Goal: Task Accomplishment & Management: Use online tool/utility

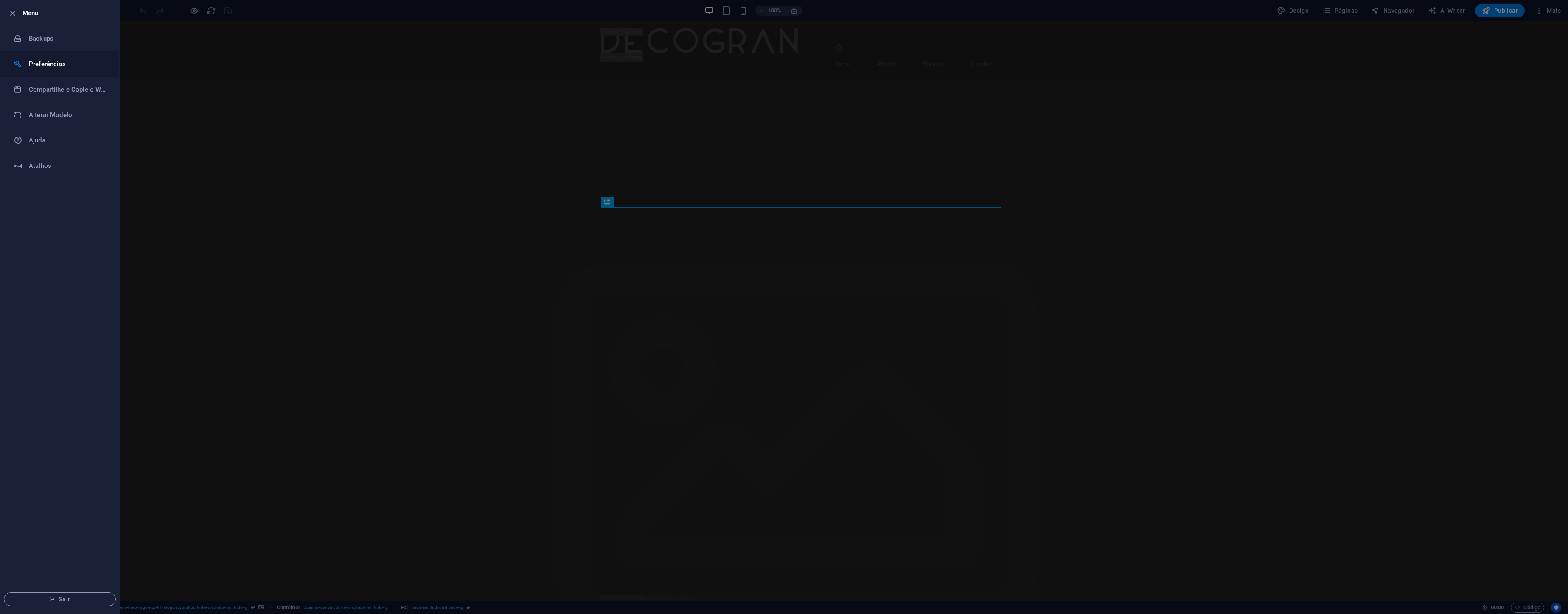
select select "pt"
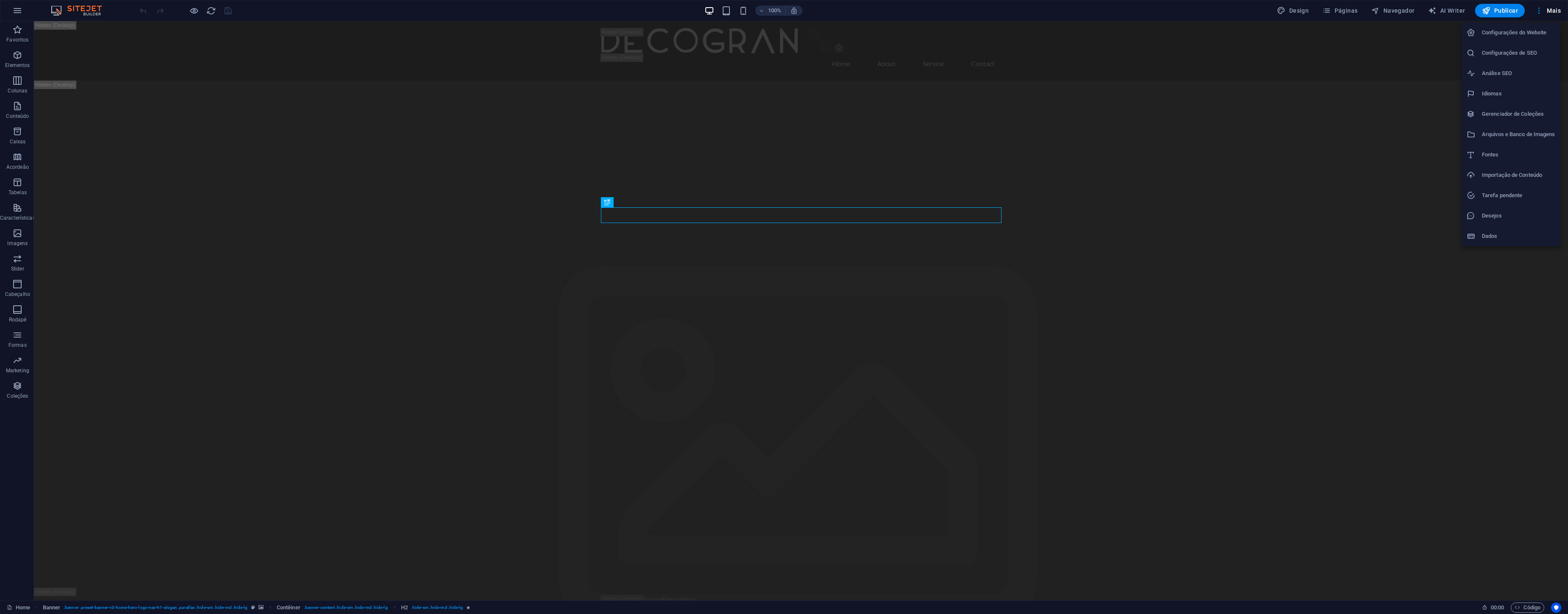
click at [1529, 171] on h6 "Importação de Conteúdo" at bounding box center [1518, 176] width 73 height 10
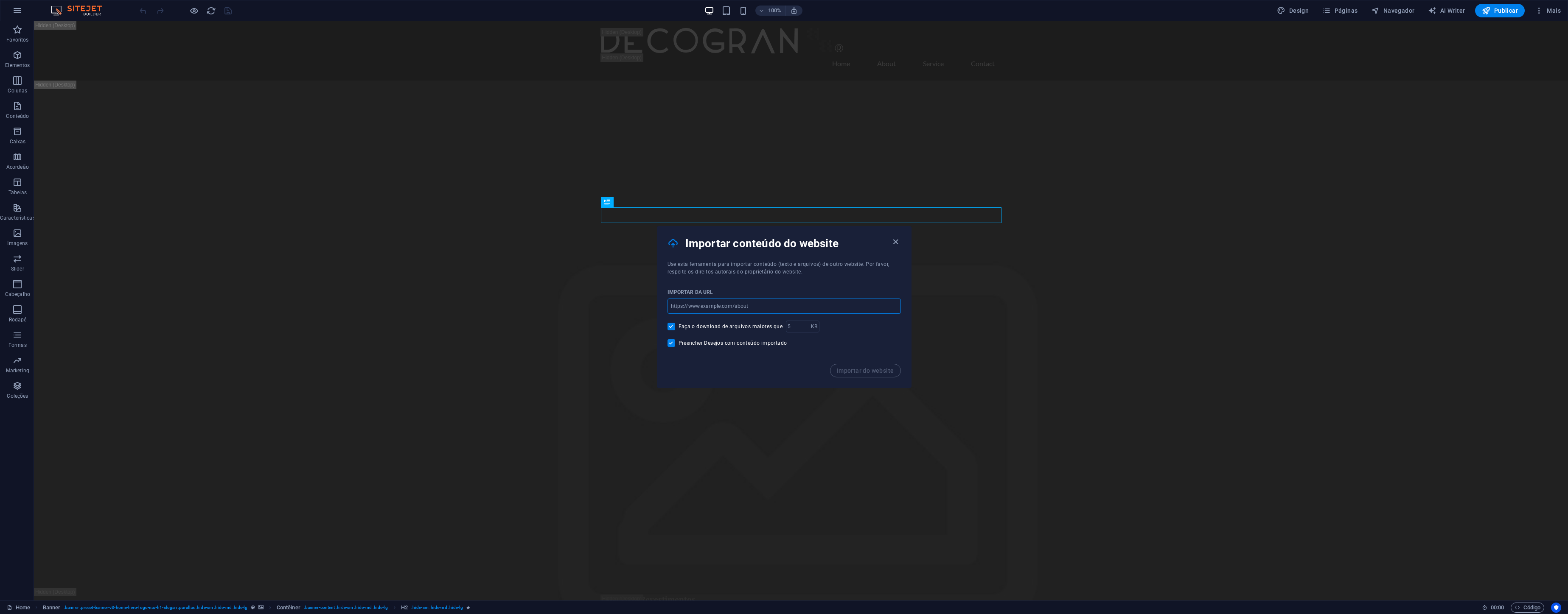
type input "[URL][DOMAIN_NAME]"
click at [0, 0] on input "number" at bounding box center [0, 0] width 0 height 0
type input "1"
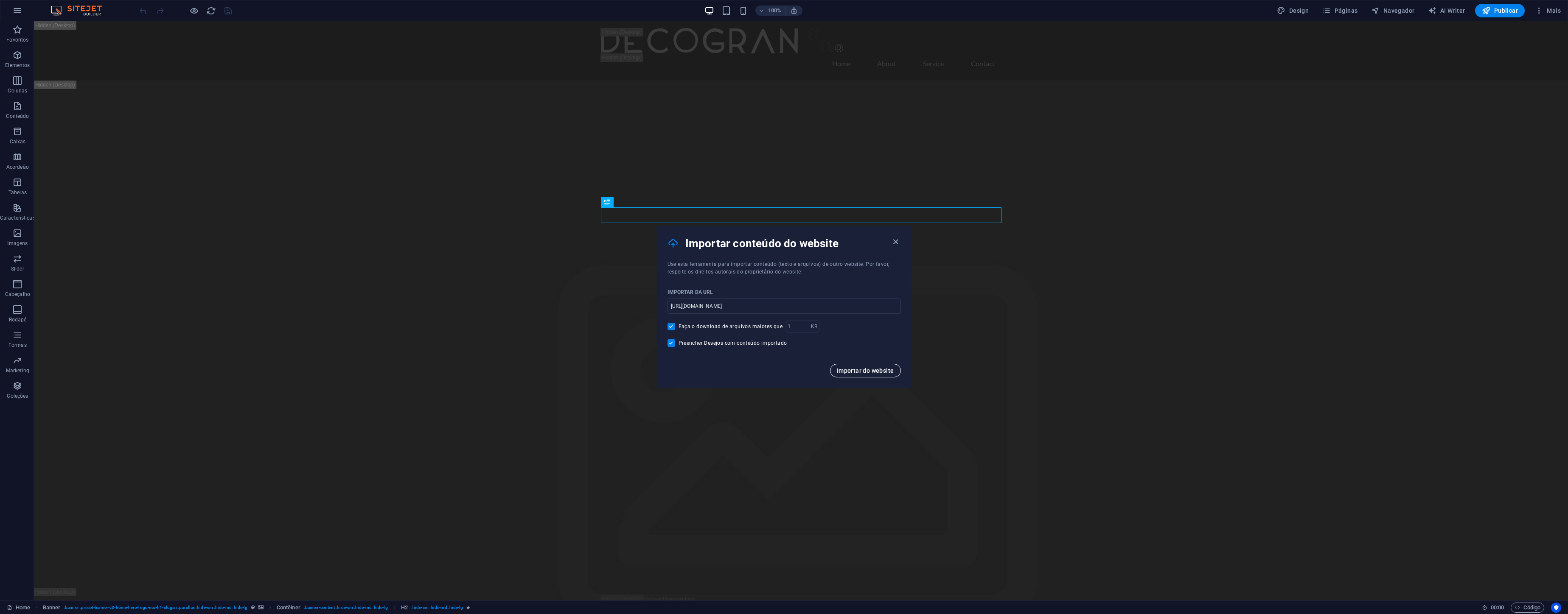
click at [0, 0] on span "Importar do website" at bounding box center [0, 0] width 0 height 0
click at [0, 0] on span "Importar páginas" at bounding box center [0, 0] width 0 height 0
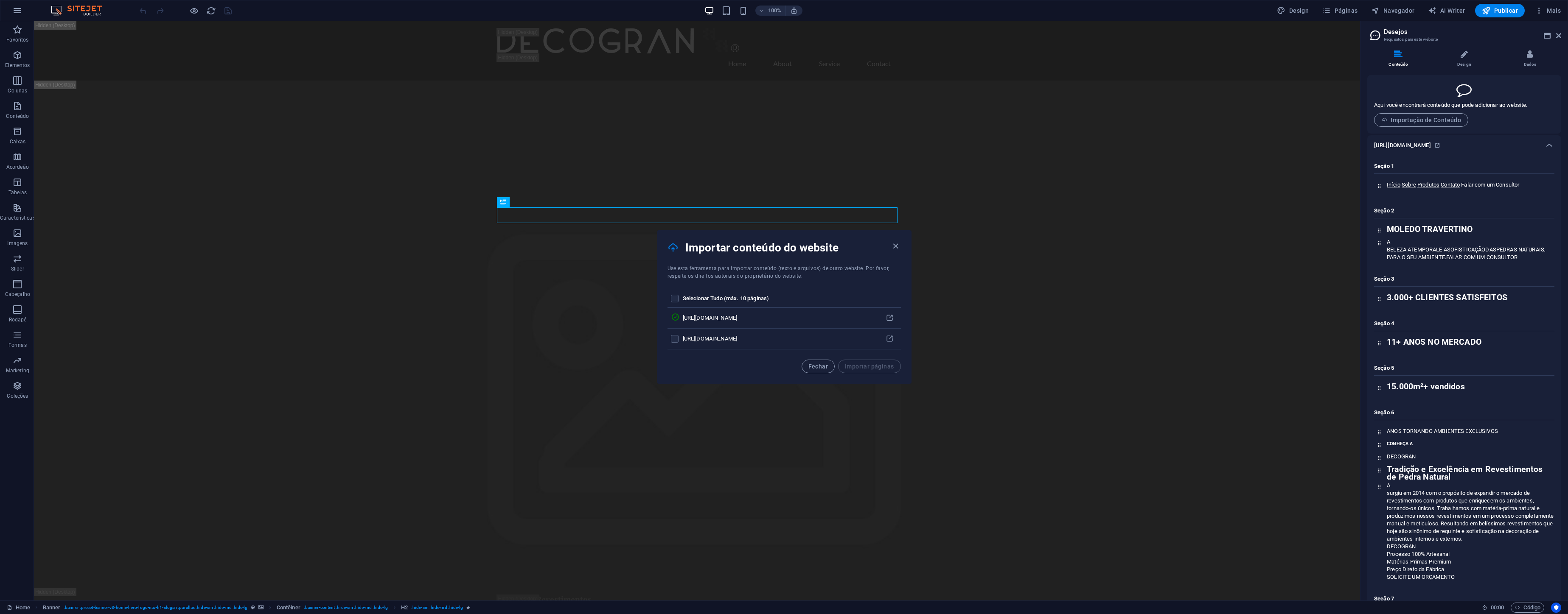
click at [1461, 159] on div "Seção 1 Início Sobre Produtos Contato Falar com um Consultor" at bounding box center [1464, 174] width 180 height 38
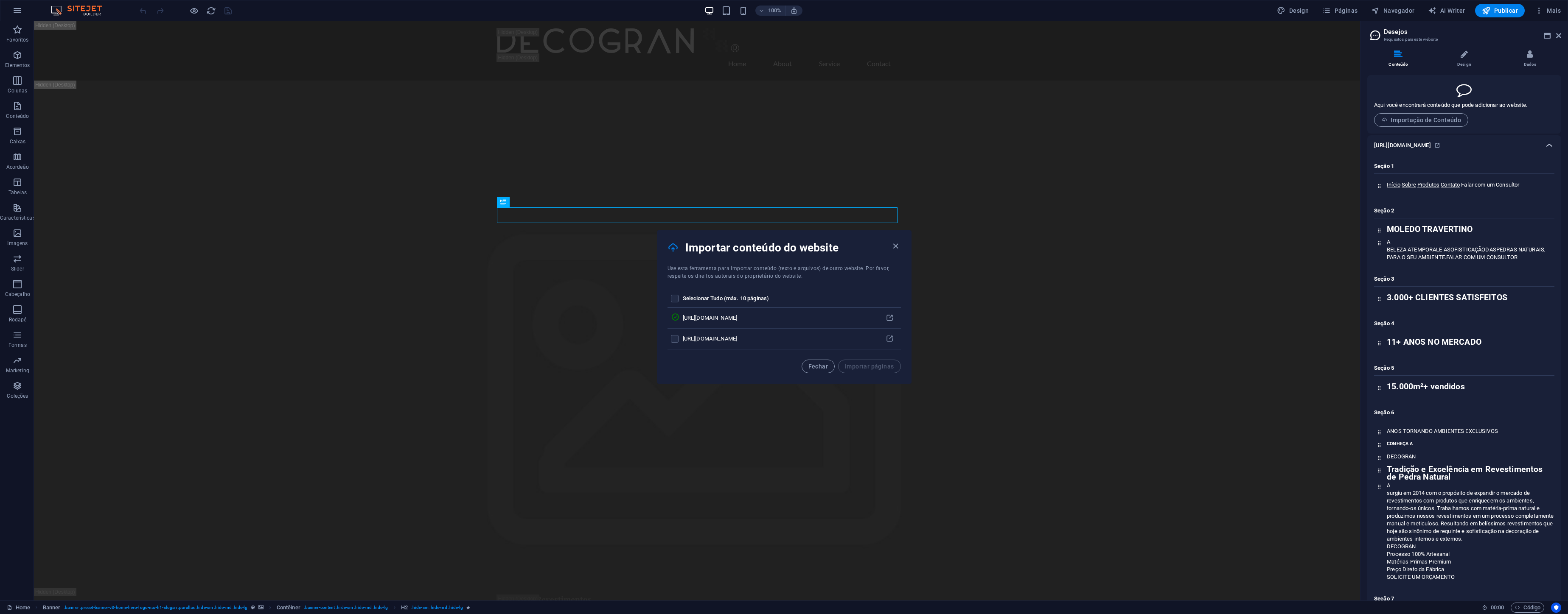
click at [1539, 142] on div at bounding box center [1549, 145] width 20 height 20
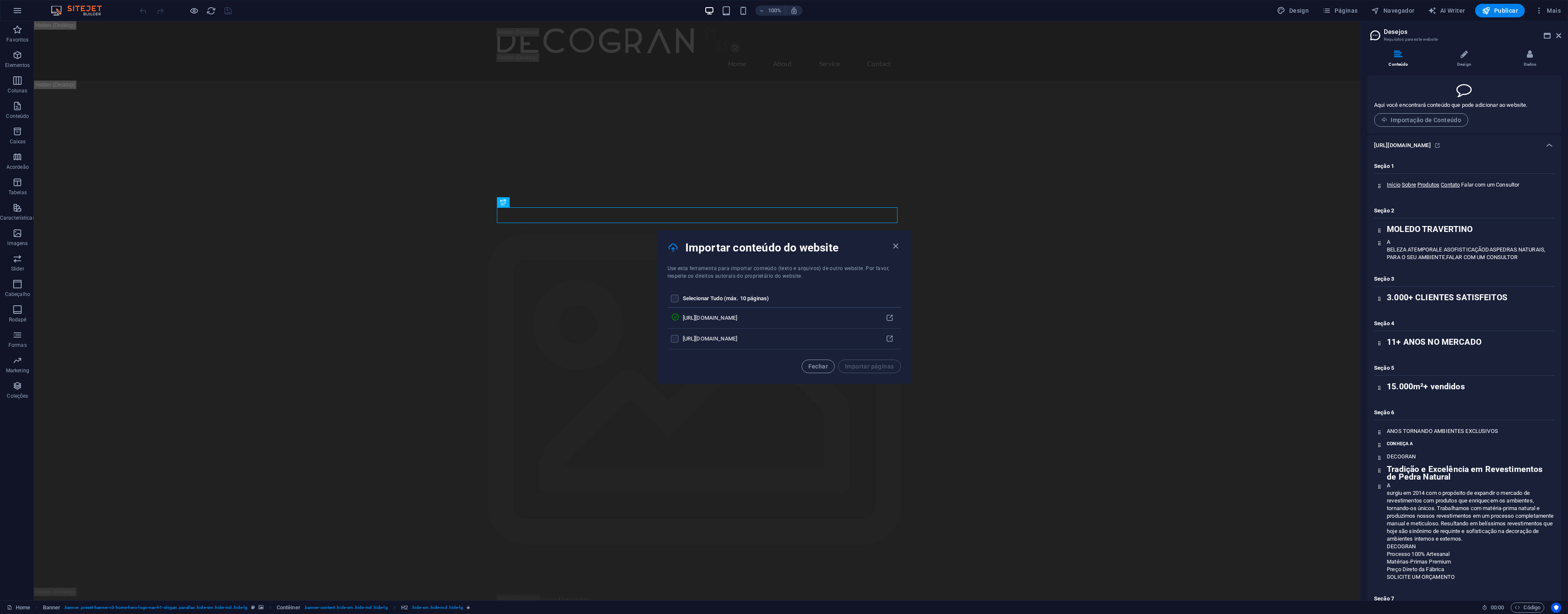
drag, startPoint x: 1389, startPoint y: 165, endPoint x: 1396, endPoint y: 159, distance: 9.2
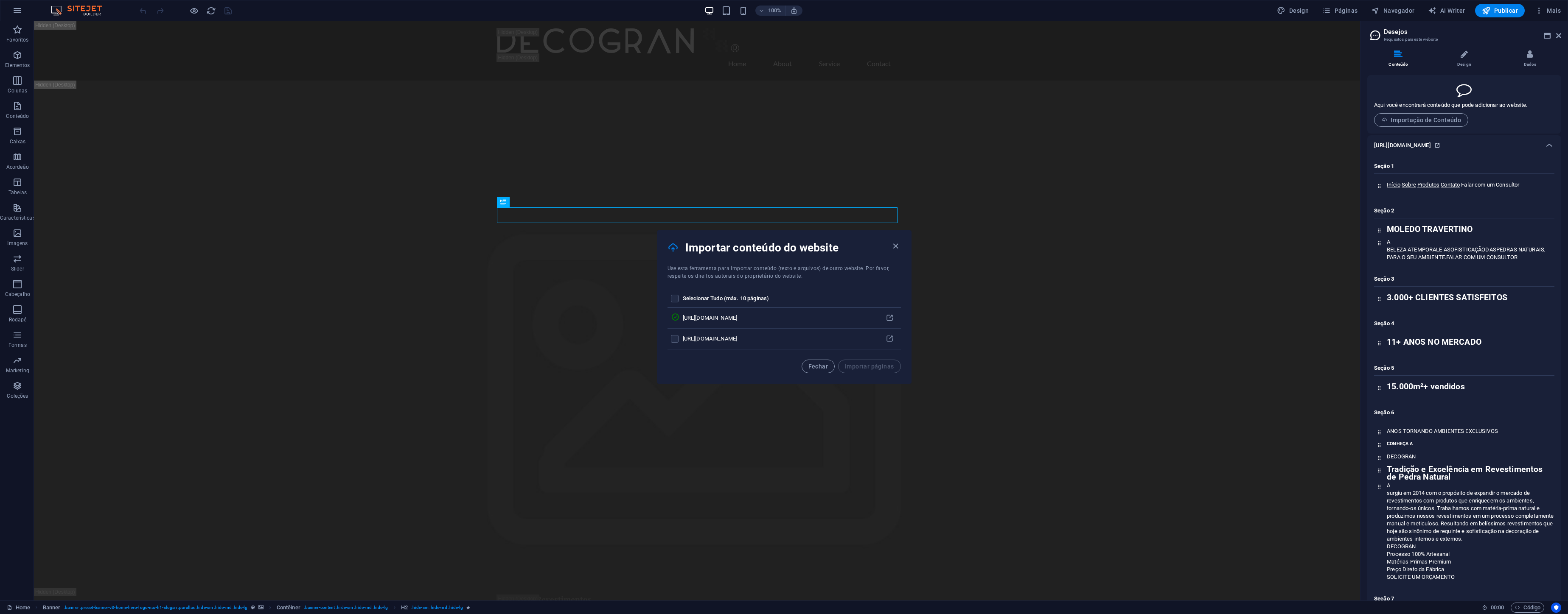
click at [1470, 56] on li "Design" at bounding box center [1466, 59] width 66 height 18
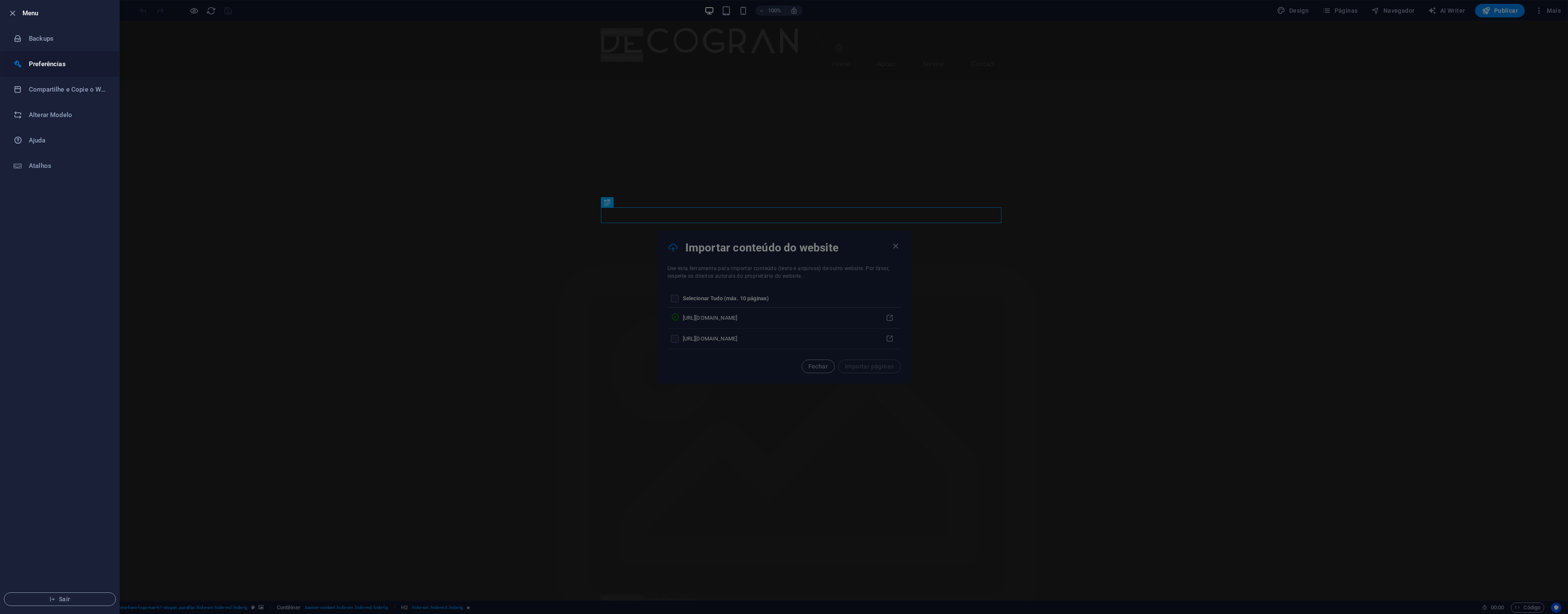
select select "pt"
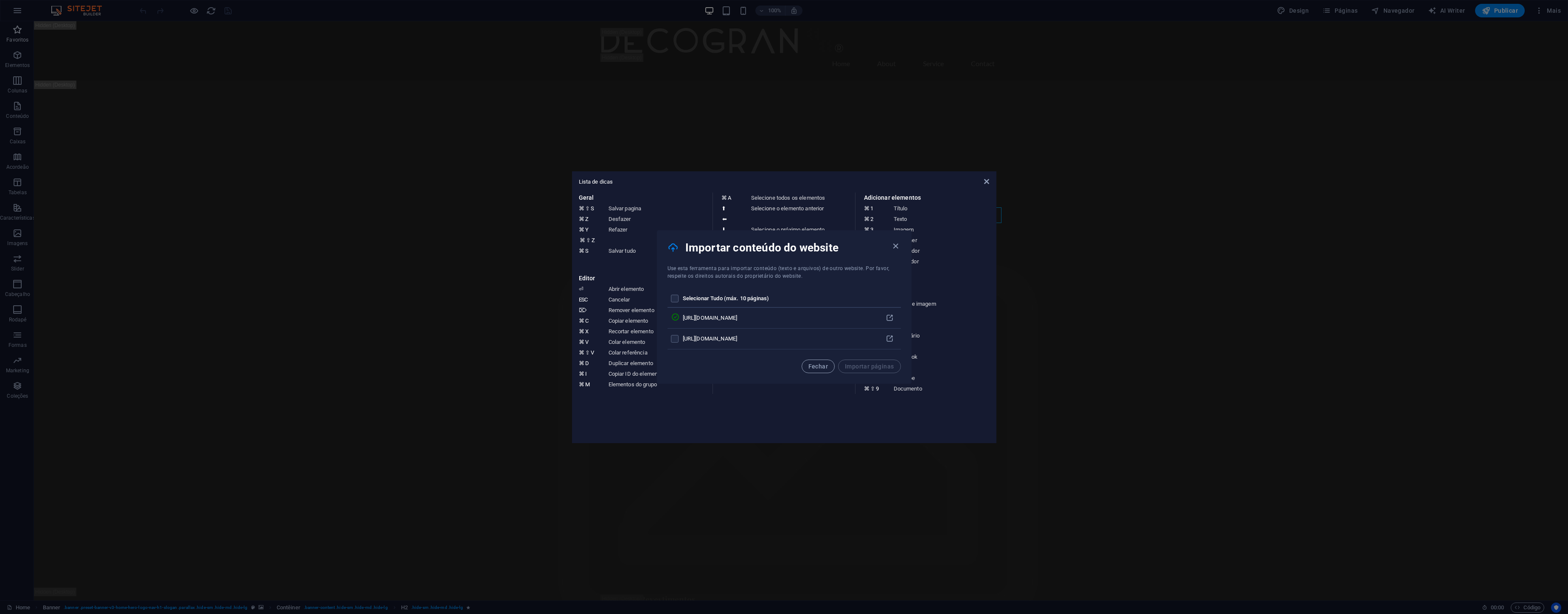
drag, startPoint x: 14, startPoint y: 49, endPoint x: 23, endPoint y: 33, distance: 18.4
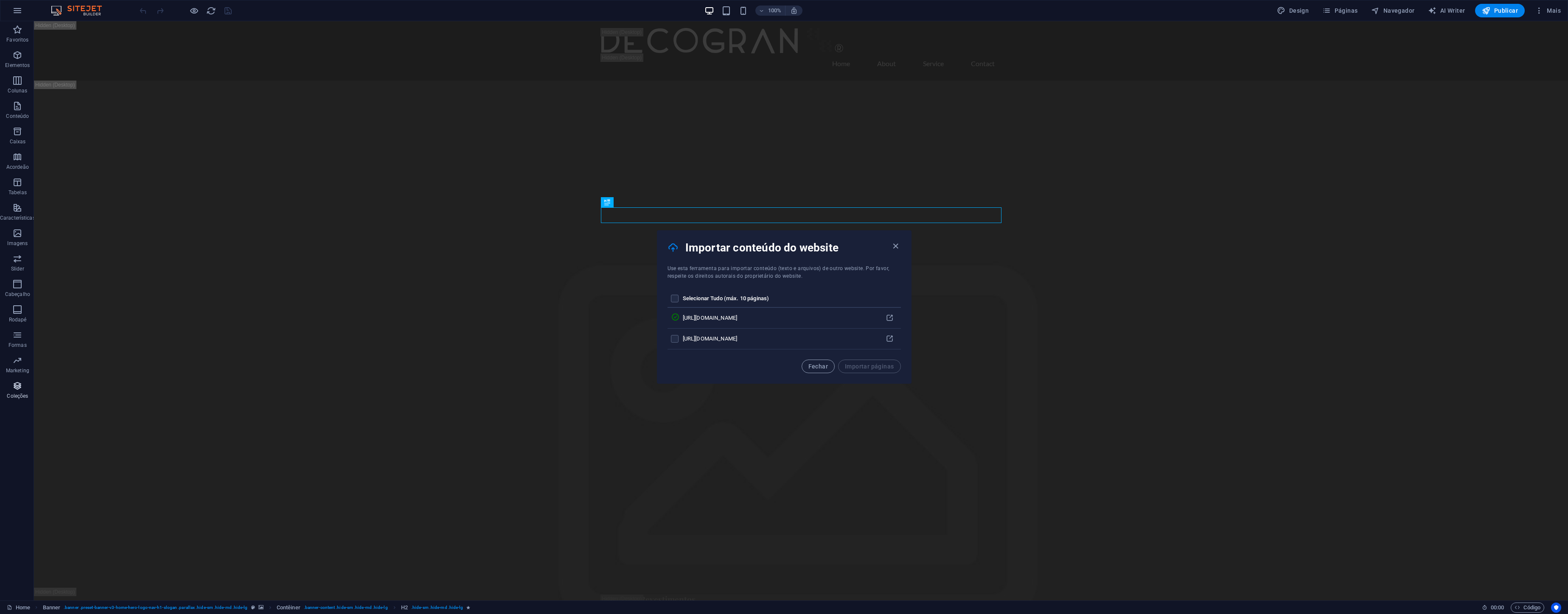
click at [19, 385] on icon "button" at bounding box center [17, 386] width 10 height 10
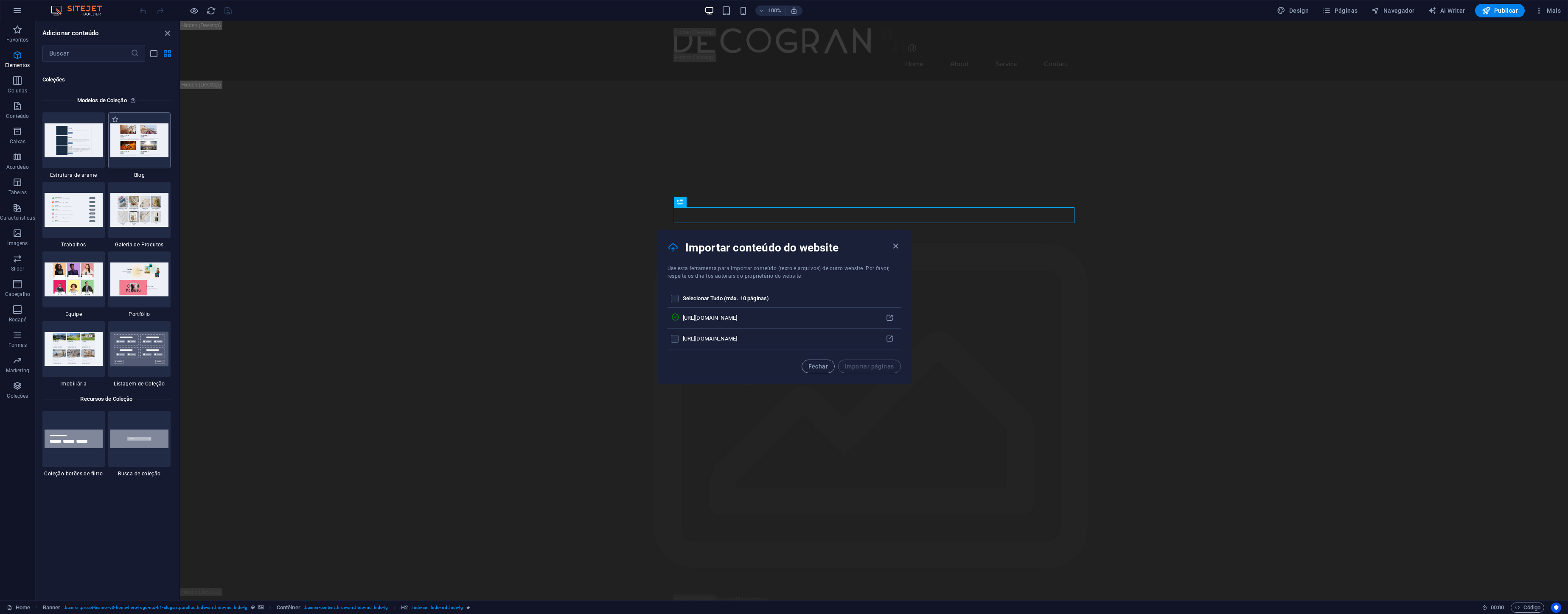
scroll to position [7754, 0]
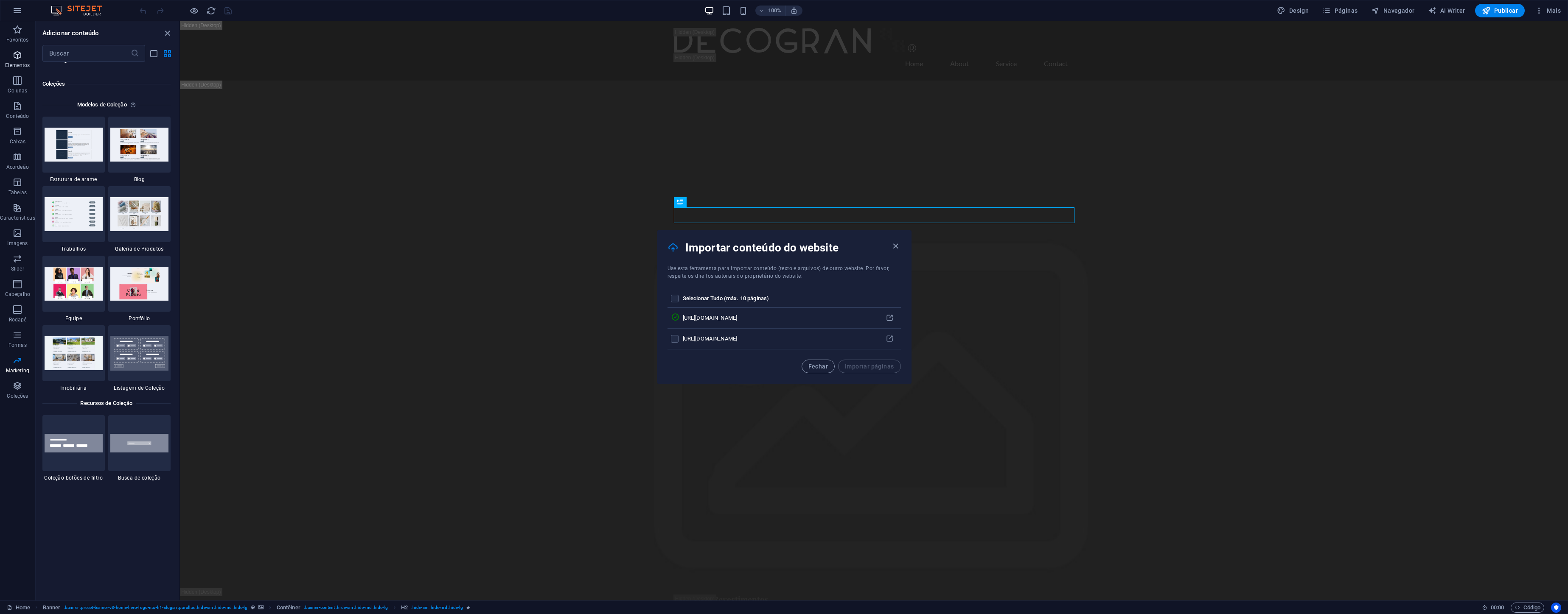
click at [19, 68] on p "Elementos" at bounding box center [17, 65] width 25 height 6
click at [18, 80] on icon "button" at bounding box center [17, 81] width 10 height 10
click at [17, 110] on icon "button" at bounding box center [17, 106] width 10 height 10
click at [17, 137] on span "Caixas" at bounding box center [17, 136] width 35 height 20
click at [21, 33] on icon "button" at bounding box center [17, 30] width 10 height 10
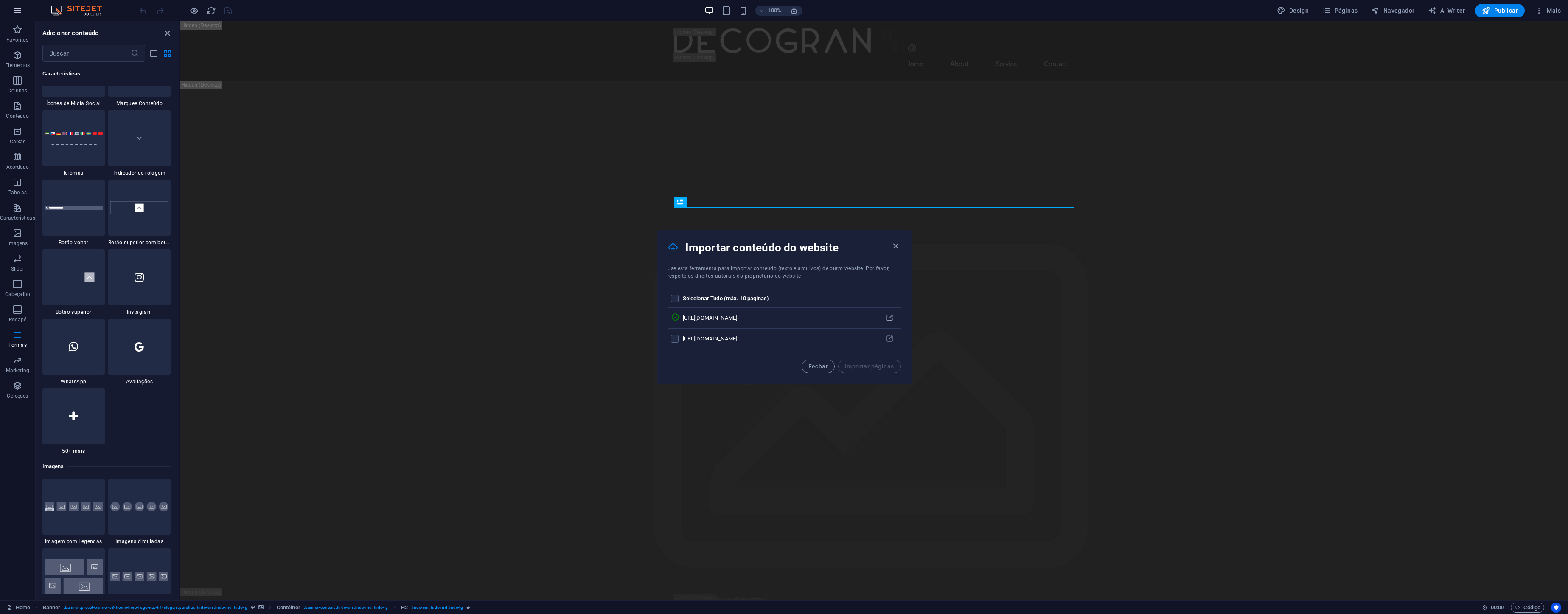
scroll to position [912, 0]
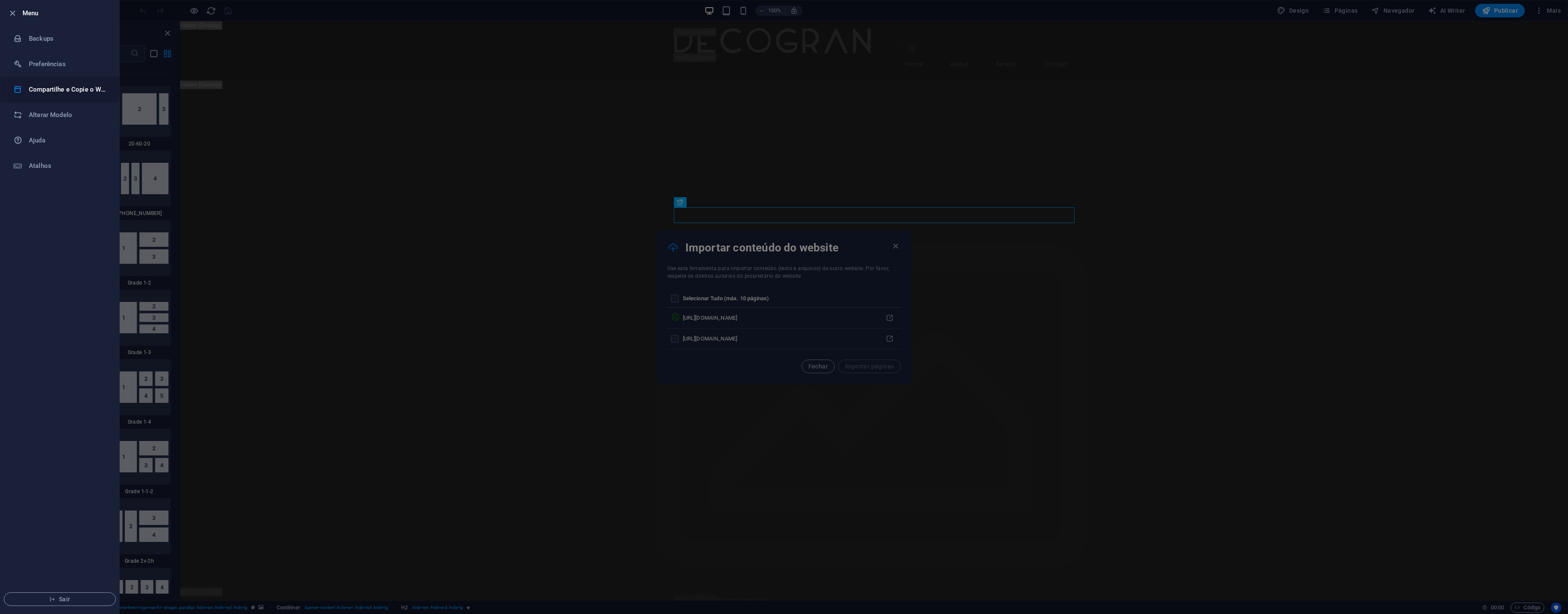
click at [58, 89] on h6 "Compartilhe e Copie o Website" at bounding box center [68, 89] width 78 height 10
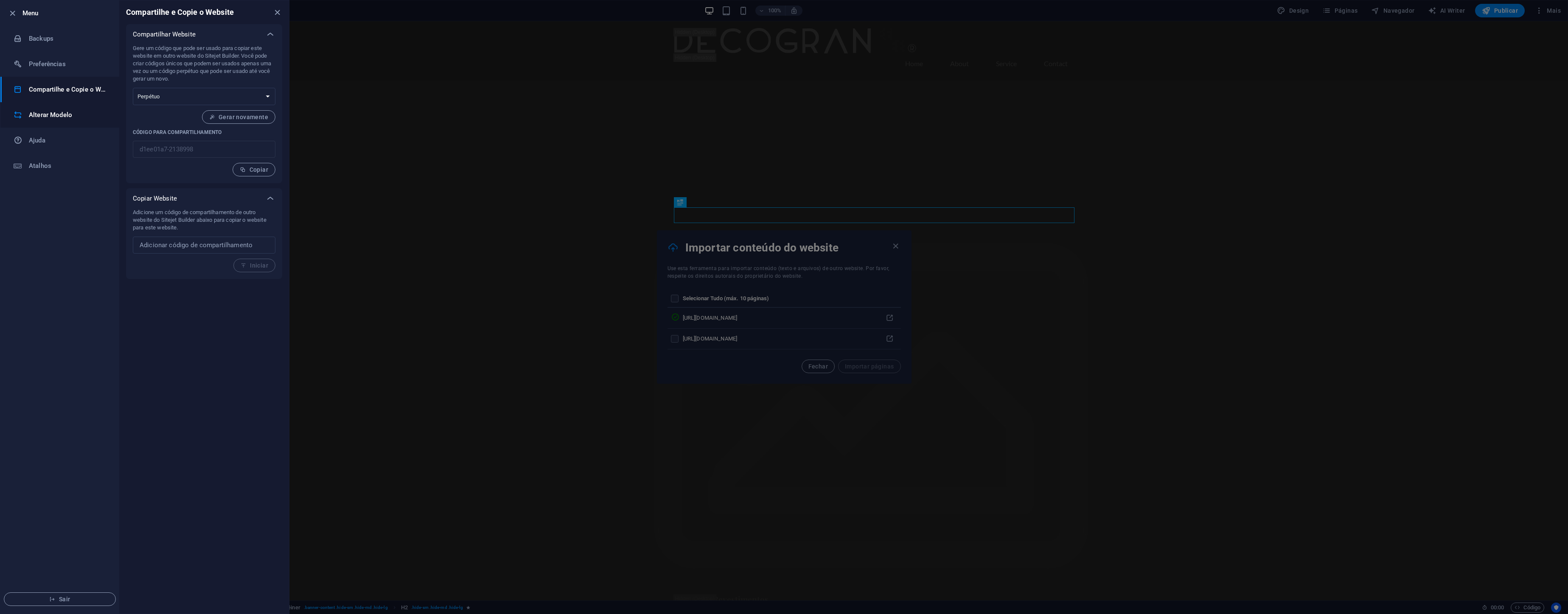
click at [72, 123] on li "Alterar Modelo" at bounding box center [60, 115] width 119 height 25
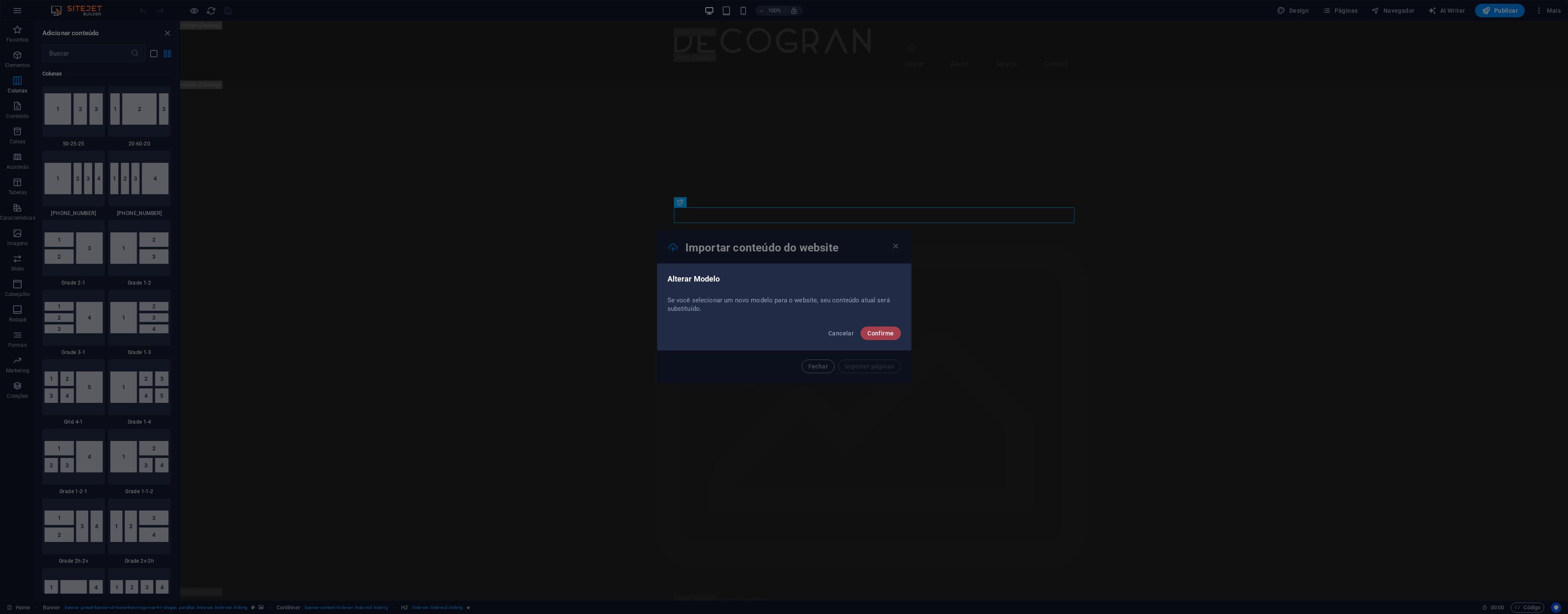
click at [870, 335] on span "Confirme" at bounding box center [881, 333] width 27 height 6
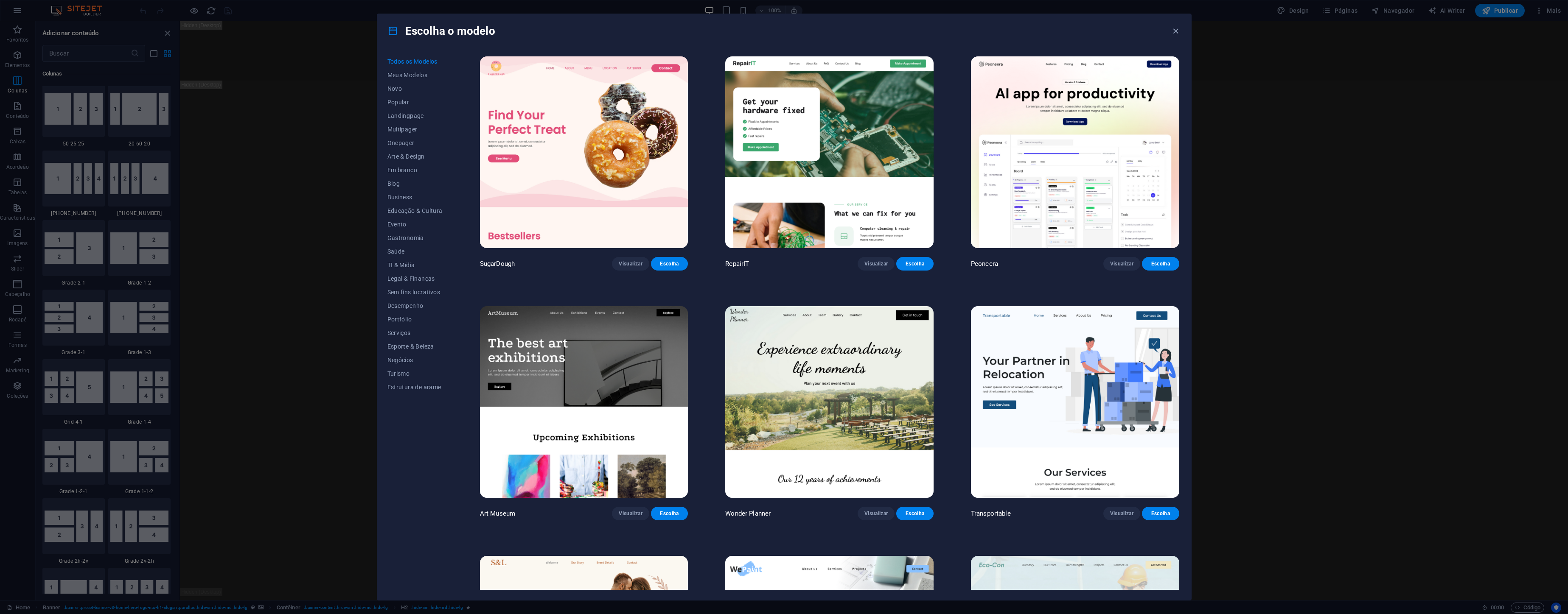
click at [847, 152] on img at bounding box center [829, 152] width 209 height 192
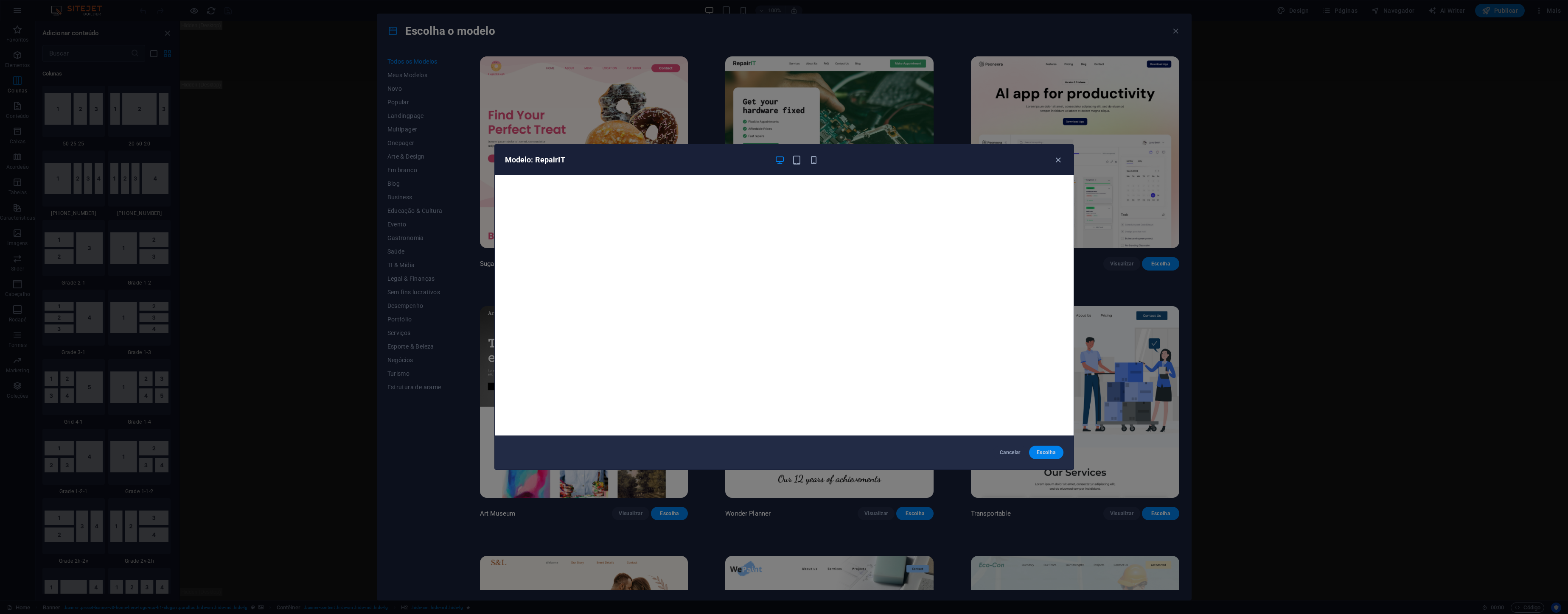
click at [1044, 453] on span "Escolha" at bounding box center [1046, 452] width 21 height 6
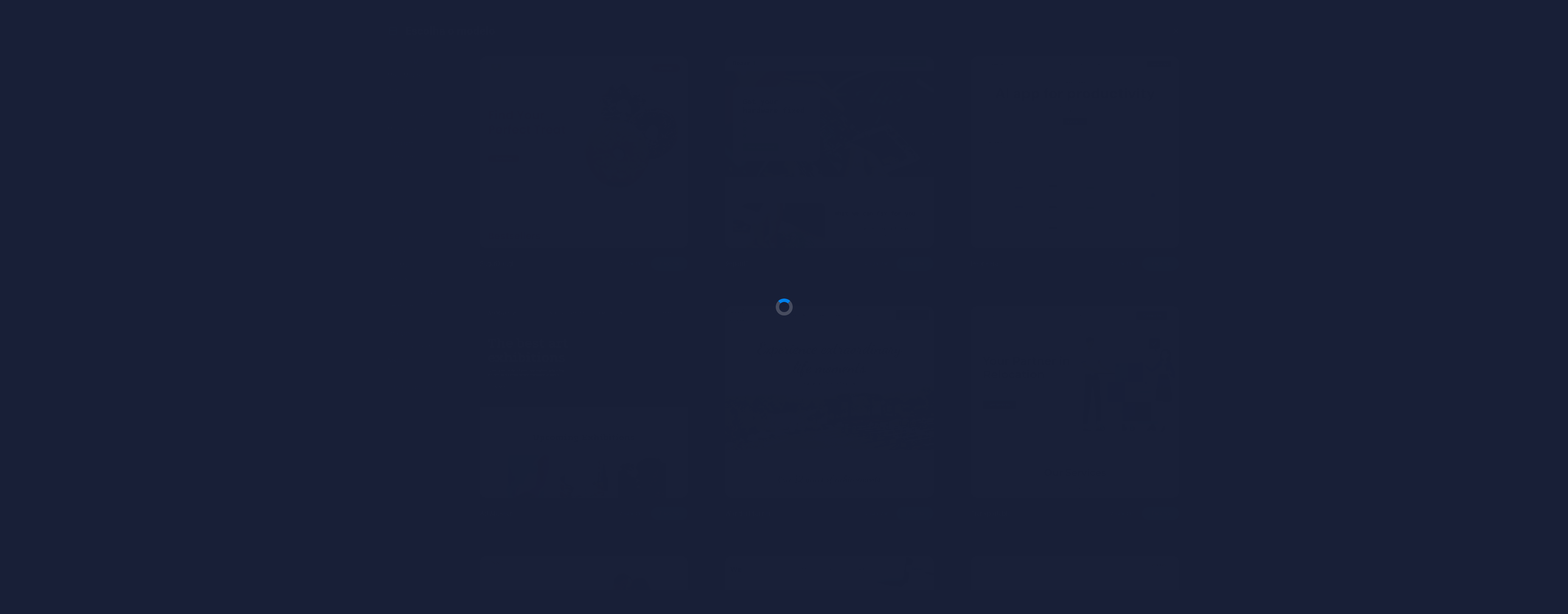
click at [1044, 451] on div at bounding box center [784, 307] width 1568 height 614
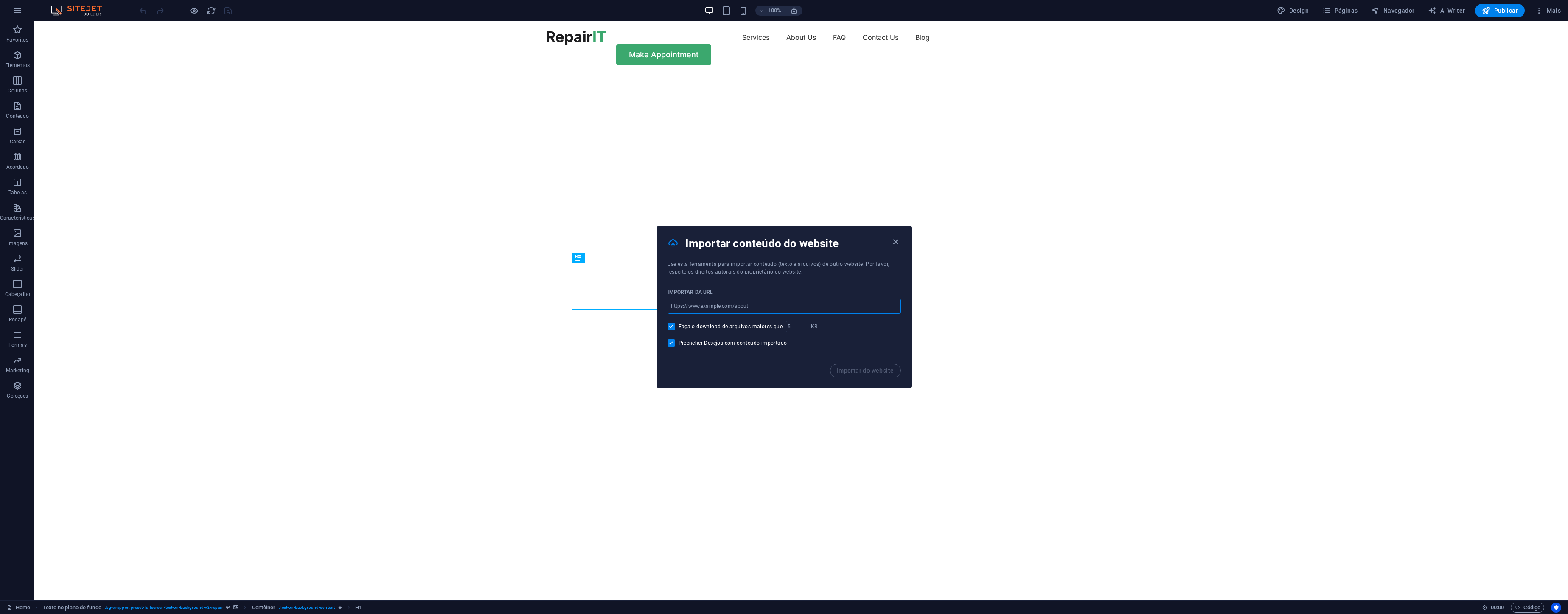
type input "[URL][DOMAIN_NAME]"
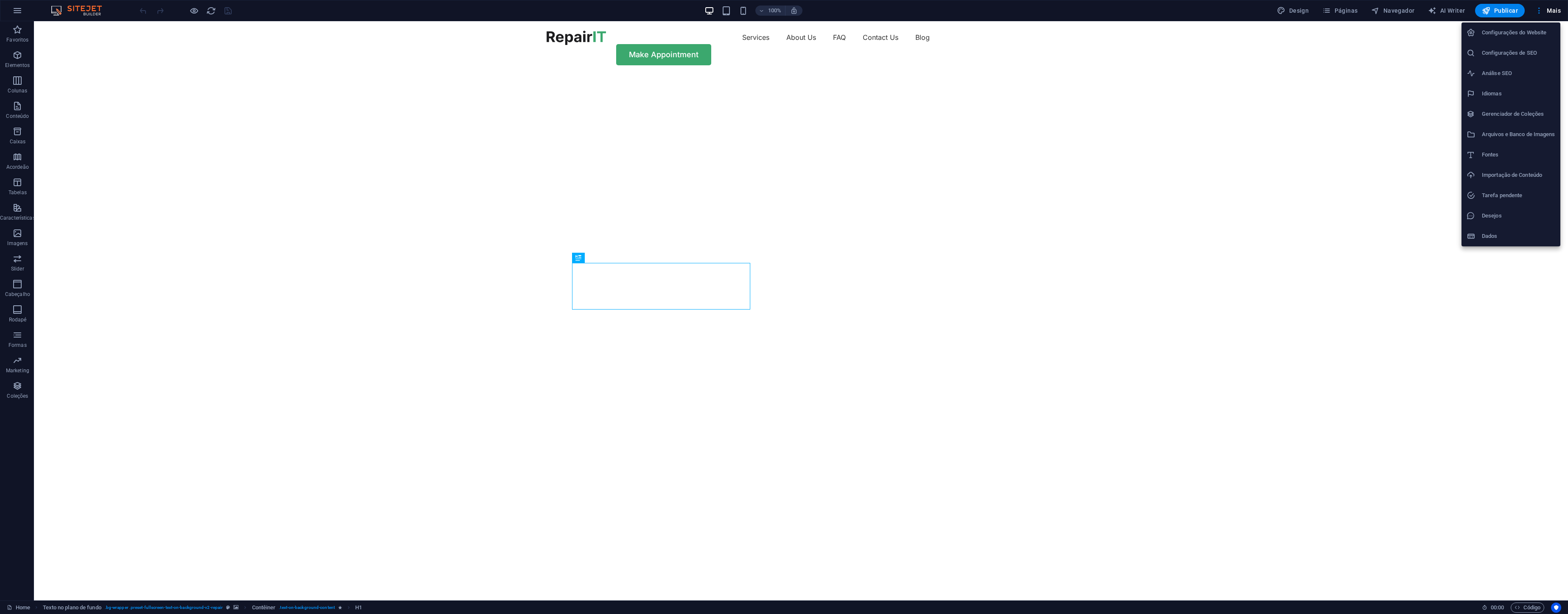
click at [1536, 177] on h6 "Importação de Conteúdo" at bounding box center [1518, 176] width 73 height 10
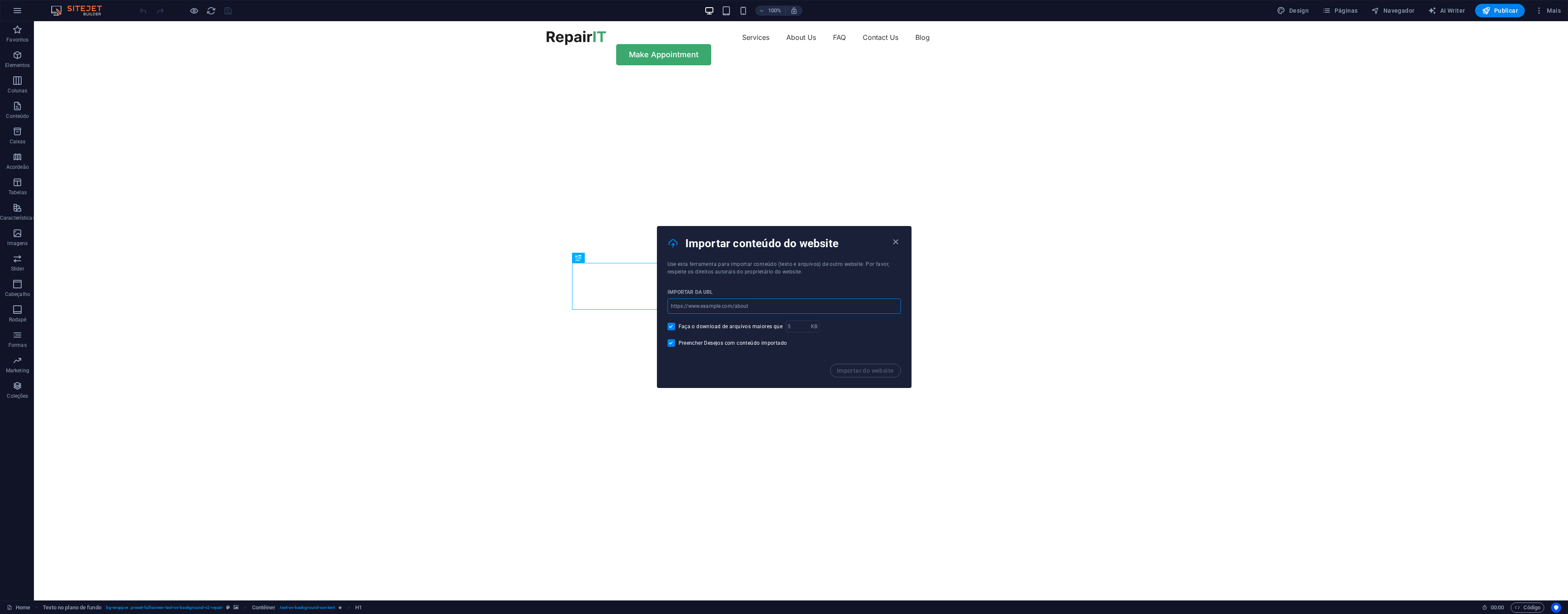
type input "[URL][DOMAIN_NAME]"
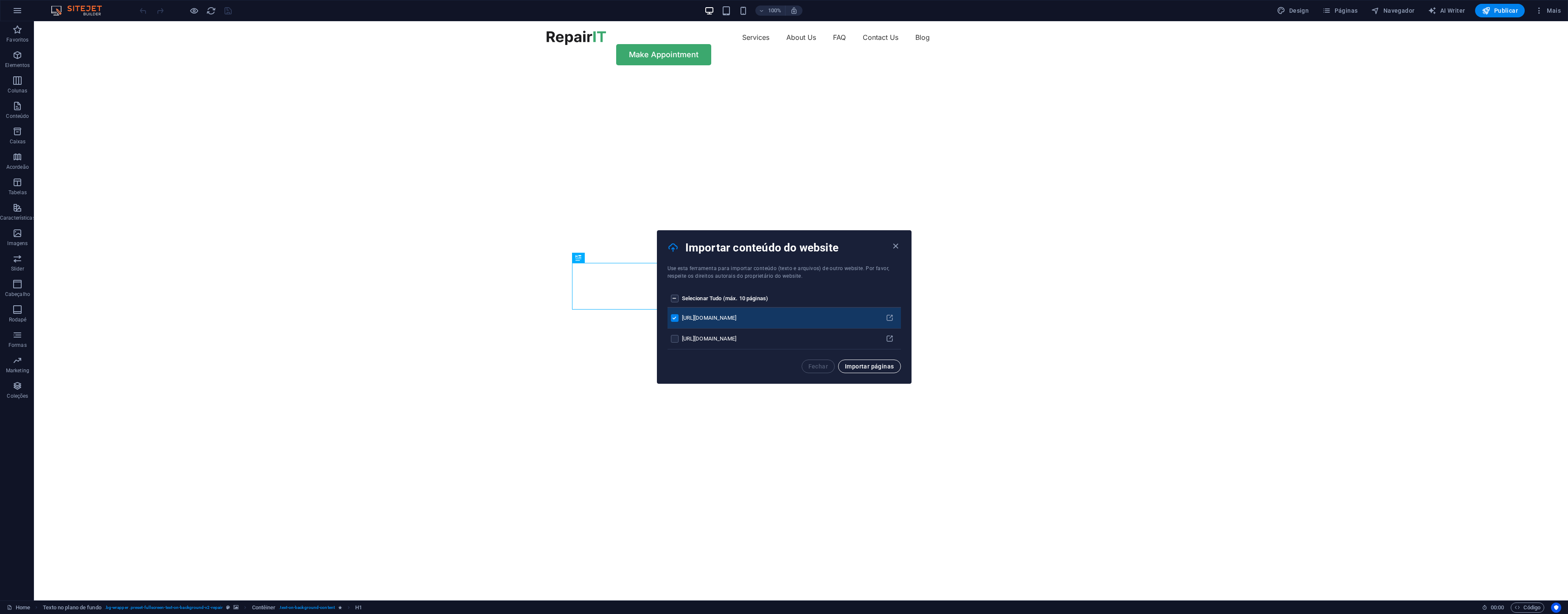
click at [0, 0] on span "Importar páginas" at bounding box center [0, 0] width 0 height 0
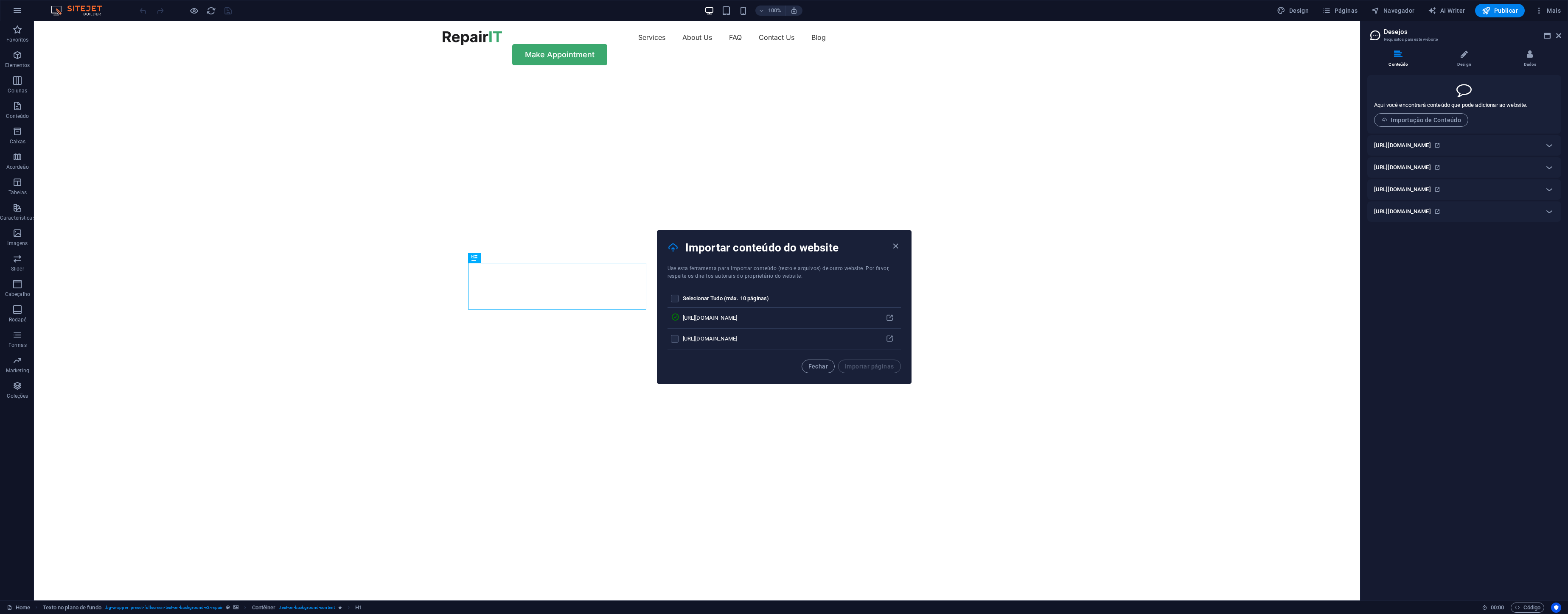
click at [1431, 214] on h6 "[URL][DOMAIN_NAME]" at bounding box center [1402, 212] width 57 height 10
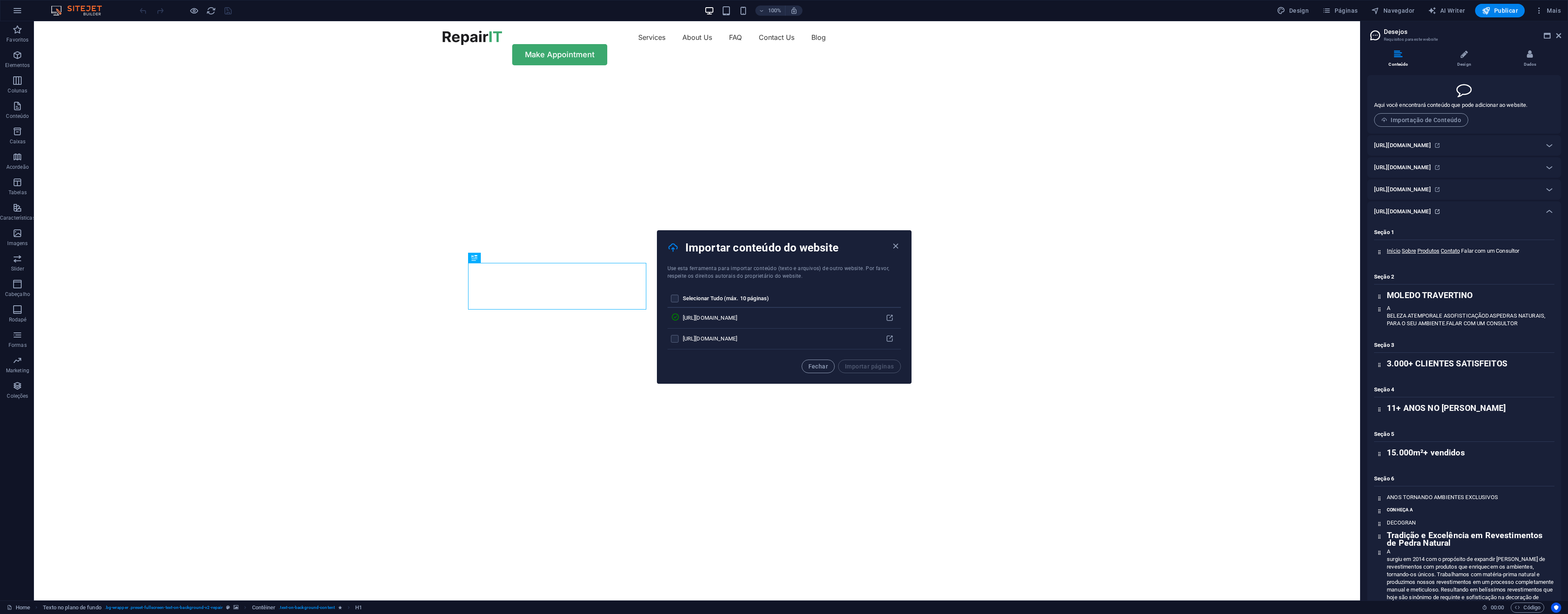
click at [1440, 212] on icon at bounding box center [1436, 211] width 6 height 6
click at [859, 368] on div "Fechar Importar páginas" at bounding box center [851, 366] width 99 height 14
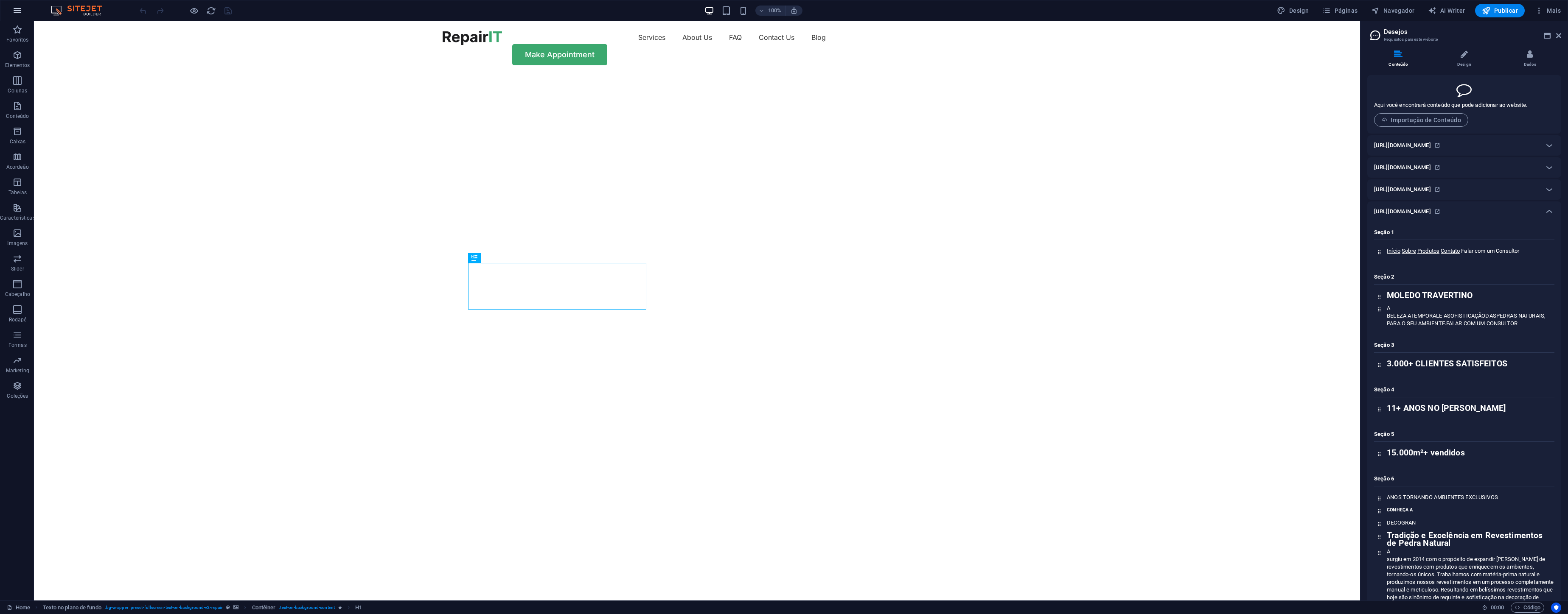
click at [0, 0] on icon "button" at bounding box center [0, 0] width 0 height 0
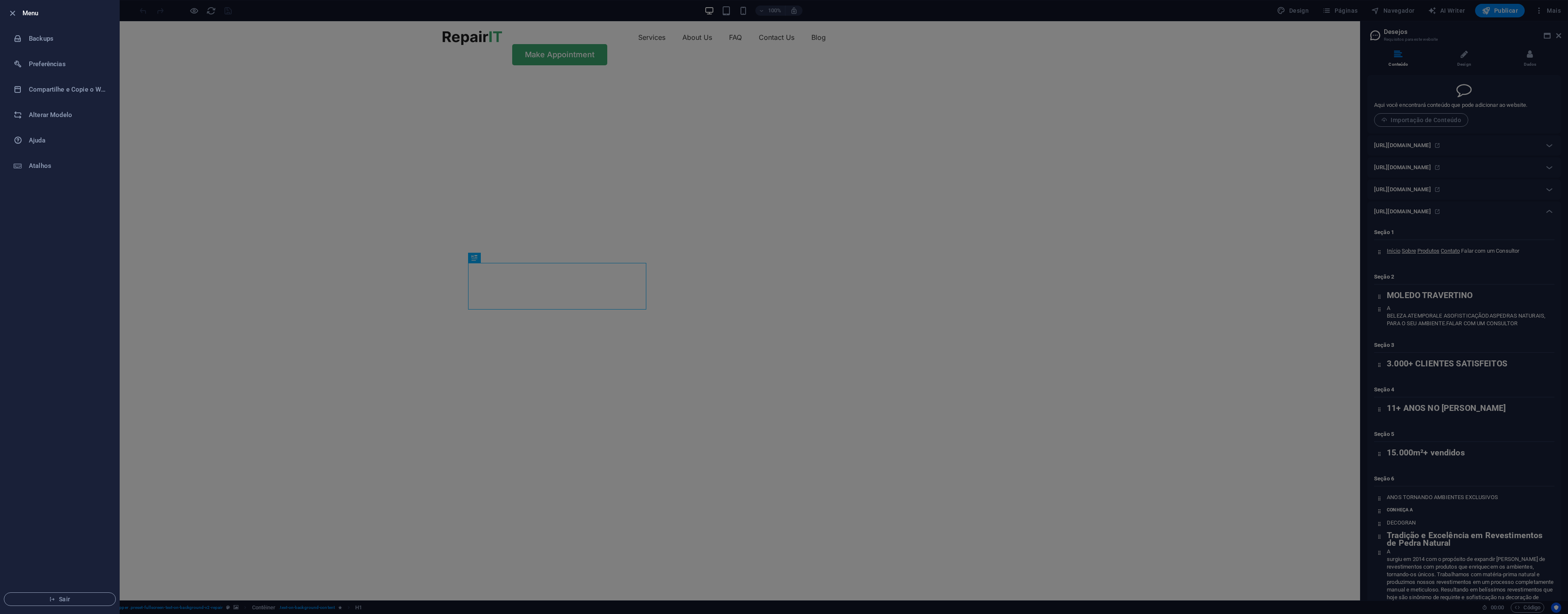
click at [1309, 134] on div at bounding box center [784, 307] width 1568 height 614
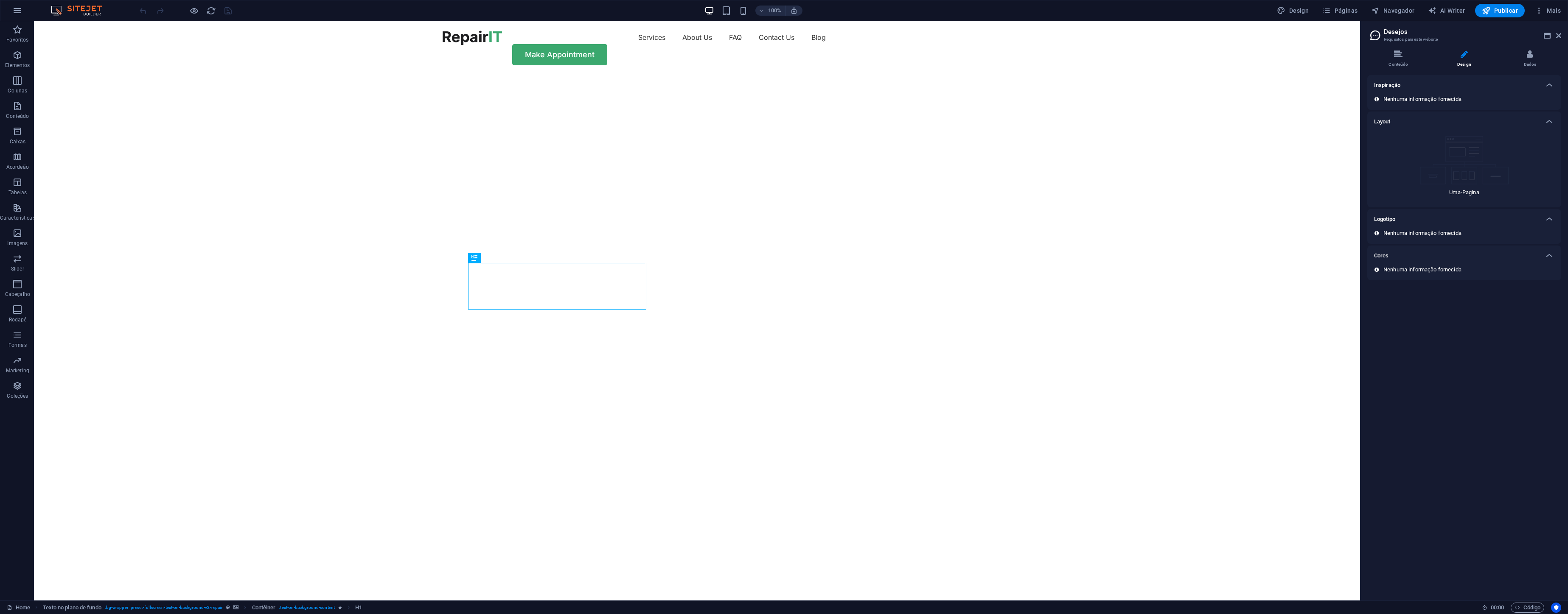
click at [1479, 98] on div "Nenhuma informação fornecida" at bounding box center [1464, 99] width 180 height 8
click at [1470, 183] on img at bounding box center [1464, 160] width 89 height 49
click at [1461, 190] on p "Uma-Pagina" at bounding box center [1464, 192] width 30 height 8
click at [1425, 269] on p "Nenhuma informação fornecida" at bounding box center [1422, 270] width 78 height 8
drag, startPoint x: 1437, startPoint y: 237, endPoint x: 1439, endPoint y: 233, distance: 4.5
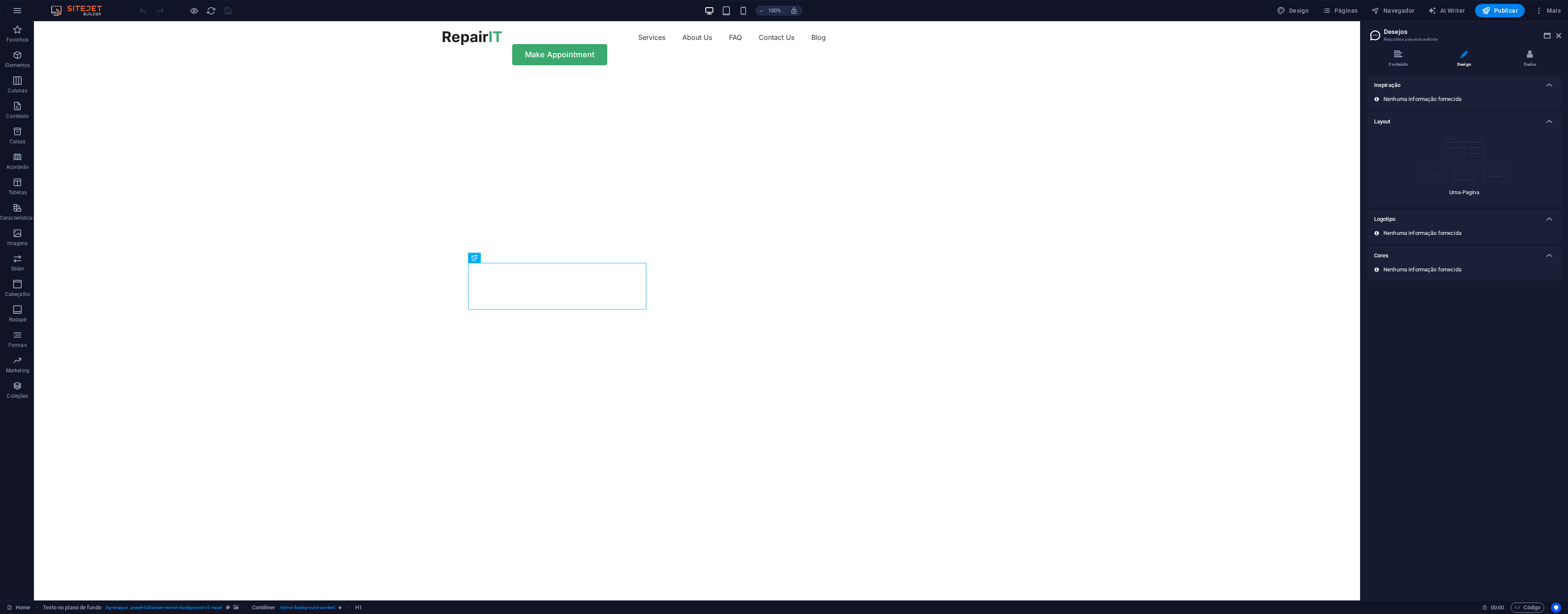
click at [1438, 236] on div "Nenhuma informação fornecida" at bounding box center [1464, 236] width 194 height 14
click at [1378, 232] on icon at bounding box center [1376, 233] width 5 height 5
click at [1439, 168] on div "Horário de funcionamento" at bounding box center [1464, 159] width 194 height 20
click at [1405, 162] on h6 "Horário de funcionamento" at bounding box center [1405, 160] width 64 height 10
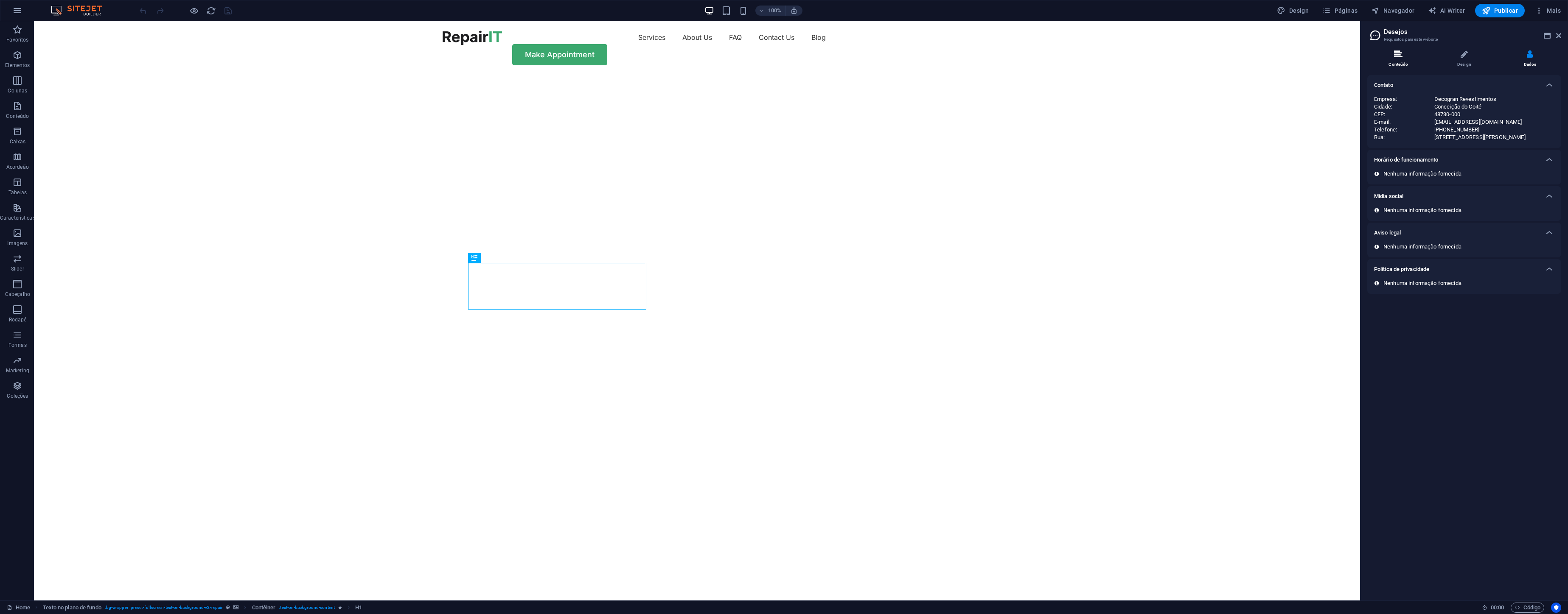
click at [0, 0] on li "Conteúdo" at bounding box center [0, 0] width 0 height 0
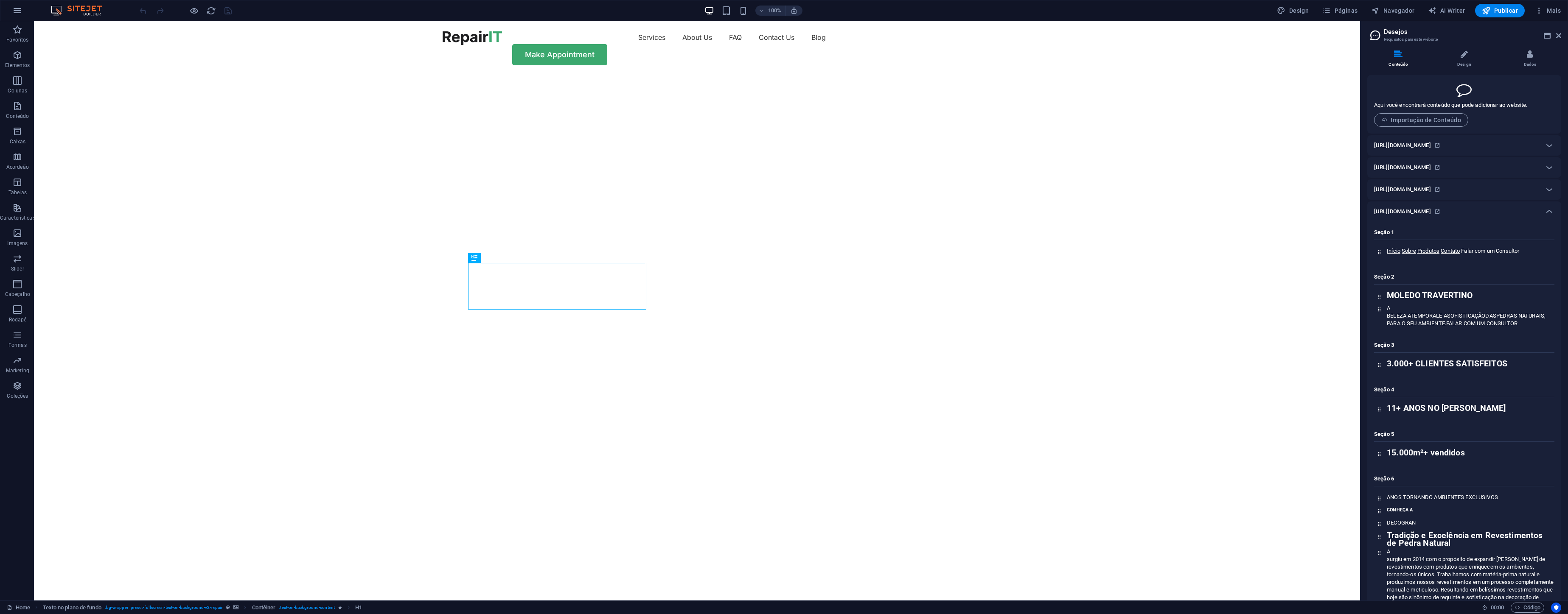
click at [1419, 208] on h6 "[URL][DOMAIN_NAME]" at bounding box center [1402, 212] width 57 height 10
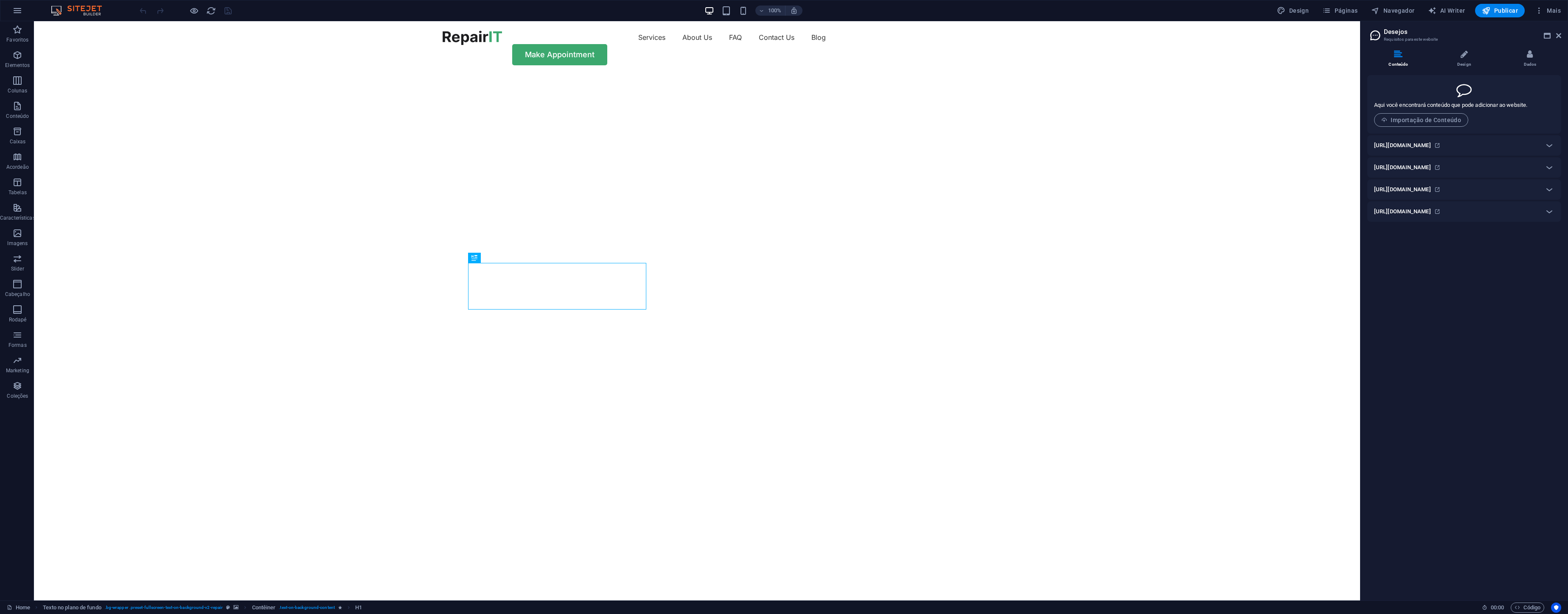
click at [1419, 190] on h6 "[URL][DOMAIN_NAME]" at bounding box center [1402, 190] width 57 height 10
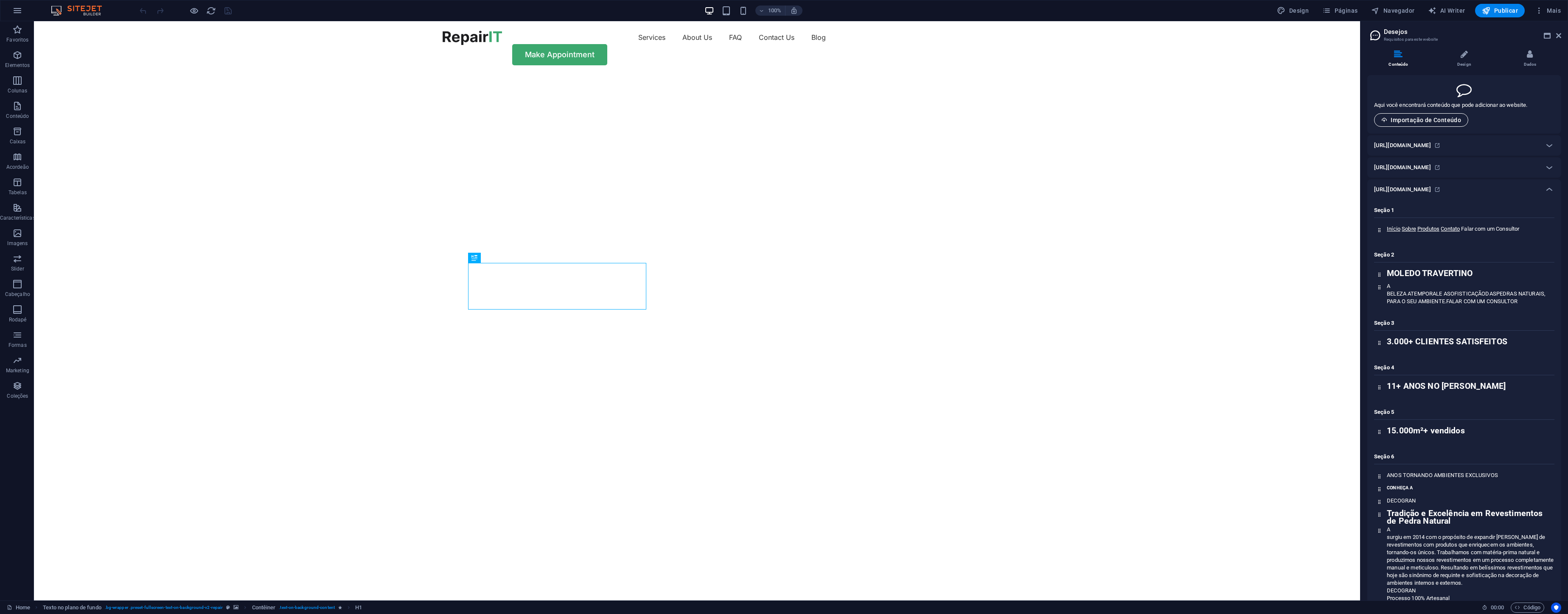
click at [1419, 120] on span "Importação de Conteúdo" at bounding box center [1421, 120] width 80 height 6
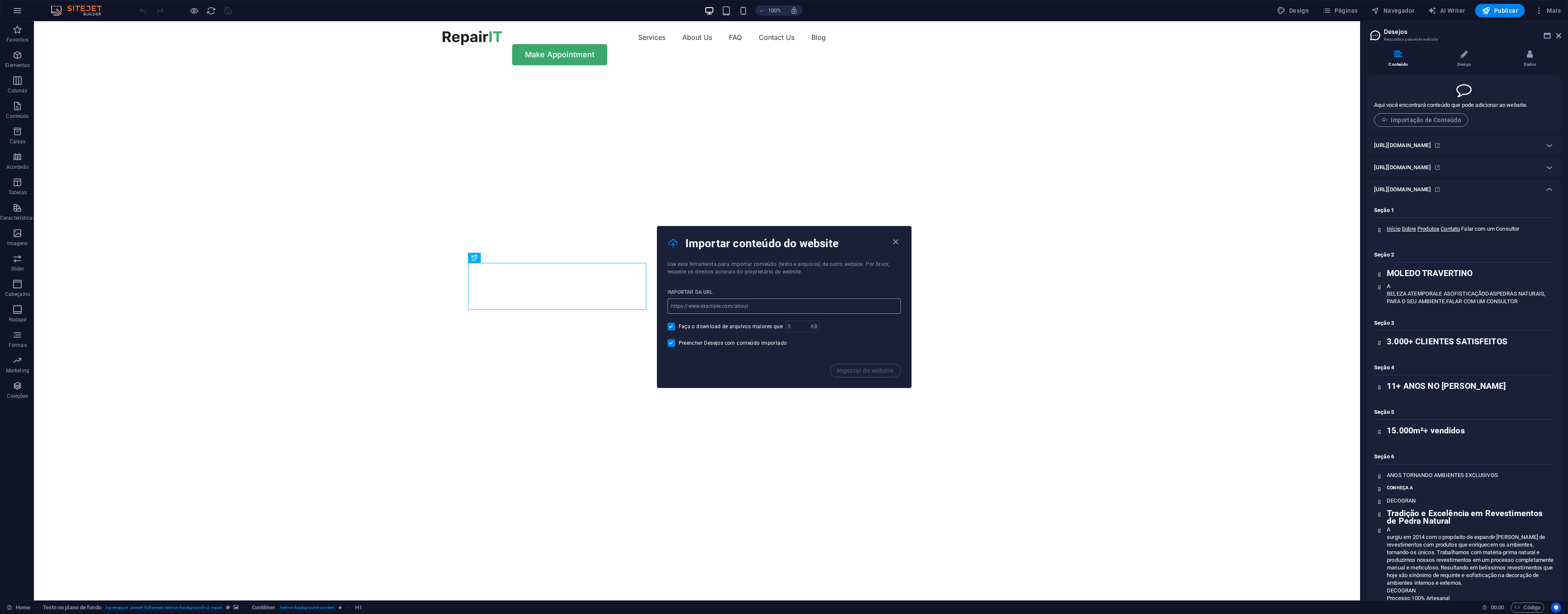
click at [776, 308] on input "url" at bounding box center [784, 306] width 233 height 16
type input "[URL][DOMAIN_NAME]"
click at [855, 373] on span "Importar do website" at bounding box center [865, 370] width 57 height 6
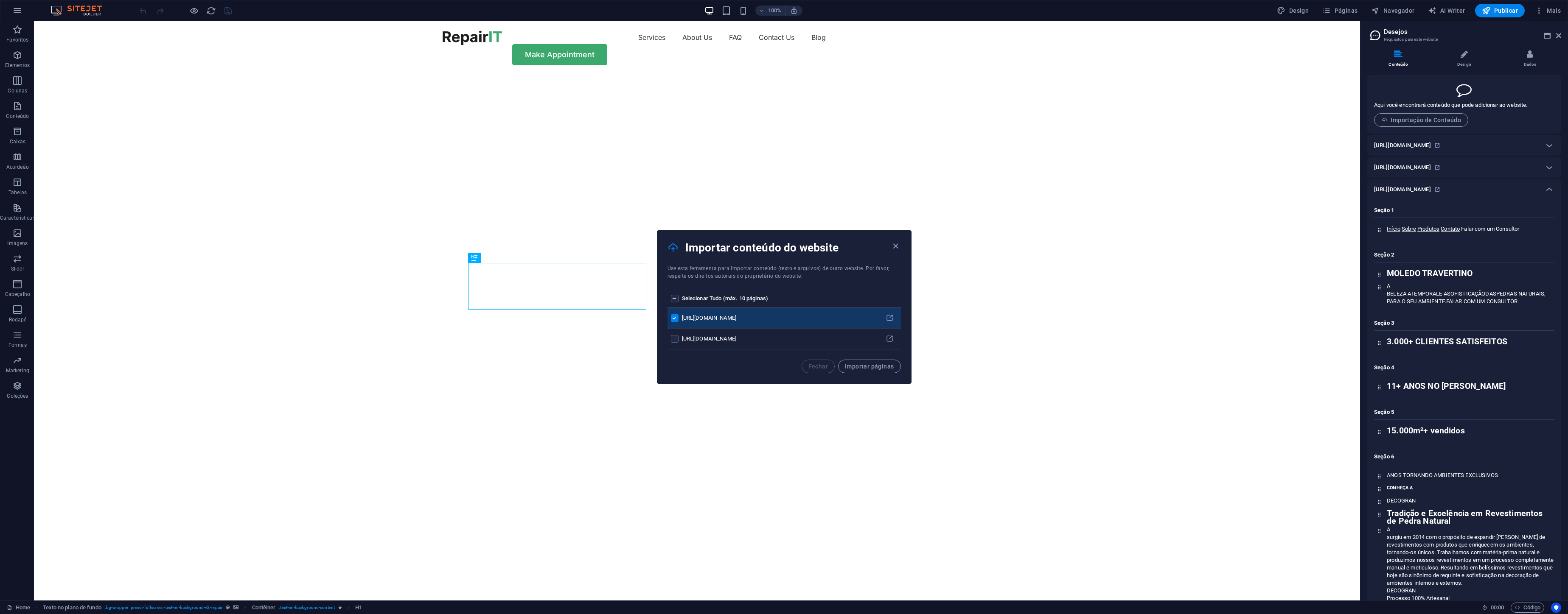
click at [660, 340] on div "Selecionar Tudo (máx. 10 páginas) [URL][DOMAIN_NAME] [URL][DOMAIN_NAME]" at bounding box center [784, 319] width 254 height 80
click at [669, 340] on td "pages list" at bounding box center [674, 339] width 14 height 21
click at [672, 337] on label "pages list" at bounding box center [674, 339] width 8 height 8
click at [0, 0] on input "pages list" at bounding box center [0, 0] width 0 height 0
click at [867, 366] on span "Importar páginas" at bounding box center [869, 367] width 49 height 6
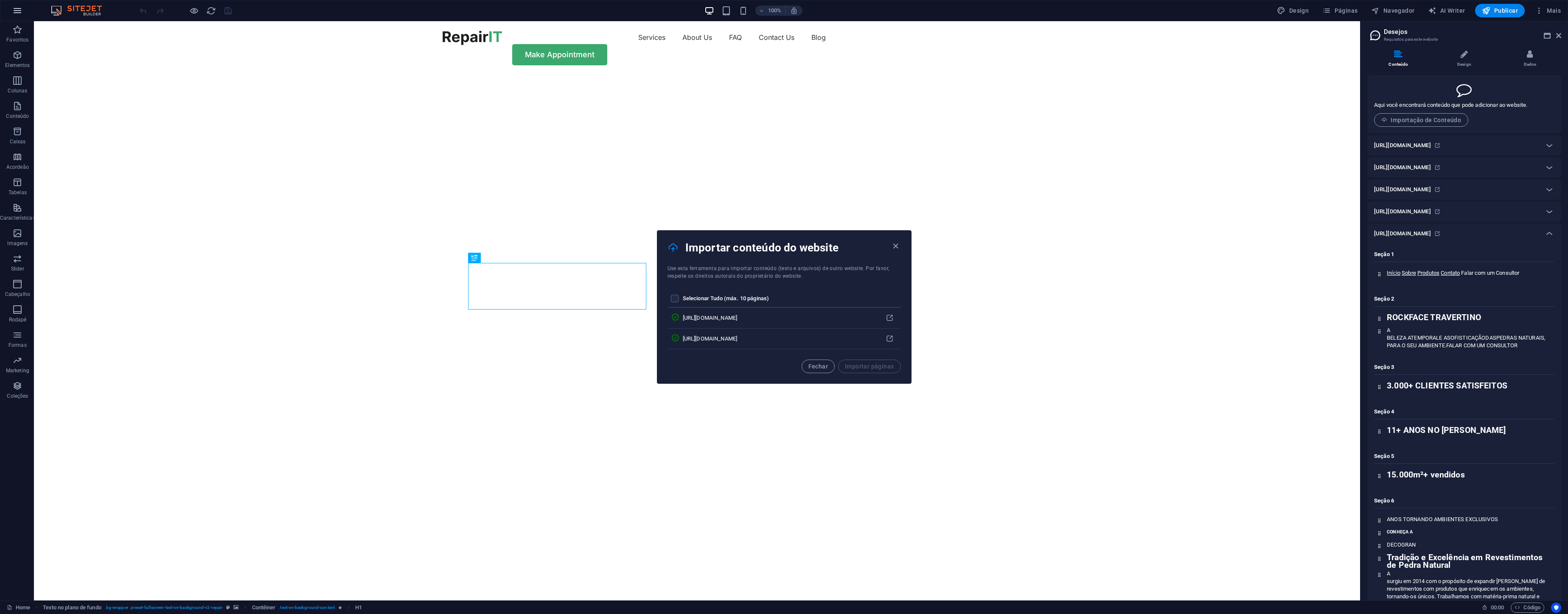
click at [0, 0] on button "button" at bounding box center [0, 0] width 0 height 0
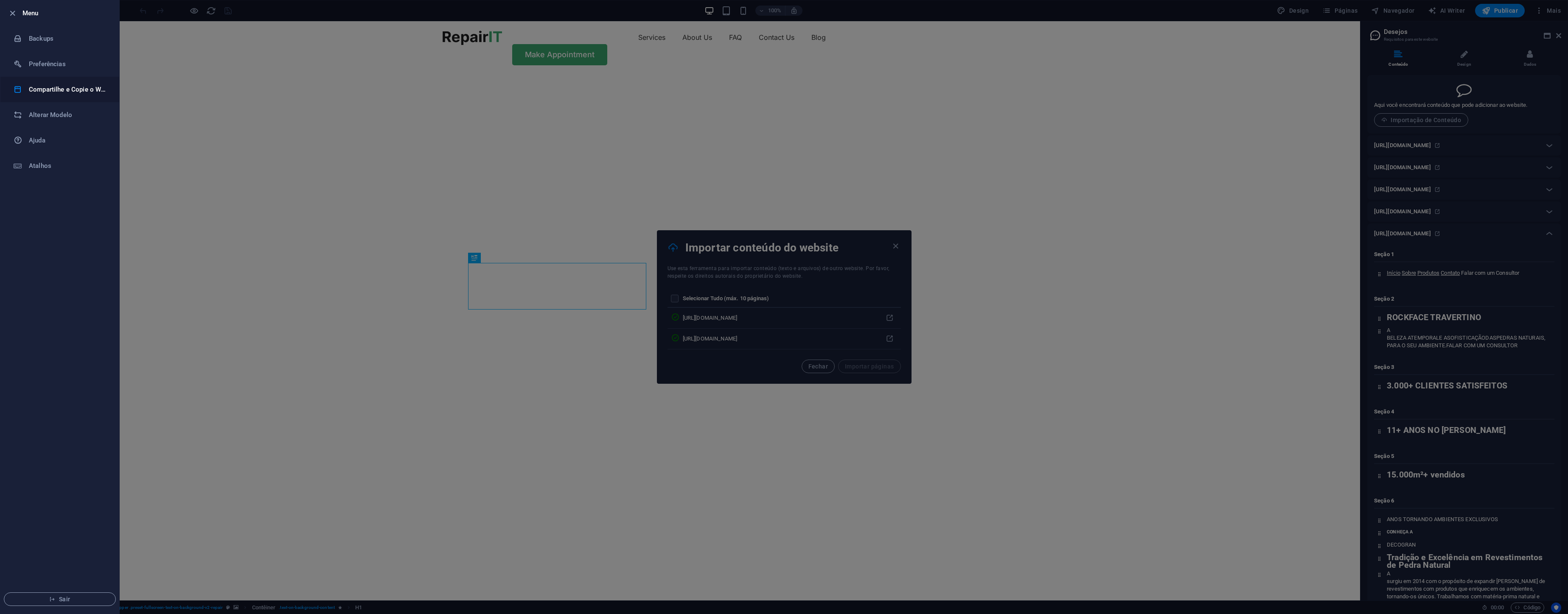
click at [65, 95] on li "Compartilhe e Copie o Website" at bounding box center [60, 89] width 119 height 25
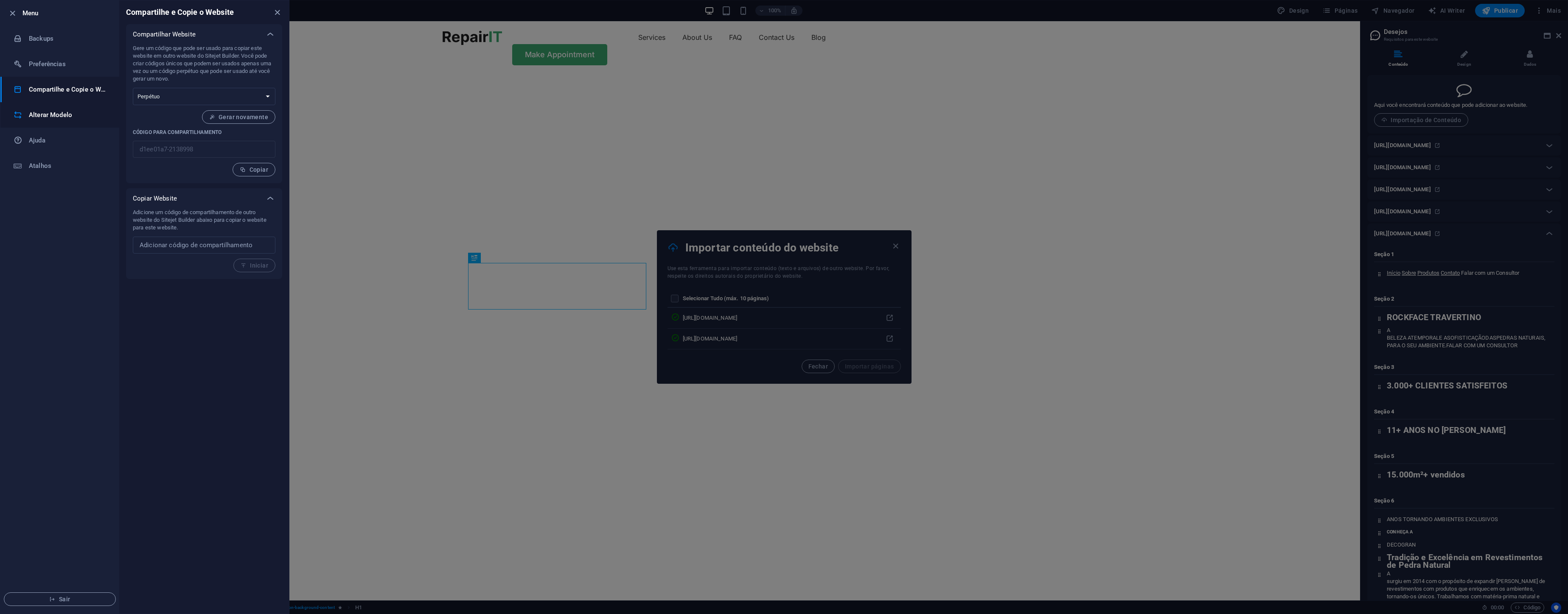
click at [72, 113] on h6 "Alterar Modelo" at bounding box center [68, 115] width 78 height 10
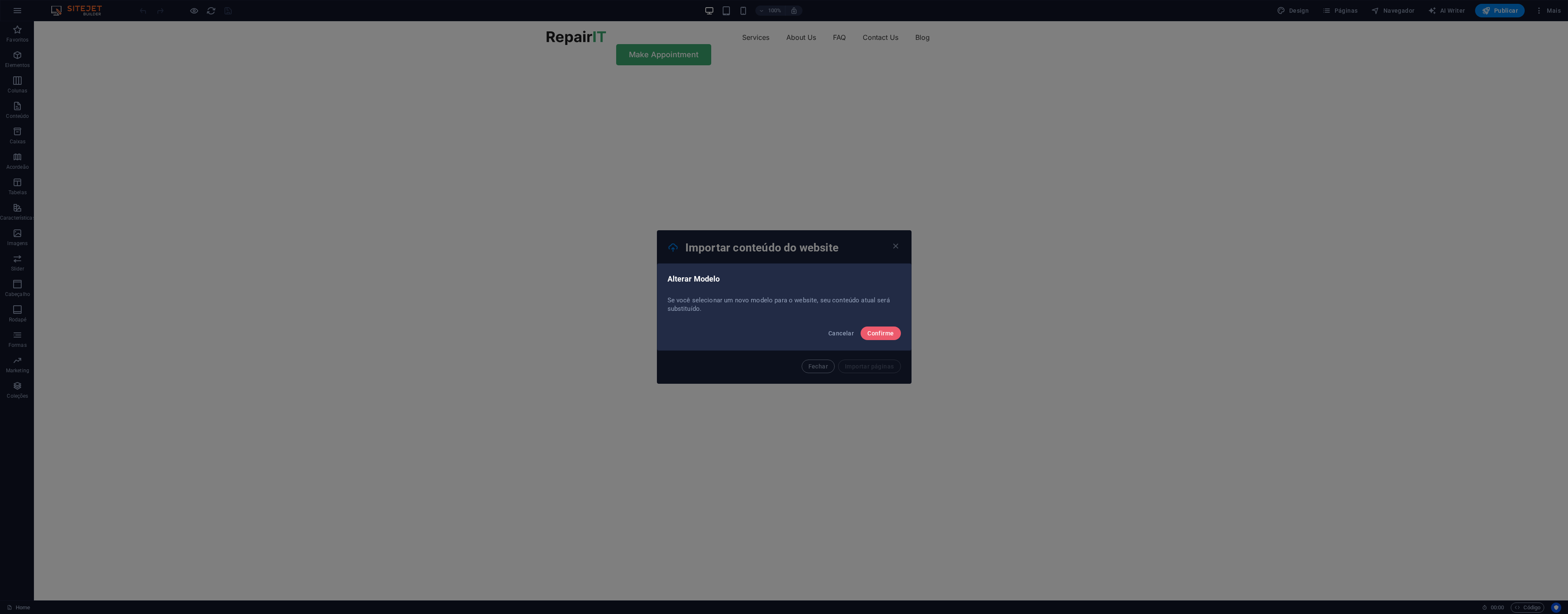
click at [886, 249] on div "Alterar Modelo Se você selecionar um novo modelo para o website, seu conteúdo a…" at bounding box center [784, 307] width 1568 height 614
click at [892, 247] on div "Alterar Modelo Se você selecionar um novo modelo para o website, seu conteúdo a…" at bounding box center [784, 307] width 1568 height 614
click at [893, 247] on div "Alterar Modelo Se você selecionar um novo modelo para o website, seu conteúdo a…" at bounding box center [784, 307] width 1568 height 614
click at [896, 245] on div "Alterar Modelo Se você selecionar um novo modelo para o website, seu conteúdo a…" at bounding box center [784, 307] width 1568 height 614
drag, startPoint x: 823, startPoint y: 346, endPoint x: 831, endPoint y: 339, distance: 10.6
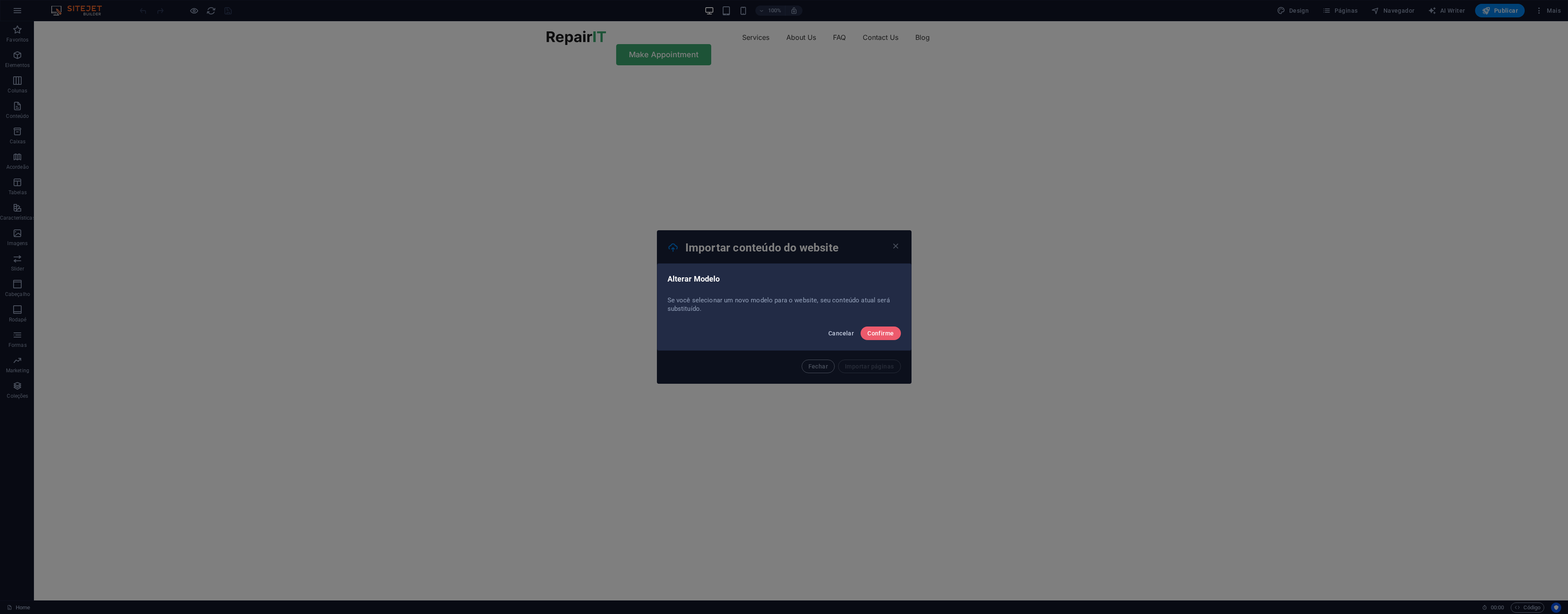
click at [829, 341] on div "Cancelar Confirme" at bounding box center [784, 335] width 254 height 29
click at [835, 335] on span "Cancelar" at bounding box center [840, 333] width 25 height 6
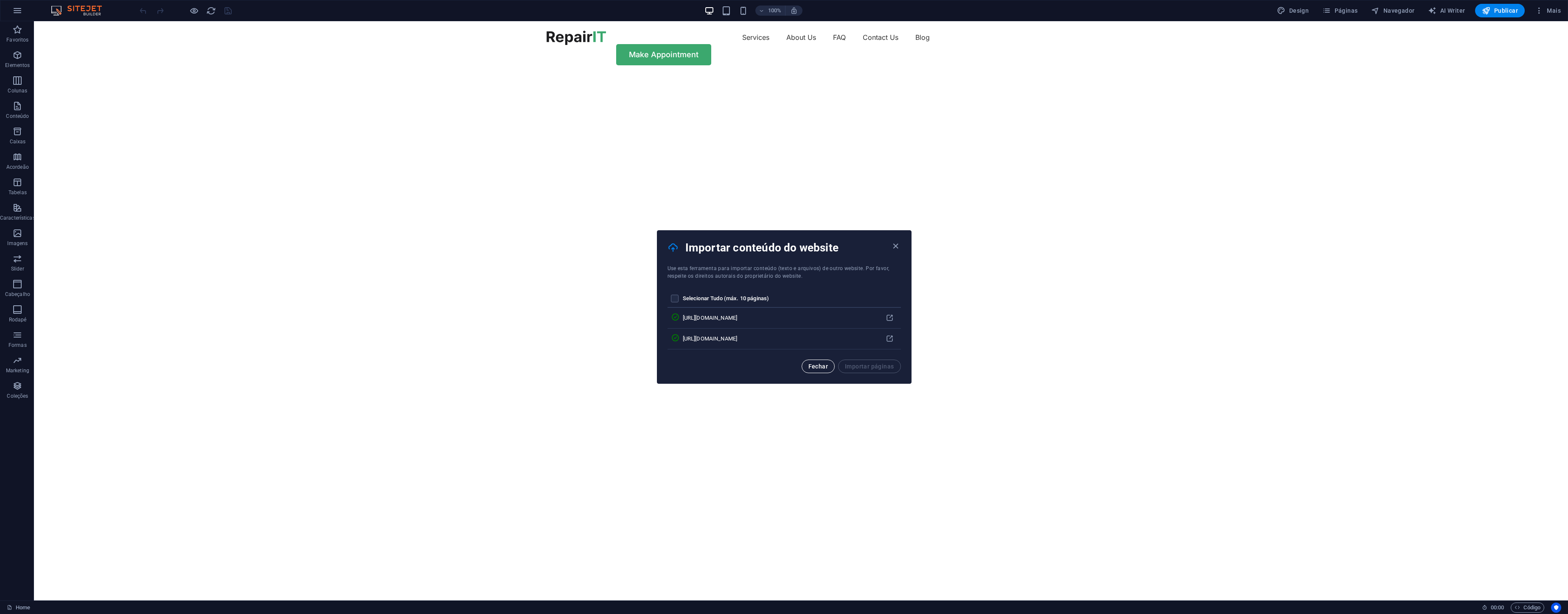
click at [822, 363] on span "Fechar" at bounding box center [818, 367] width 19 height 6
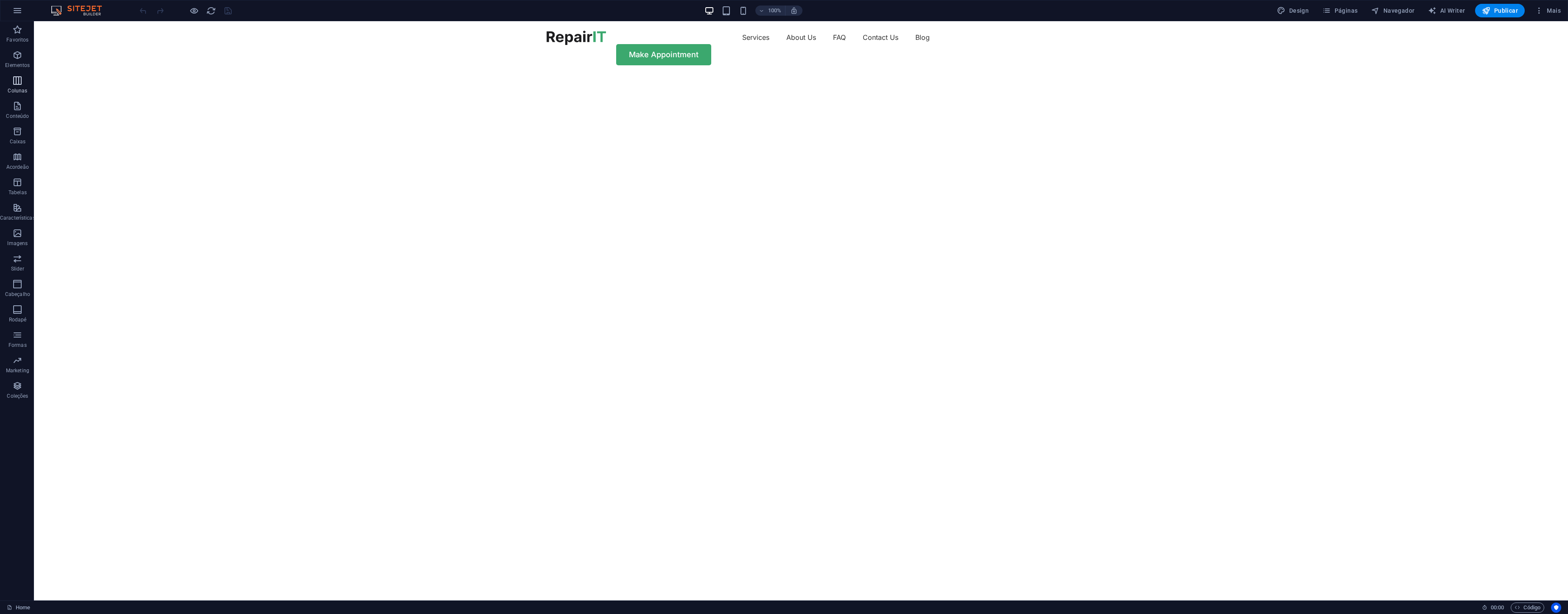
click at [21, 84] on icon "button" at bounding box center [17, 81] width 10 height 10
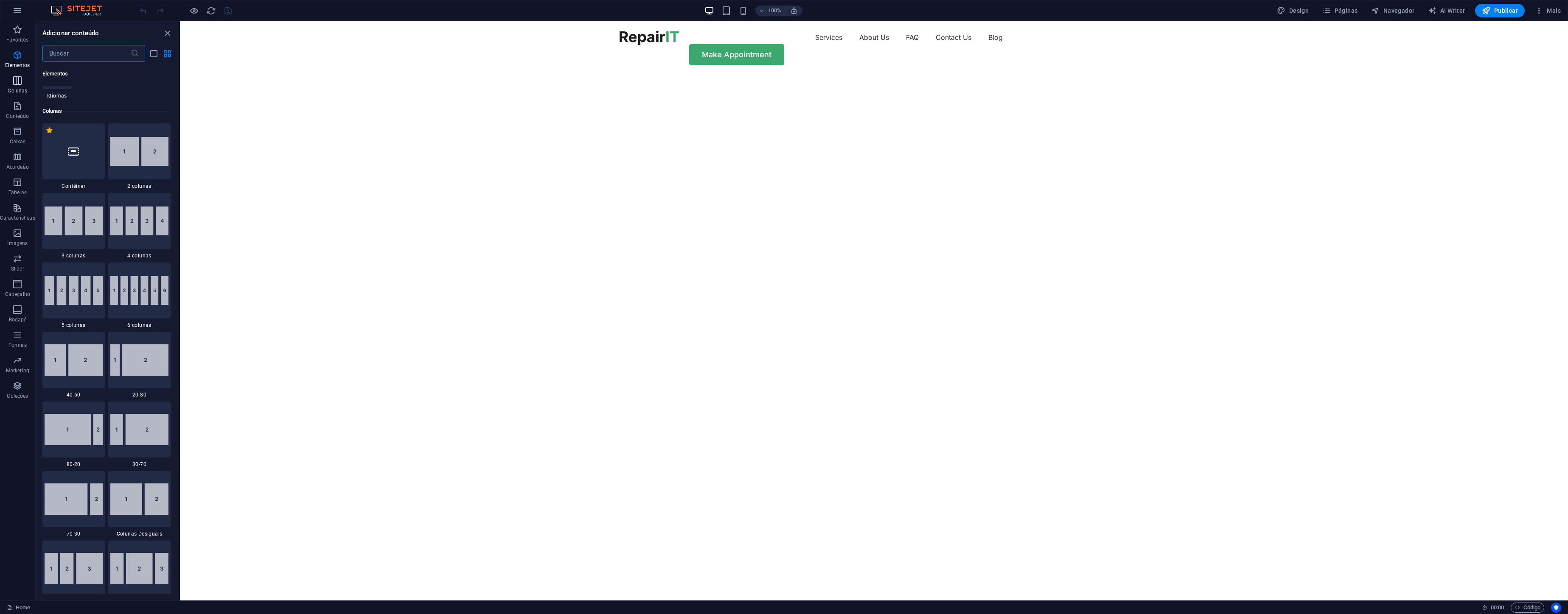
scroll to position [420, 0]
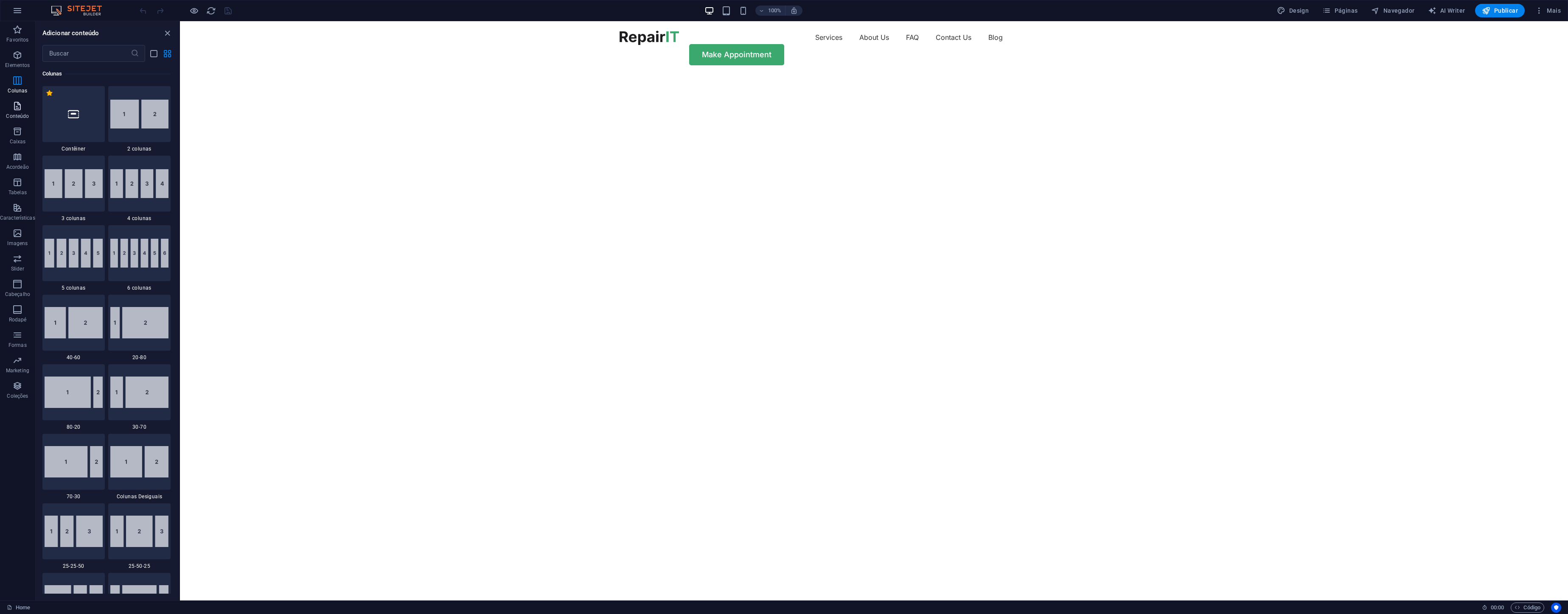
click at [18, 113] on p "Conteúdo" at bounding box center [17, 116] width 23 height 6
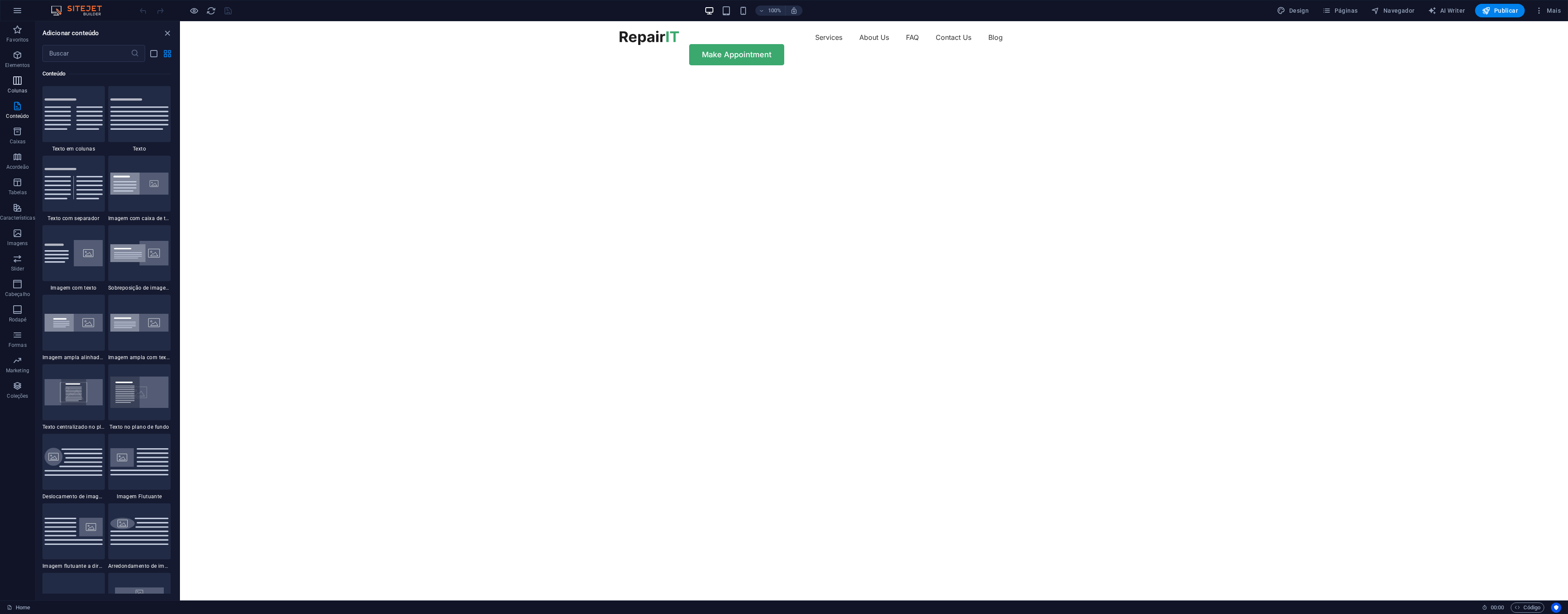
click at [16, 85] on icon "button" at bounding box center [17, 81] width 10 height 10
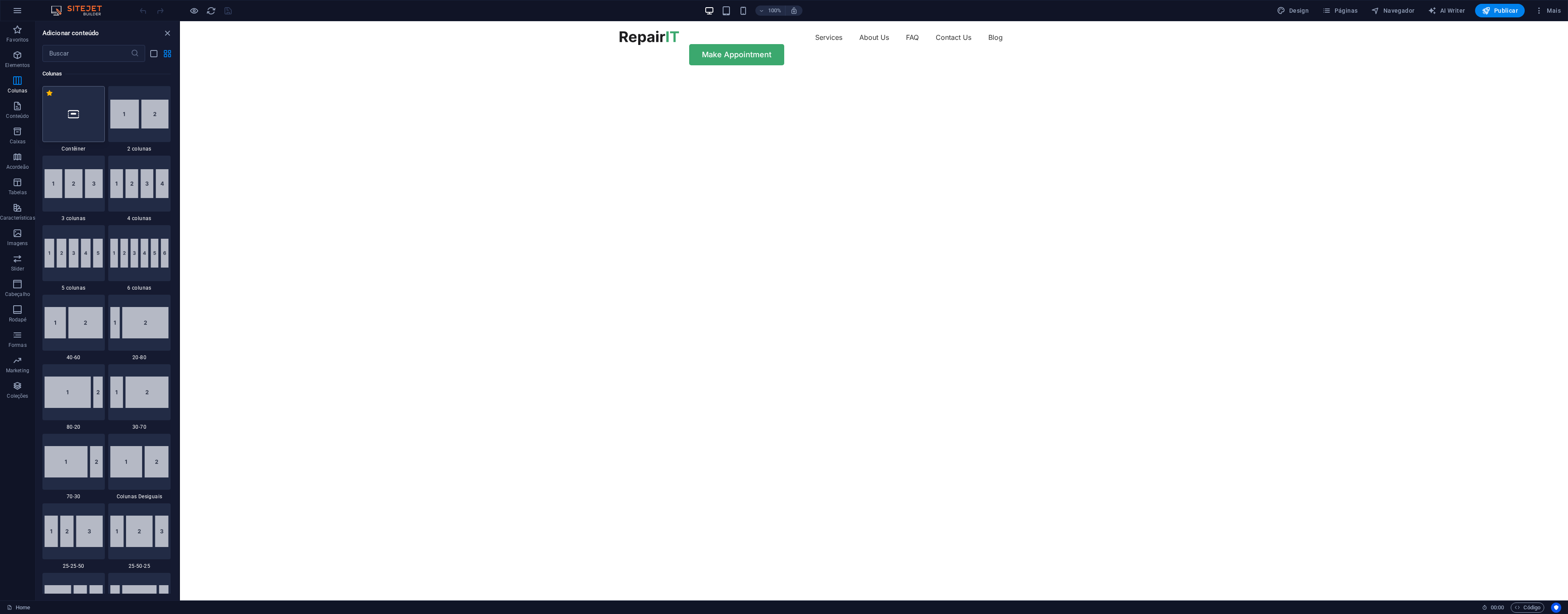
click at [73, 125] on div at bounding box center [73, 114] width 62 height 56
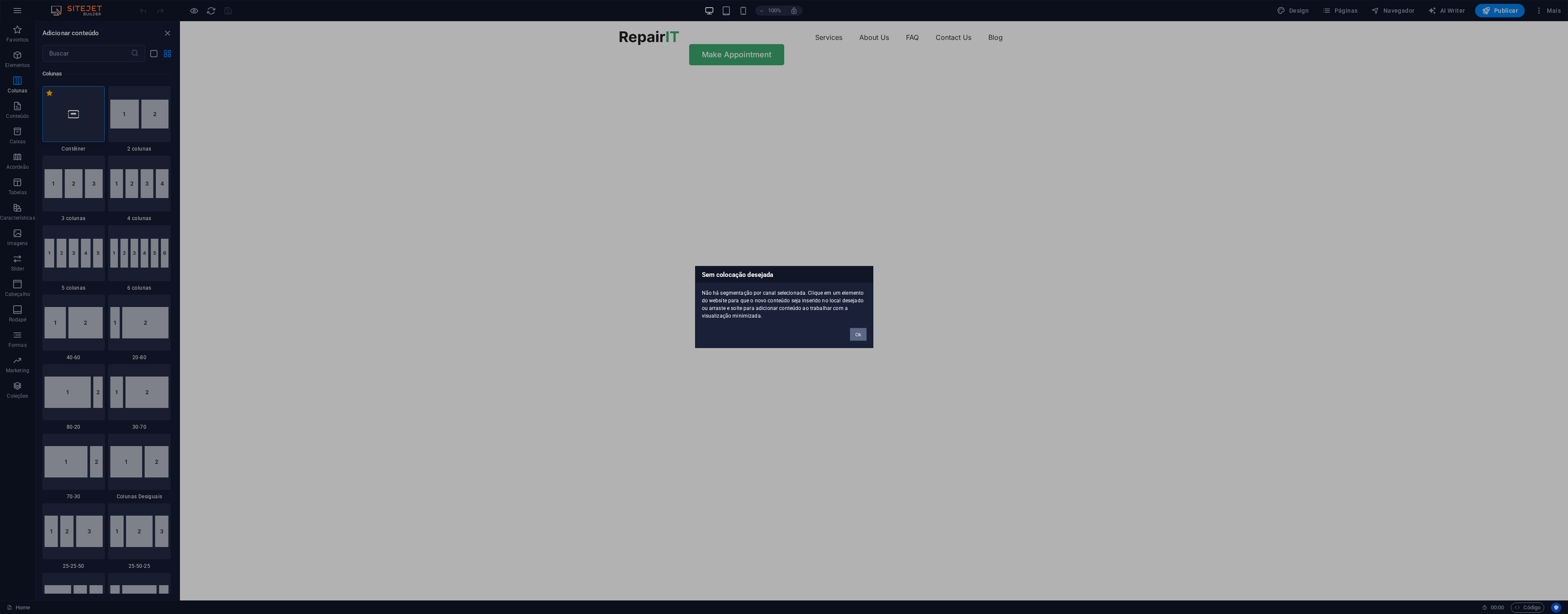
drag, startPoint x: 853, startPoint y: 332, endPoint x: 679, endPoint y: 310, distance: 175.4
click at [853, 332] on button "Ok" at bounding box center [858, 335] width 16 height 13
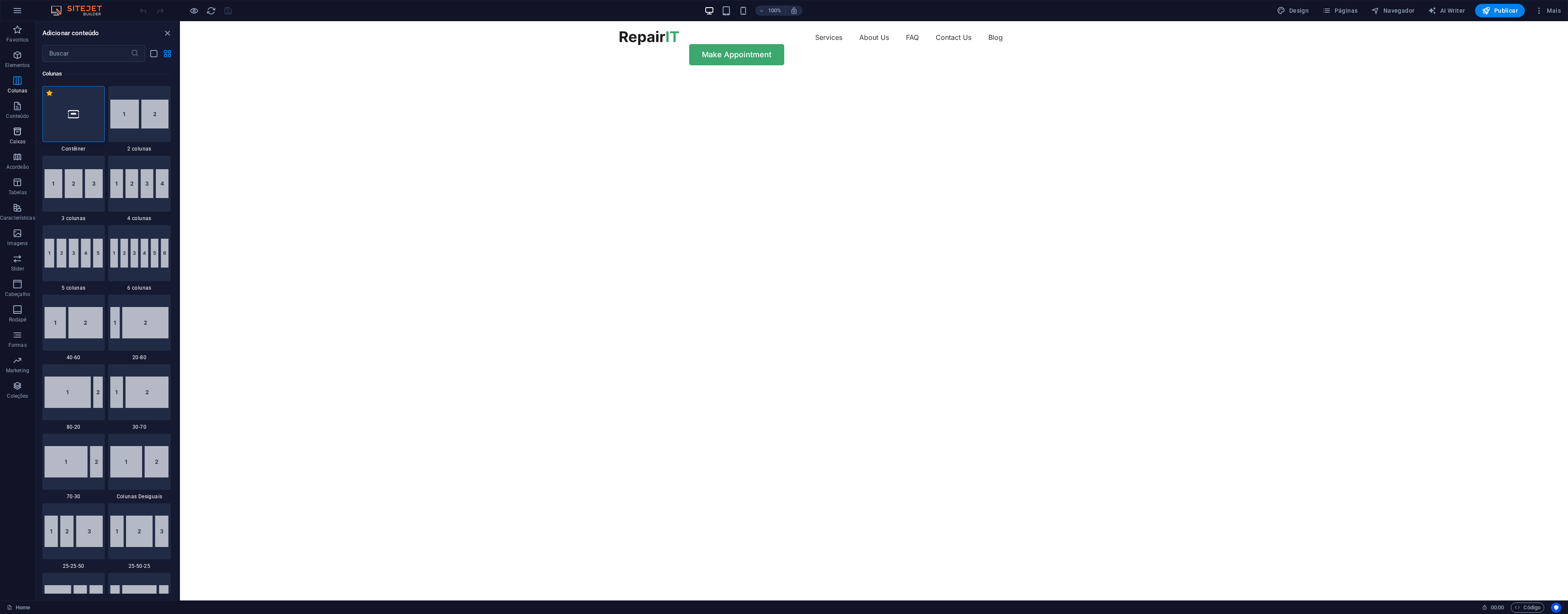
click at [17, 139] on p "Caixas" at bounding box center [17, 141] width 16 height 6
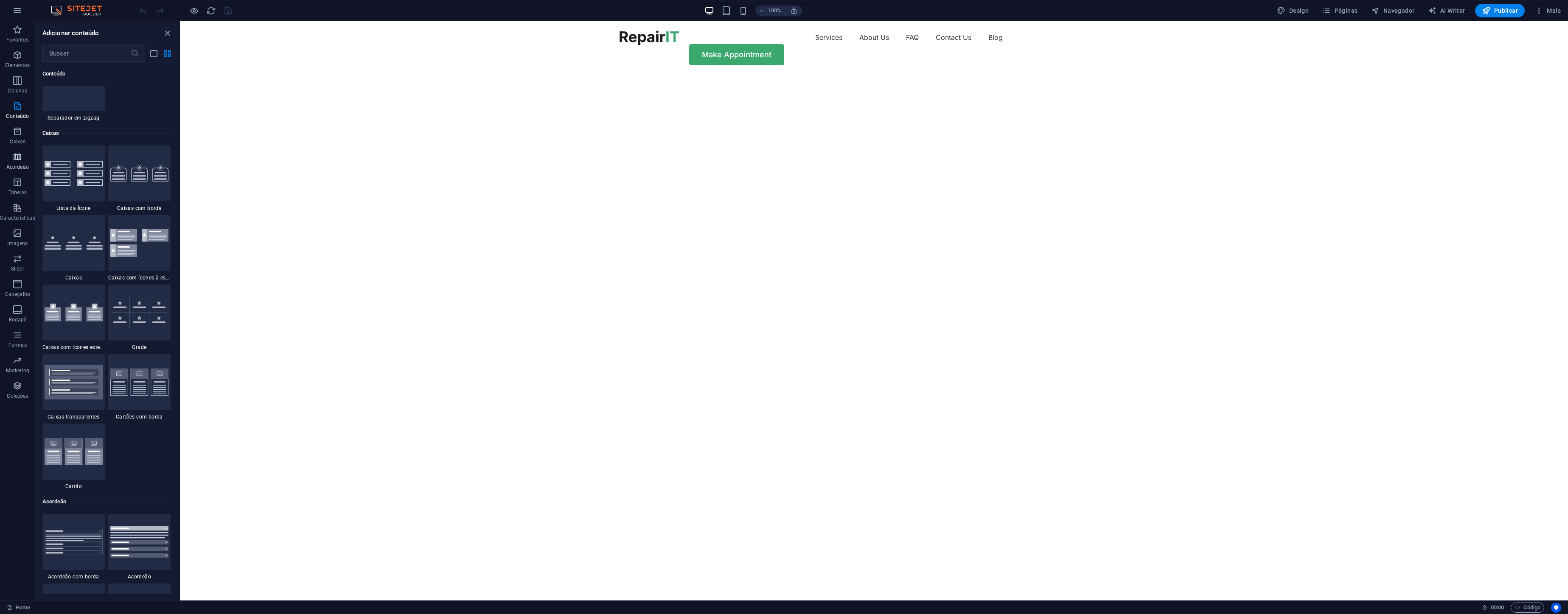
scroll to position [2339, 0]
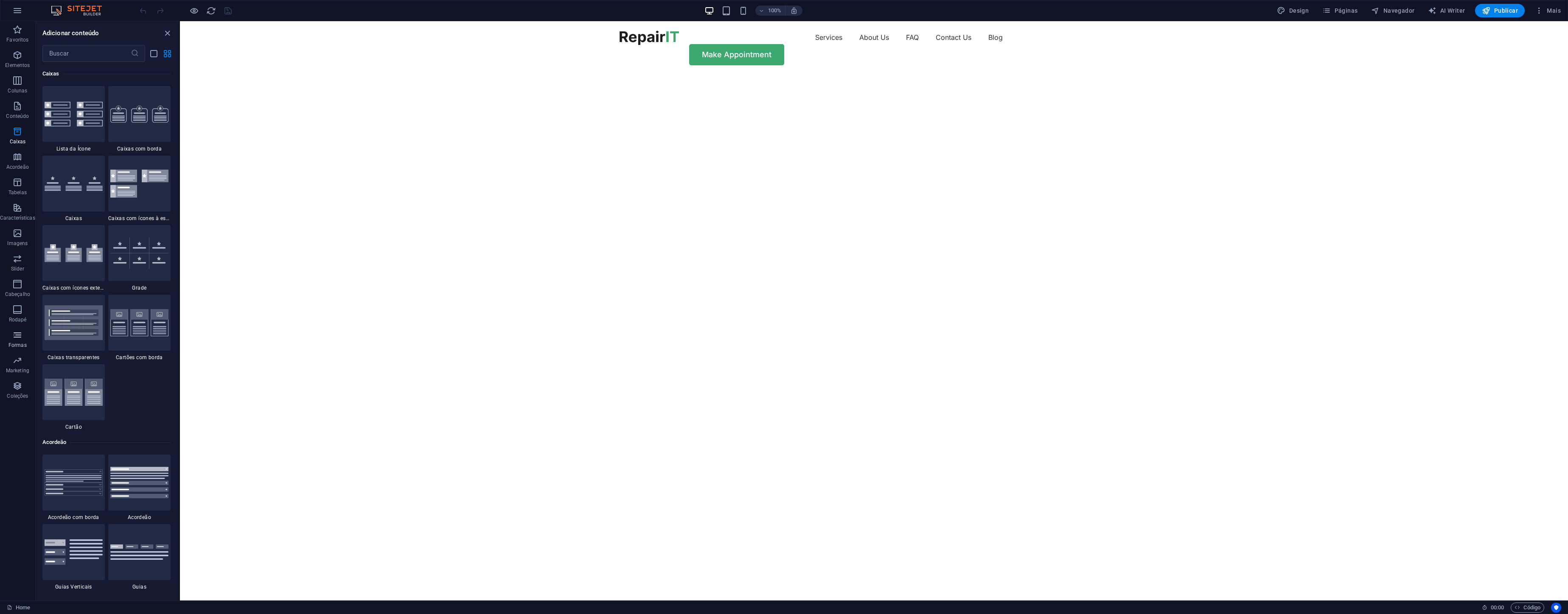
click at [18, 332] on icon "button" at bounding box center [17, 335] width 10 height 10
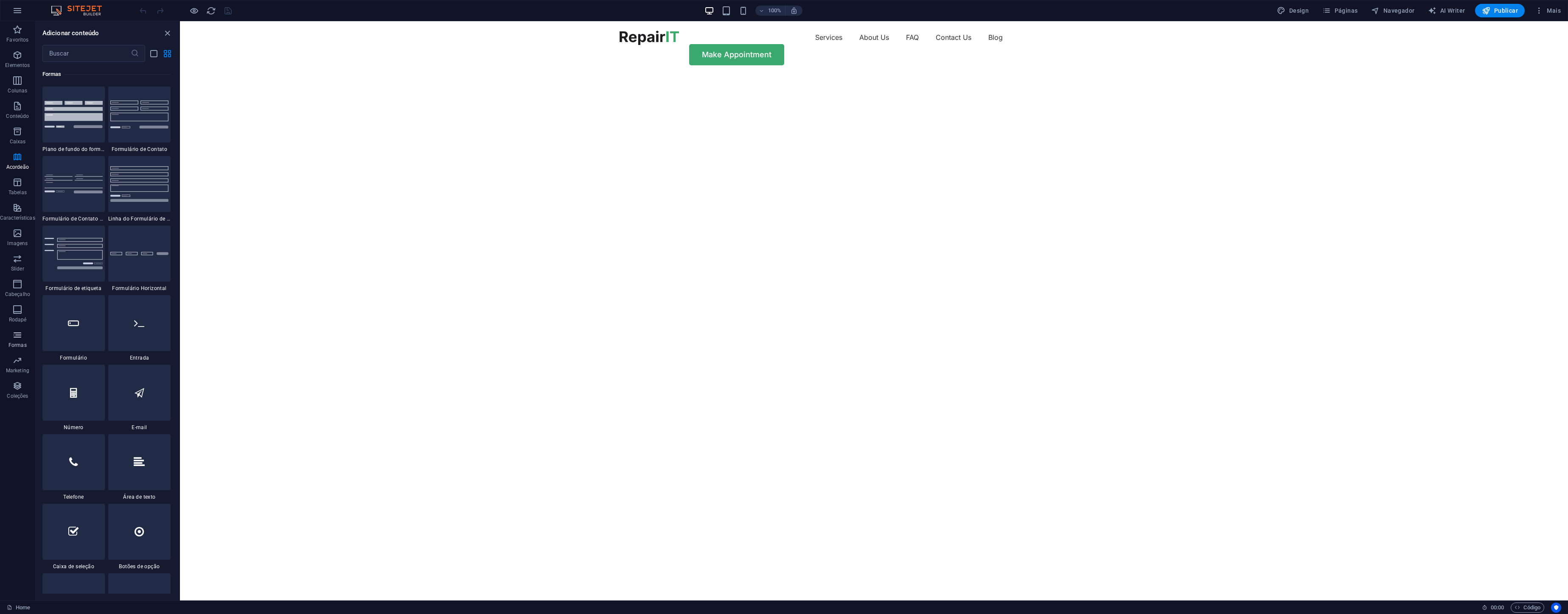
scroll to position [6192, 0]
click at [17, 389] on icon "button" at bounding box center [17, 386] width 10 height 10
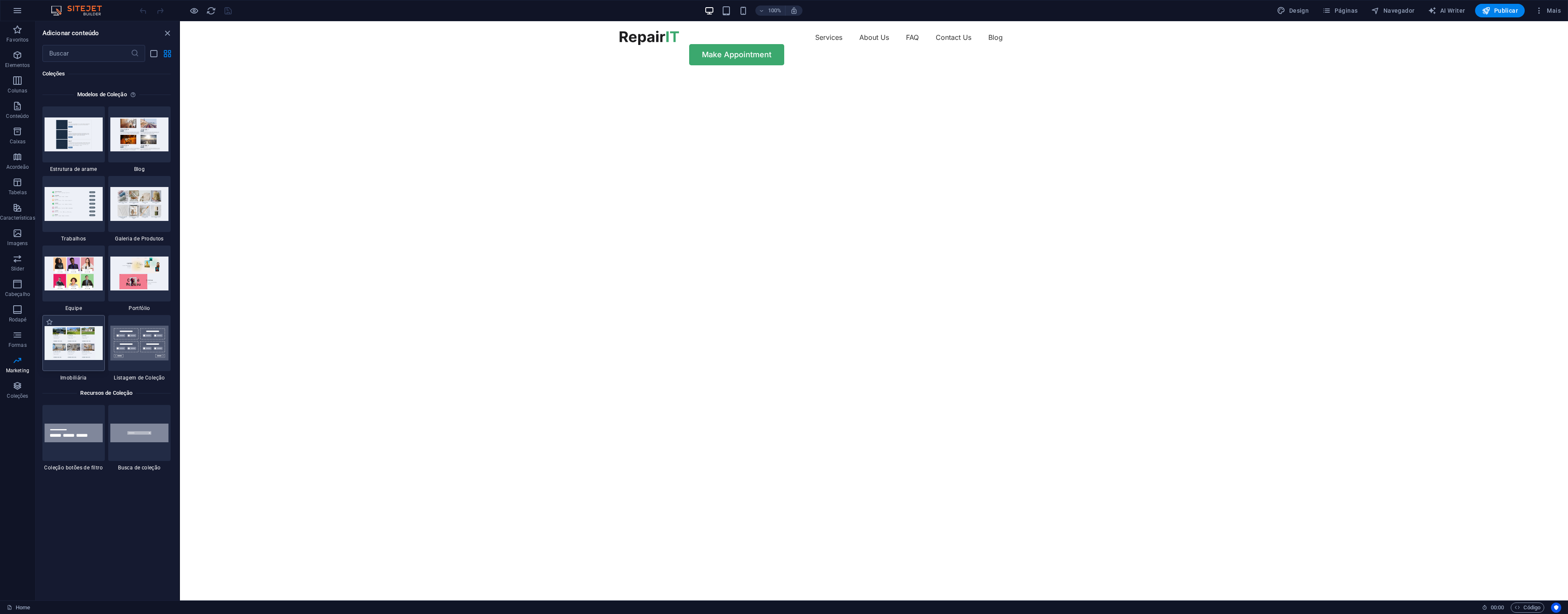
scroll to position [7764, 0]
click at [20, 62] on span "Elementos" at bounding box center [17, 60] width 35 height 20
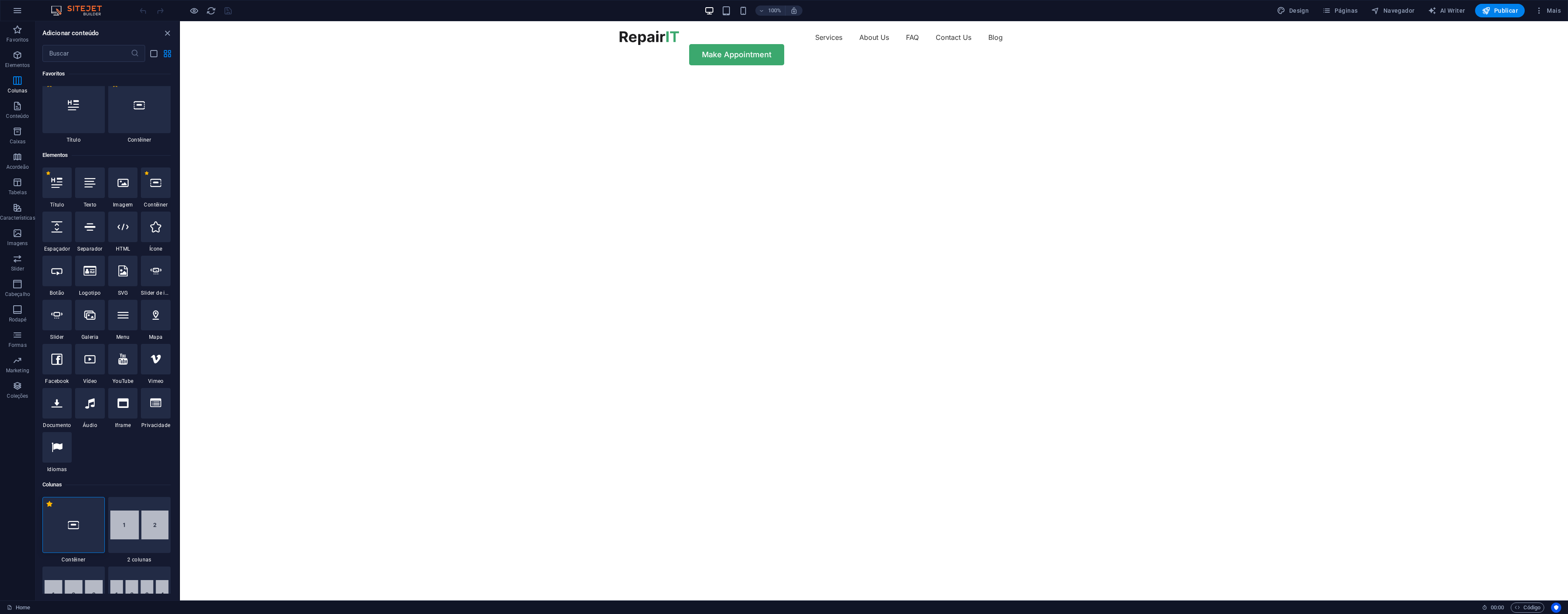
scroll to position [0, 0]
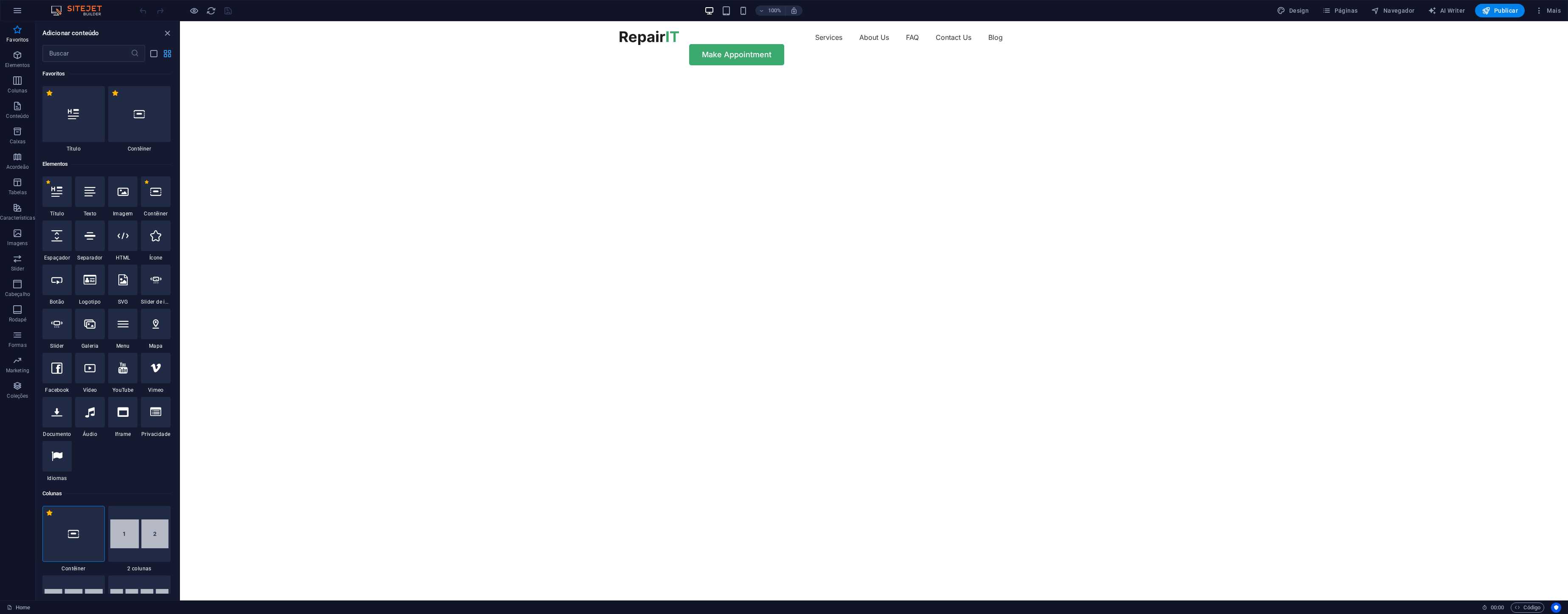
click at [163, 53] on icon "grid-view" at bounding box center [167, 53] width 10 height 10
click at [168, 30] on icon "close panel" at bounding box center [167, 33] width 10 height 10
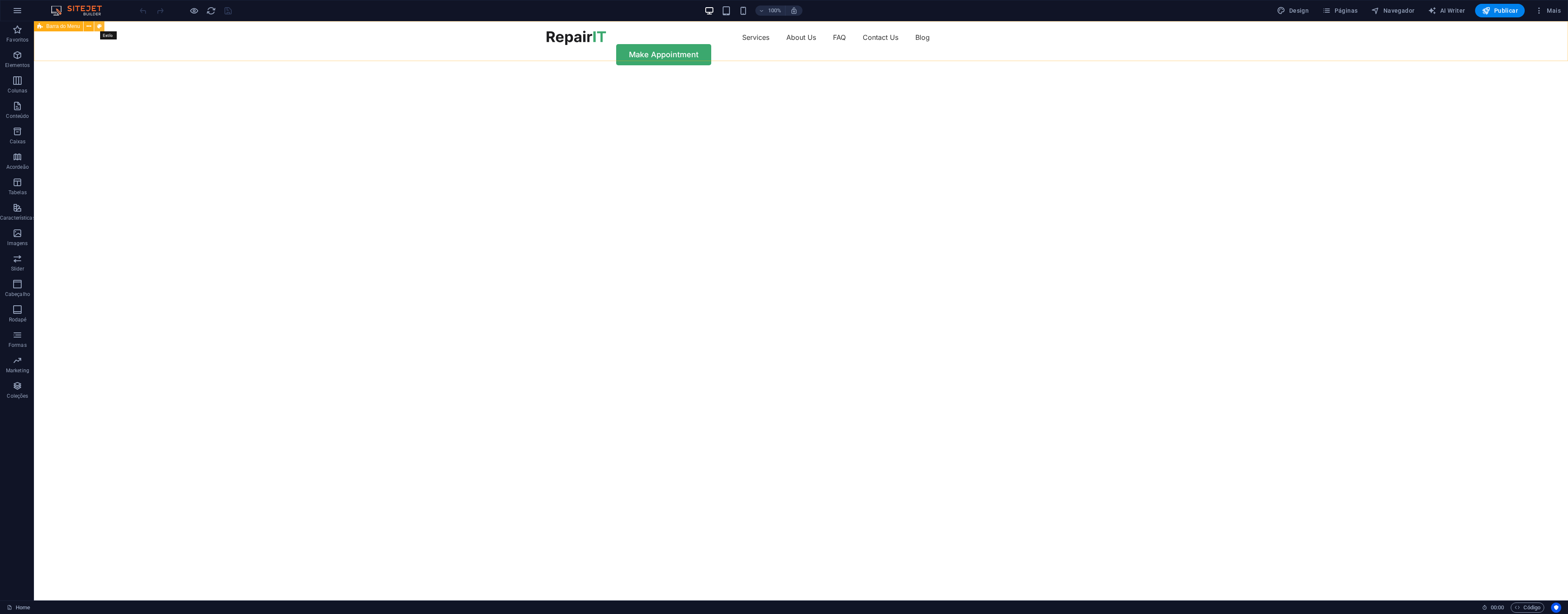
select select "rem"
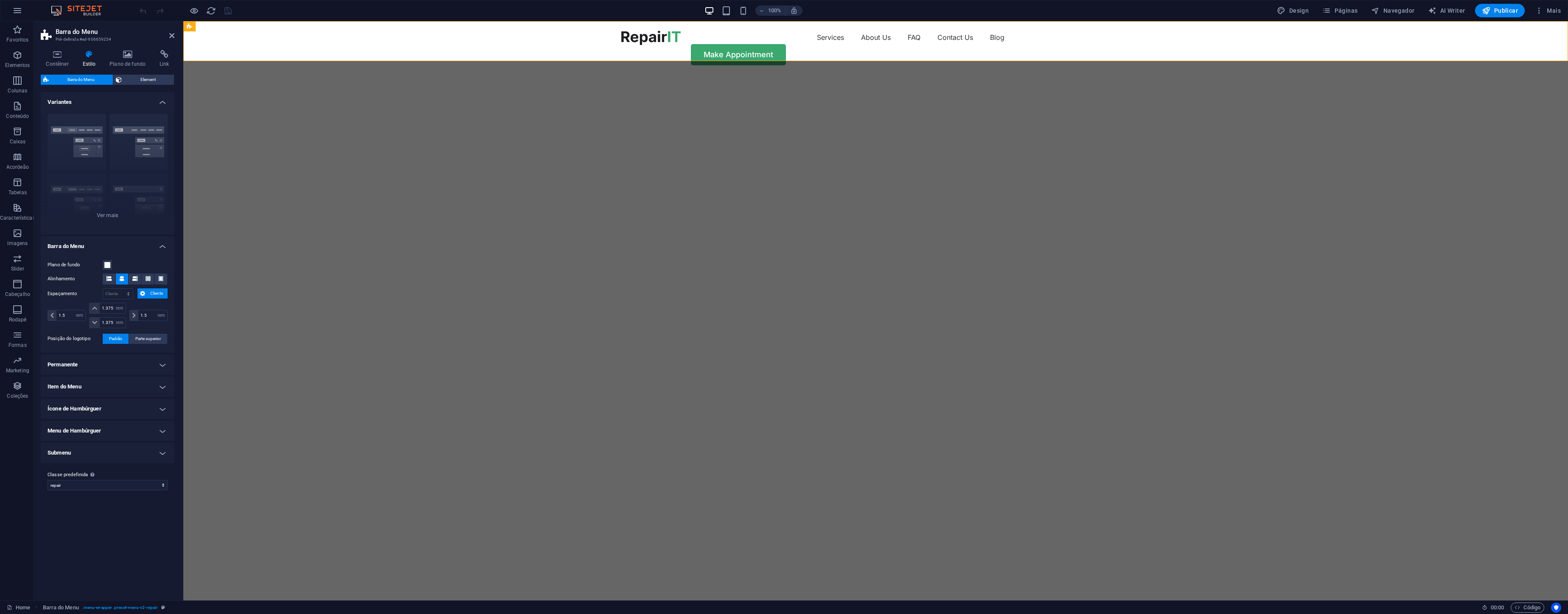
click at [53, 80] on span "Barra do Menu" at bounding box center [80, 80] width 59 height 10
click at [133, 82] on span "Element" at bounding box center [148, 80] width 47 height 10
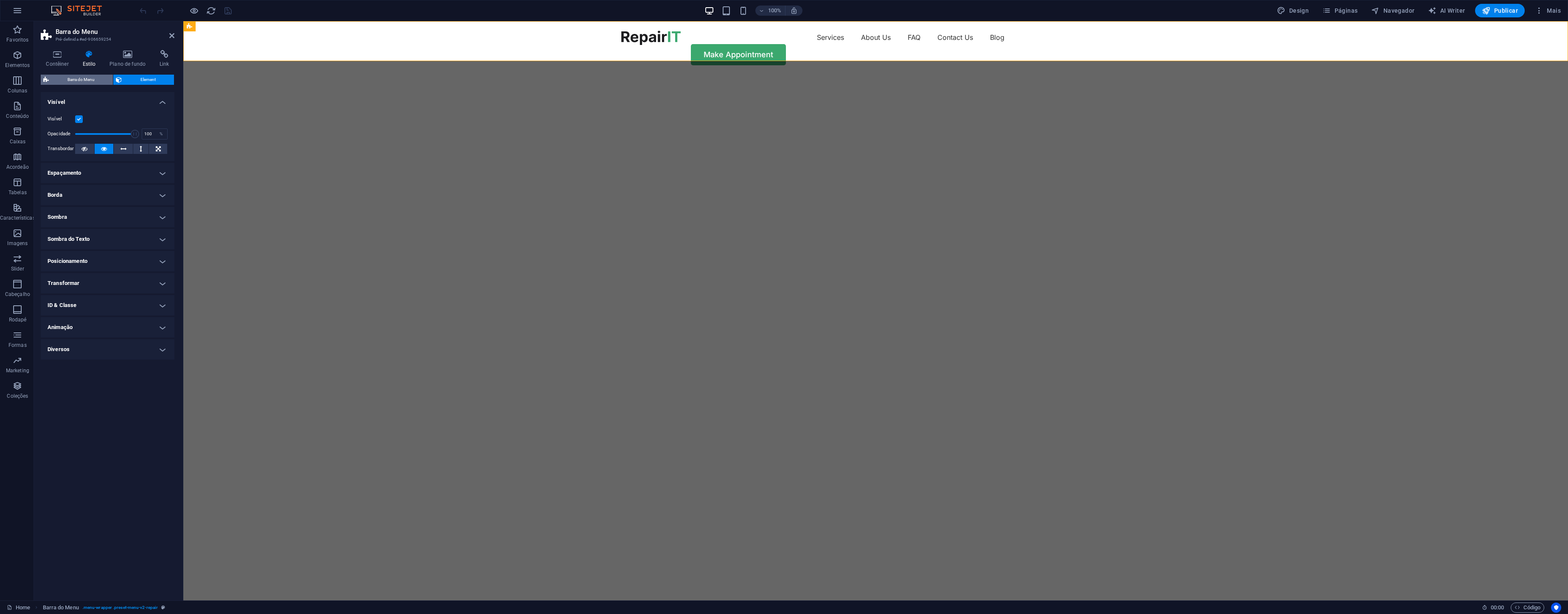
drag, startPoint x: 79, startPoint y: 82, endPoint x: 78, endPoint y: 76, distance: 6.1
click at [79, 82] on span "Barra do Menu" at bounding box center [80, 80] width 59 height 10
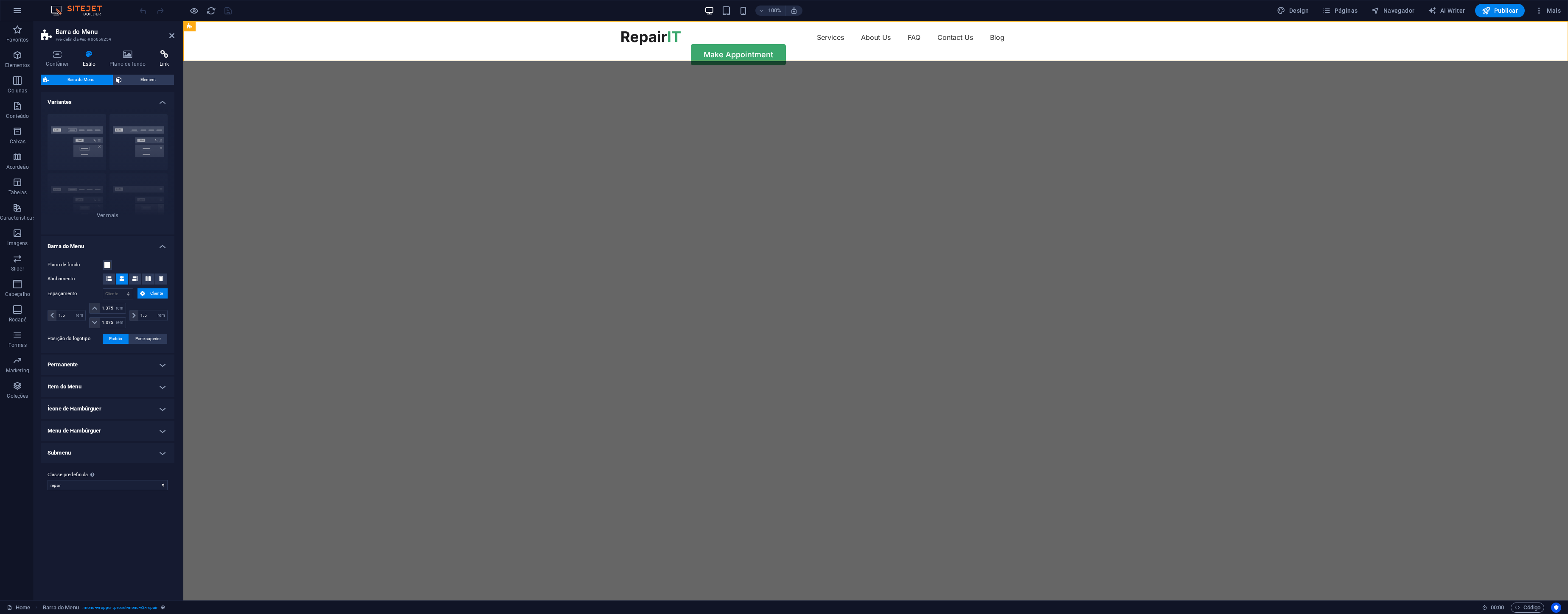
click at [163, 61] on h4 "Link" at bounding box center [164, 59] width 20 height 18
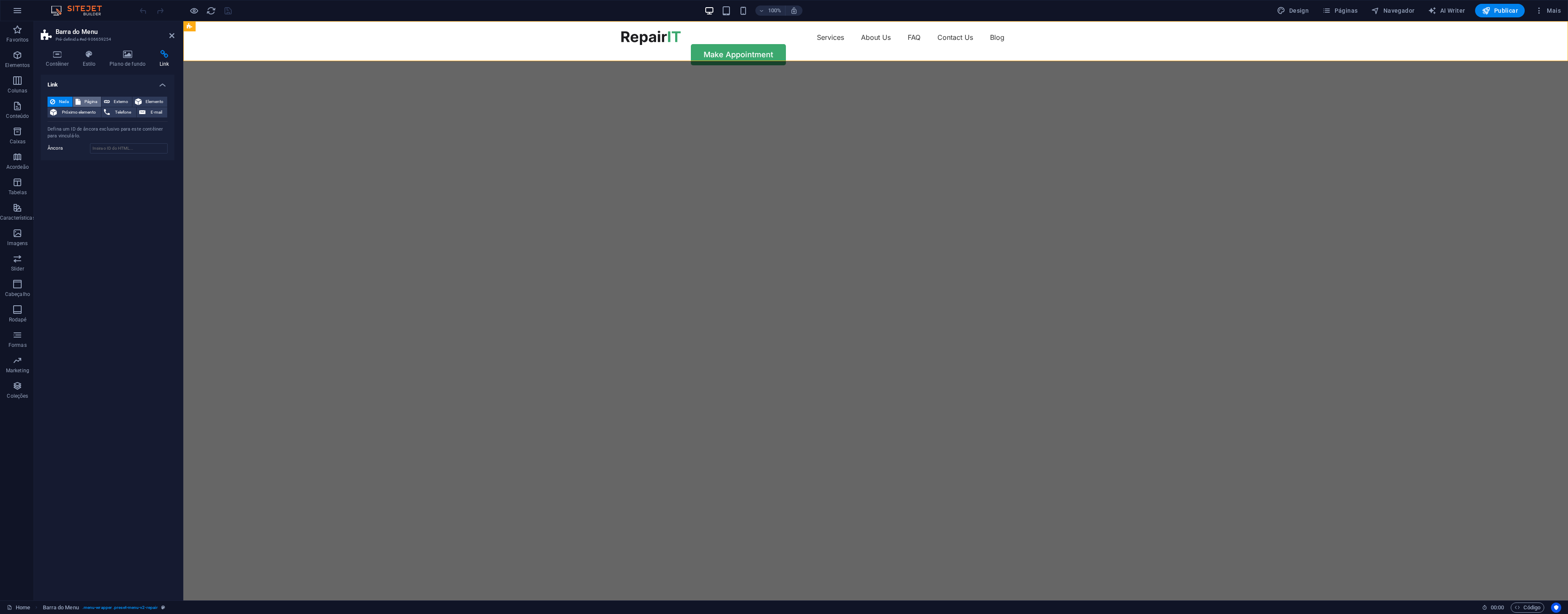
click at [83, 98] on span "Página" at bounding box center [91, 102] width 16 height 10
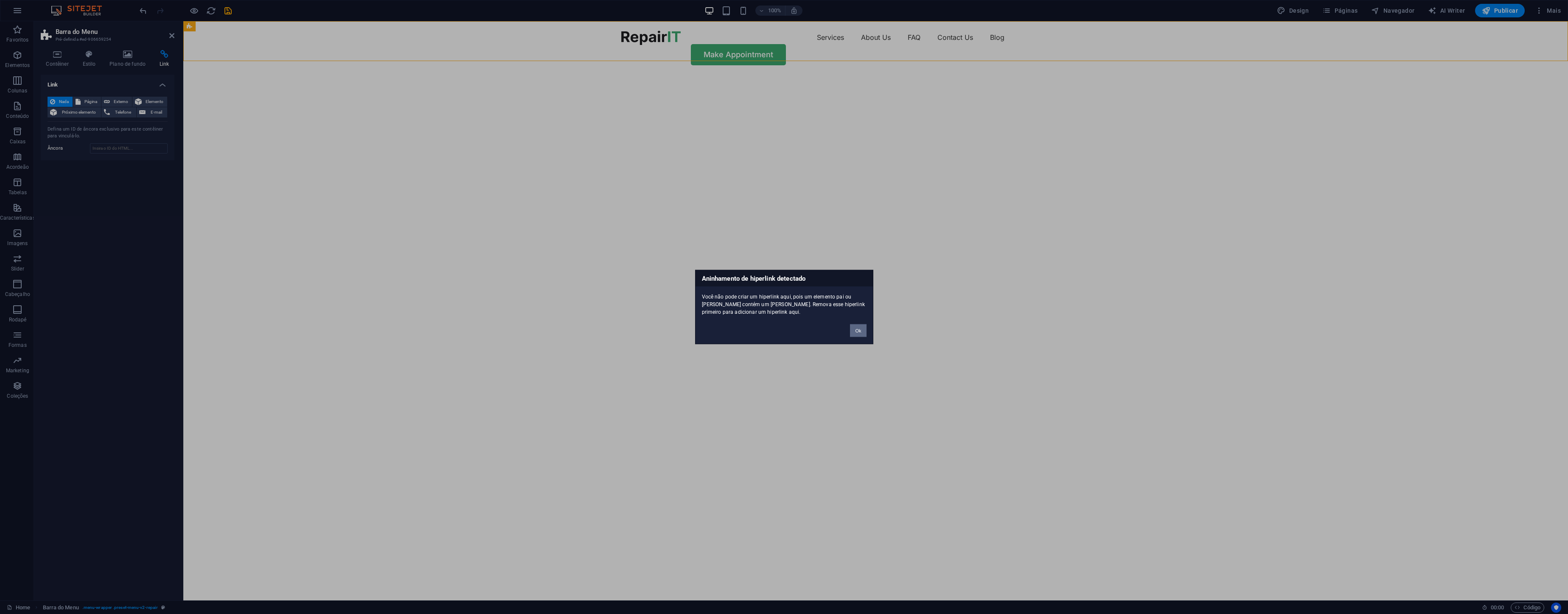
click at [856, 330] on button "Ok" at bounding box center [858, 331] width 16 height 13
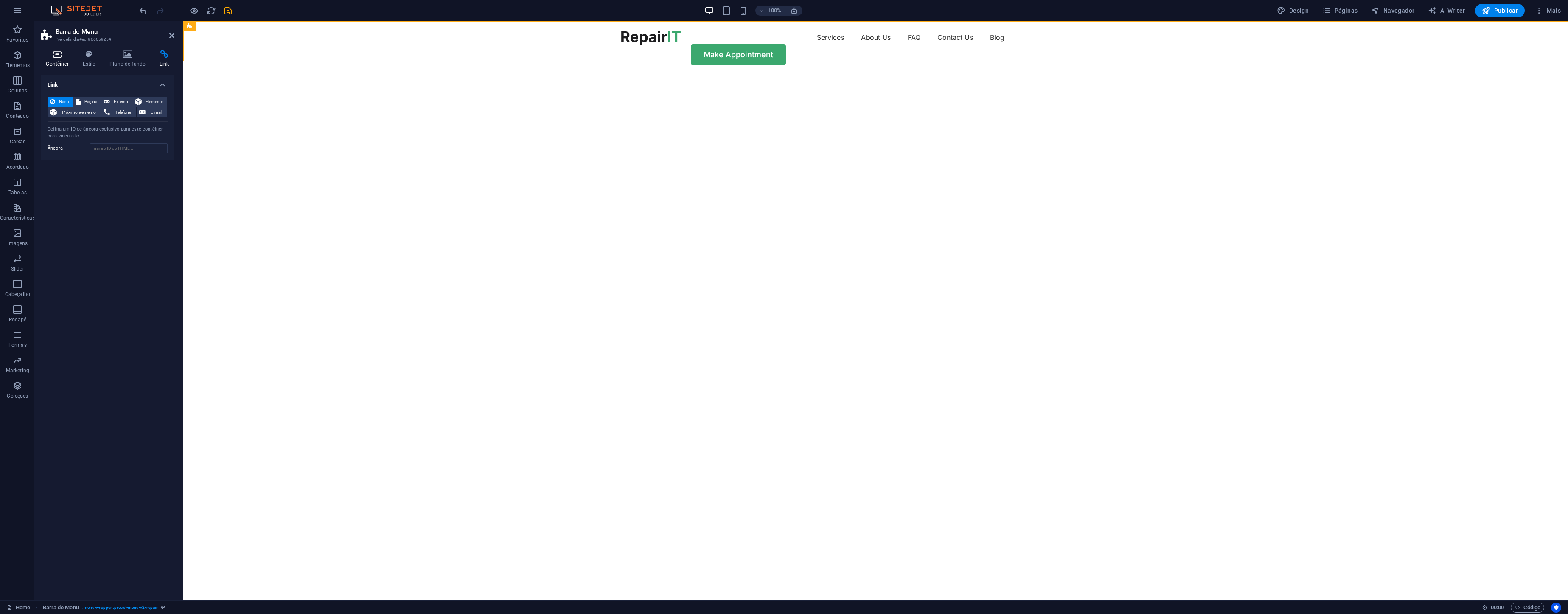
click at [47, 52] on icon at bounding box center [57, 54] width 33 height 8
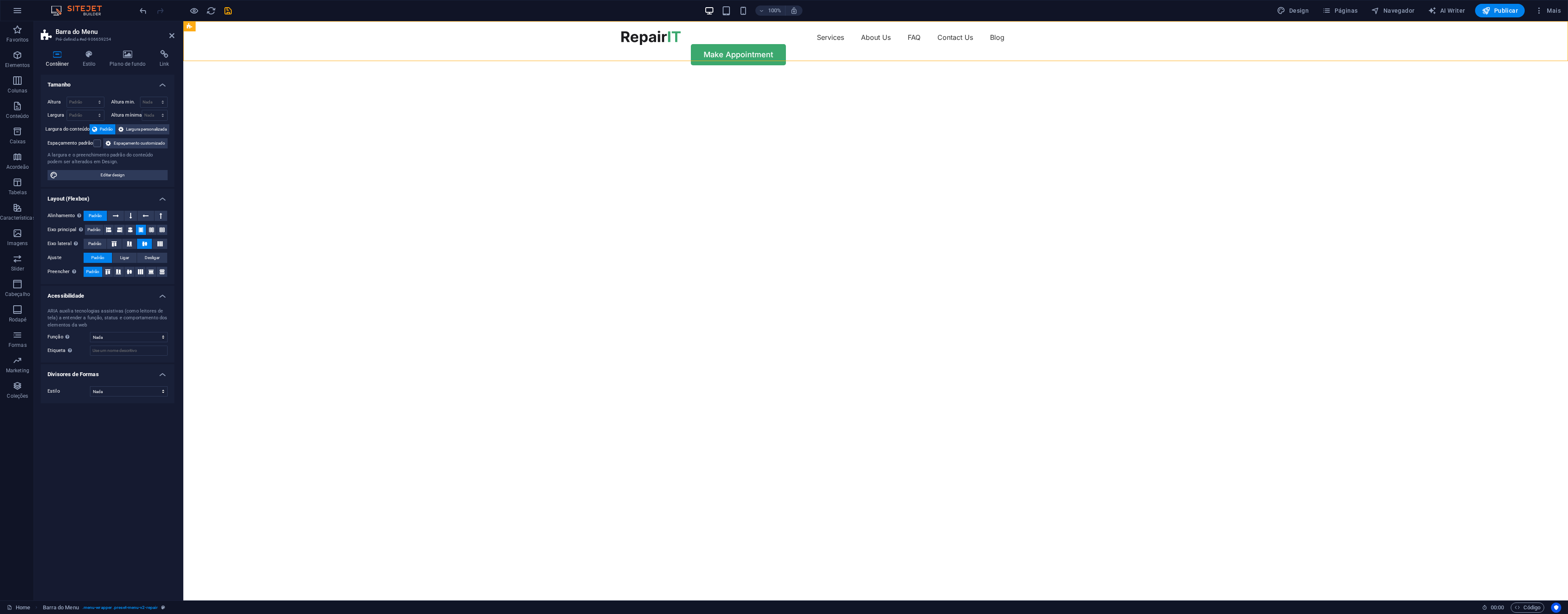
click at [54, 35] on header "Barra do Menu Pré-definida #ed-906659254" at bounding box center [108, 32] width 133 height 22
click at [84, 36] on h3 "Pré-definida #ed-906659254" at bounding box center [106, 40] width 102 height 8
click at [176, 35] on aside "Barra do Menu Pré-definida #ed-906659254 Contêiner Estilo Plano de fundo Link T…" at bounding box center [108, 311] width 150 height 580
click at [168, 35] on h2 "Barra do Menu" at bounding box center [115, 32] width 119 height 8
click at [171, 34] on icon at bounding box center [172, 36] width 5 height 6
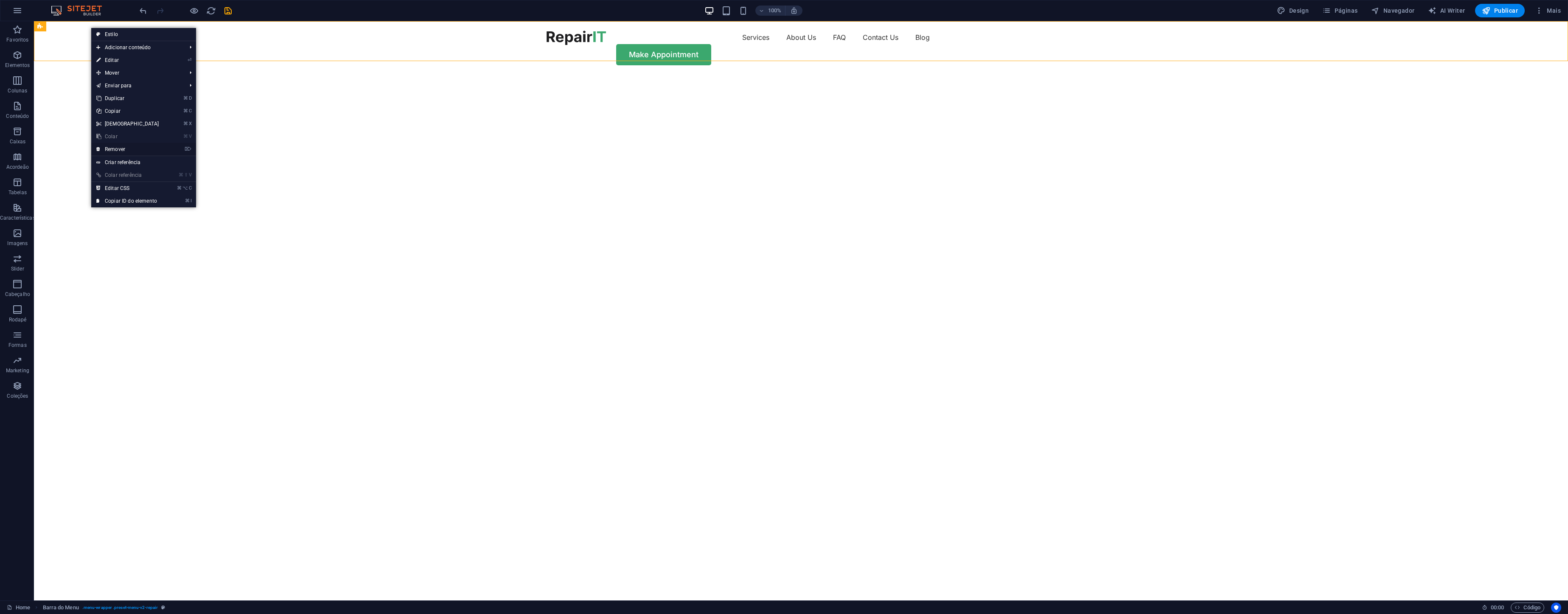
click at [143, 152] on link "⌦ Remover" at bounding box center [128, 150] width 73 height 13
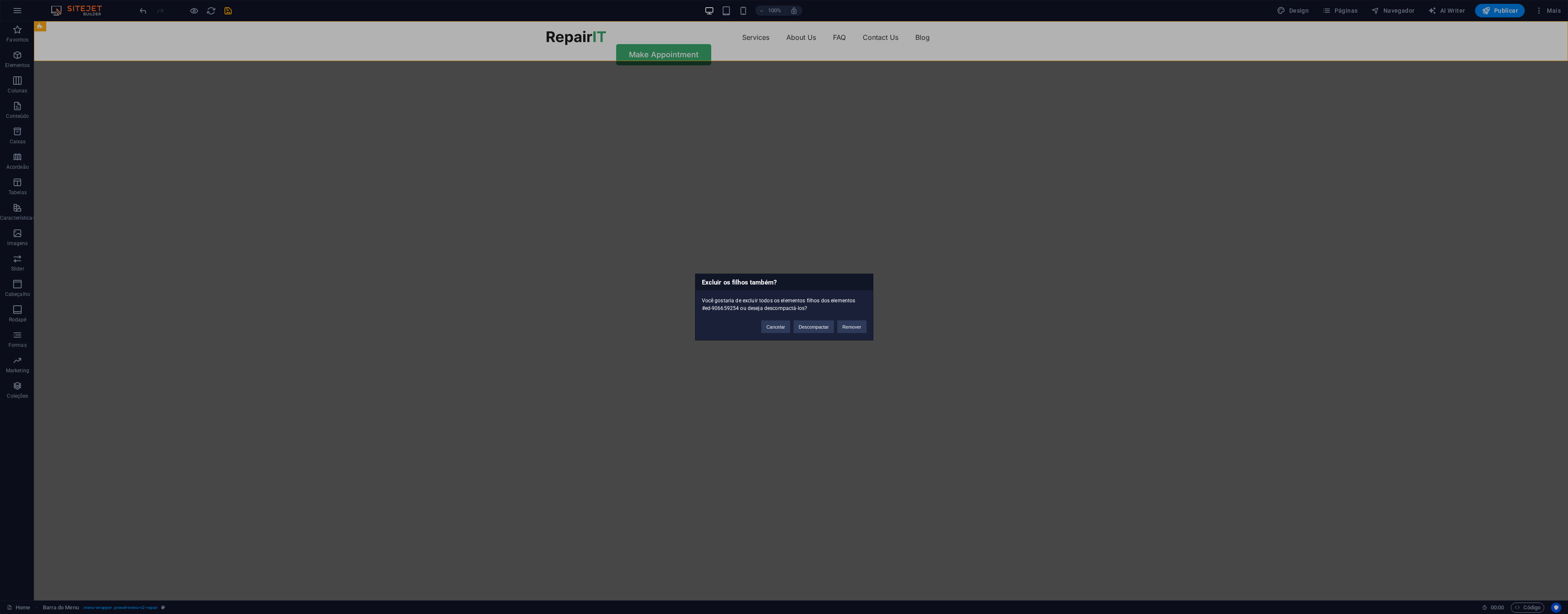
click at [51, 30] on div "Excluir os filhos também? Você gostaria de excluir todos os elementos filhos do…" at bounding box center [784, 307] width 1568 height 614
click at [847, 330] on button "Remover" at bounding box center [851, 327] width 29 height 13
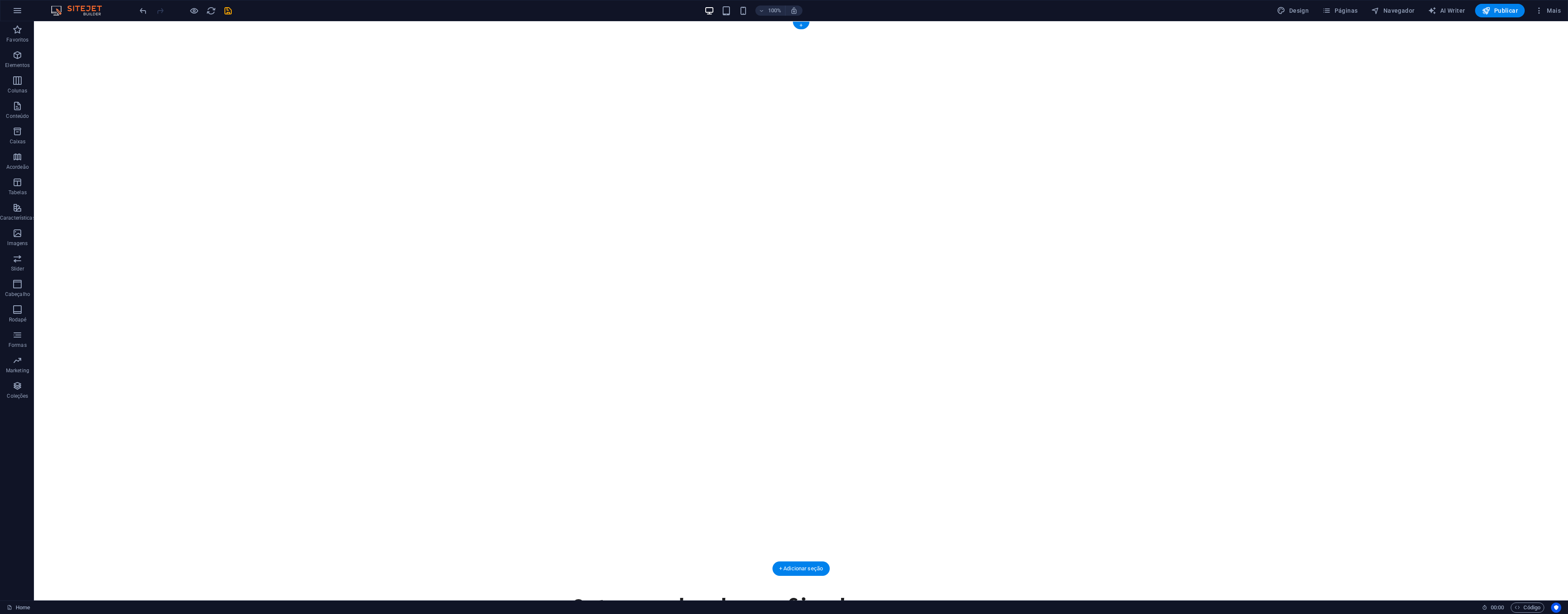
click at [349, 21] on img "1/2" at bounding box center [800, 21] width 1534 height 0
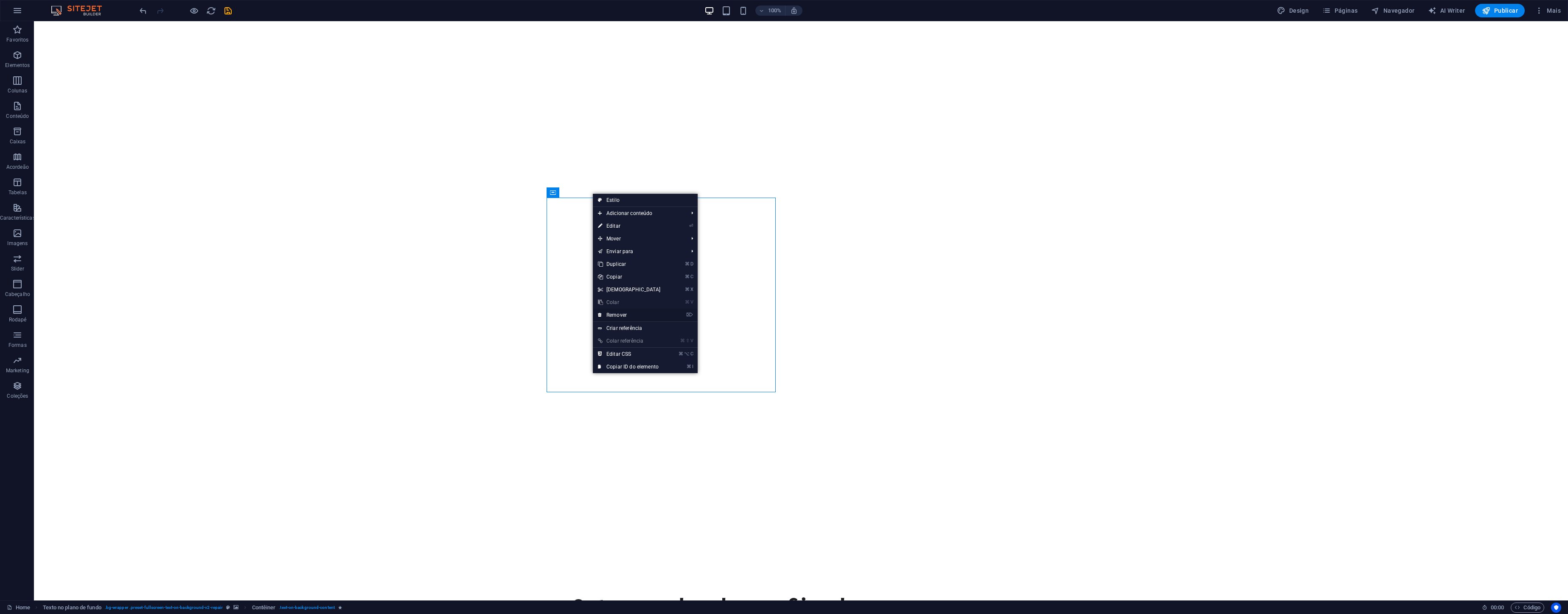
click at [625, 315] on link "⌦ Remover" at bounding box center [629, 315] width 73 height 13
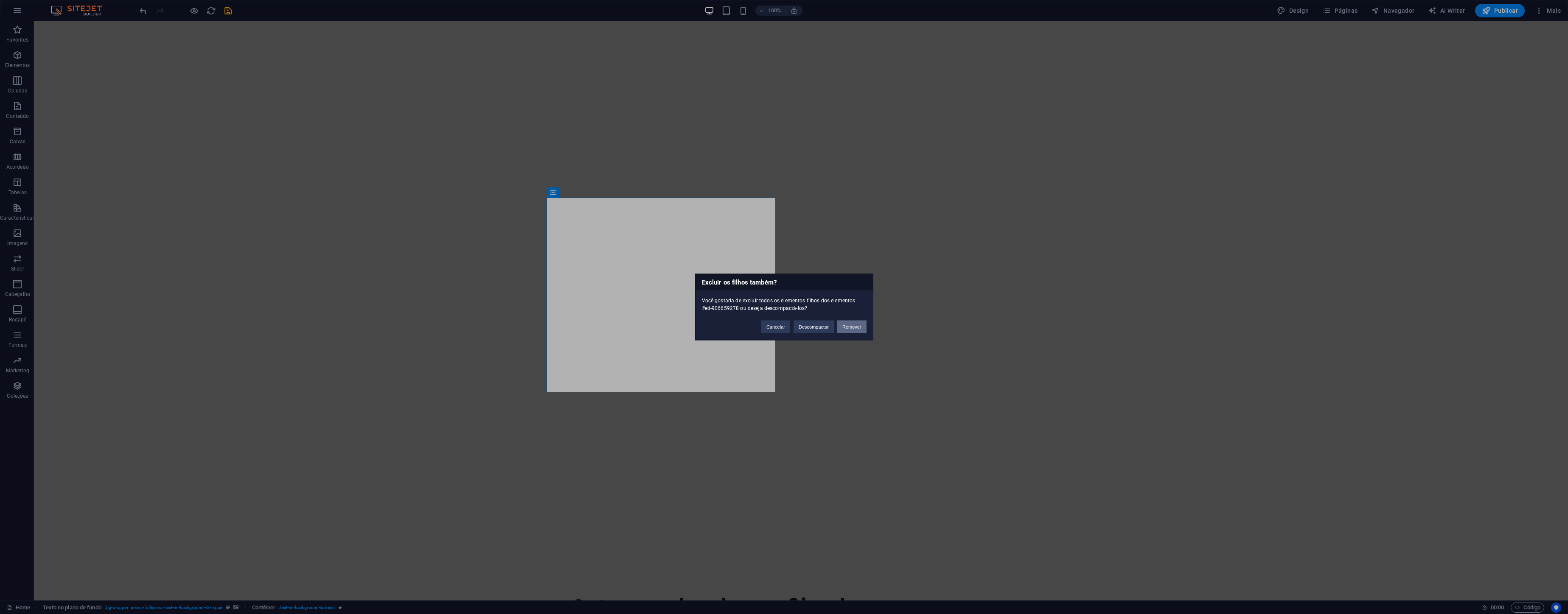
click at [850, 328] on button "Remover" at bounding box center [851, 327] width 29 height 13
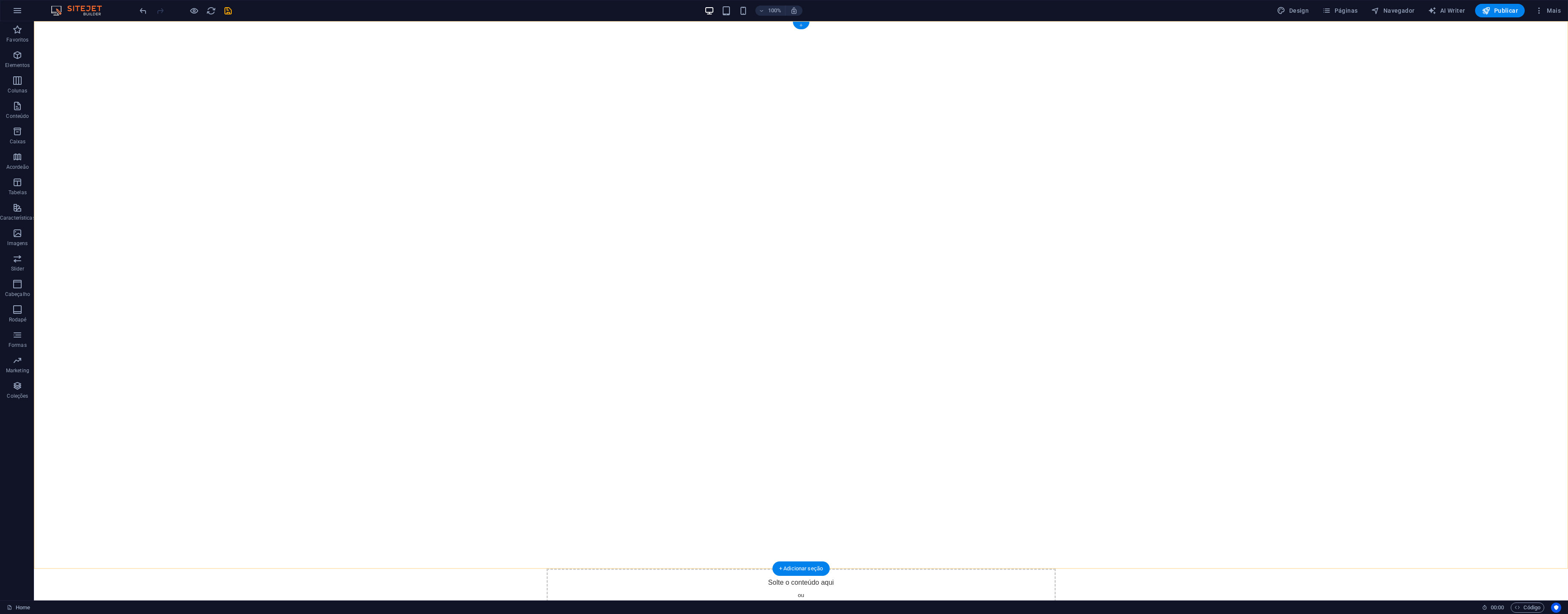
drag, startPoint x: 802, startPoint y: 24, endPoint x: 622, endPoint y: 3, distance: 181.2
click at [802, 24] on div "+" at bounding box center [801, 25] width 17 height 8
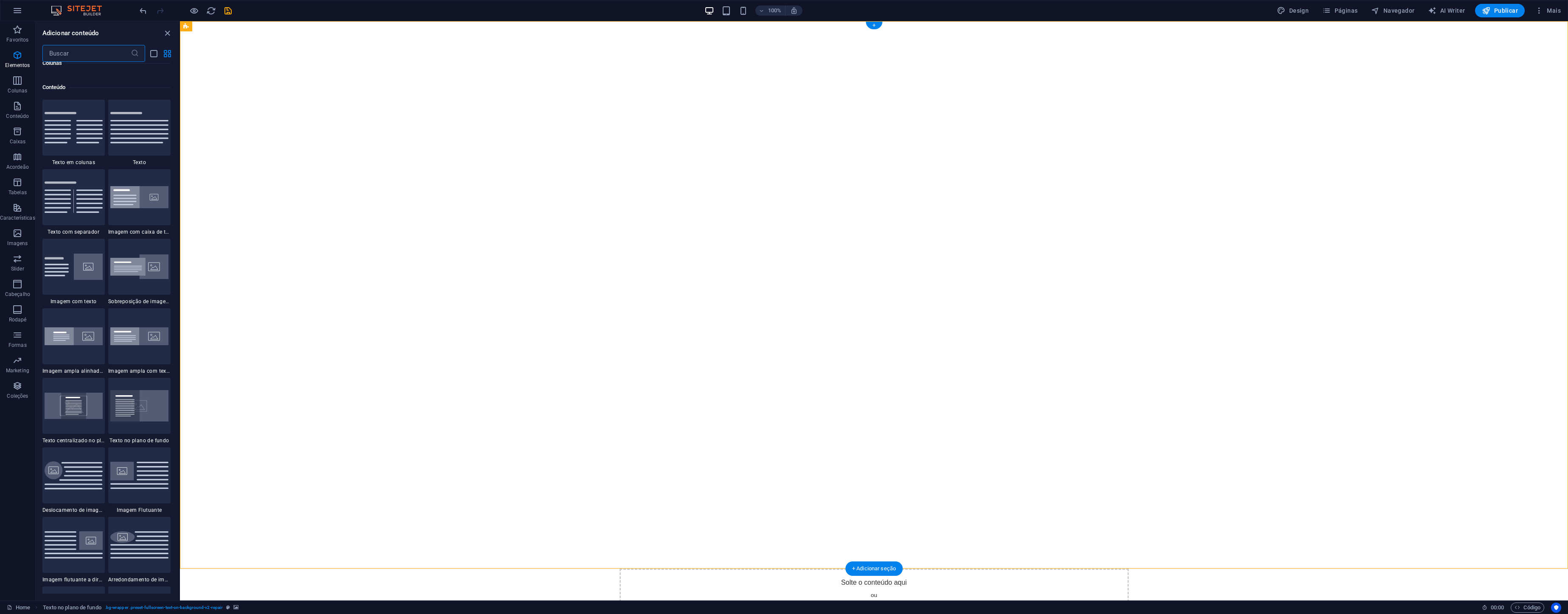
scroll to position [1484, 0]
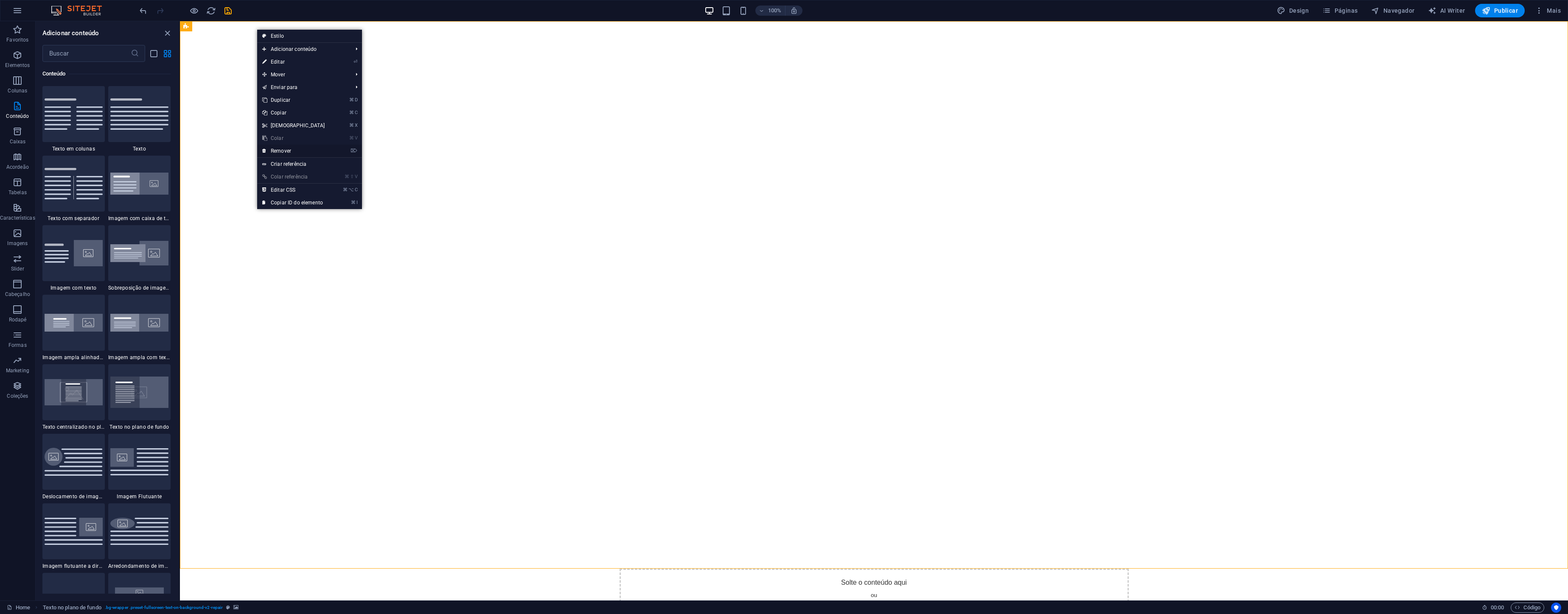
click at [301, 153] on link "⌦ Remover" at bounding box center [294, 151] width 73 height 13
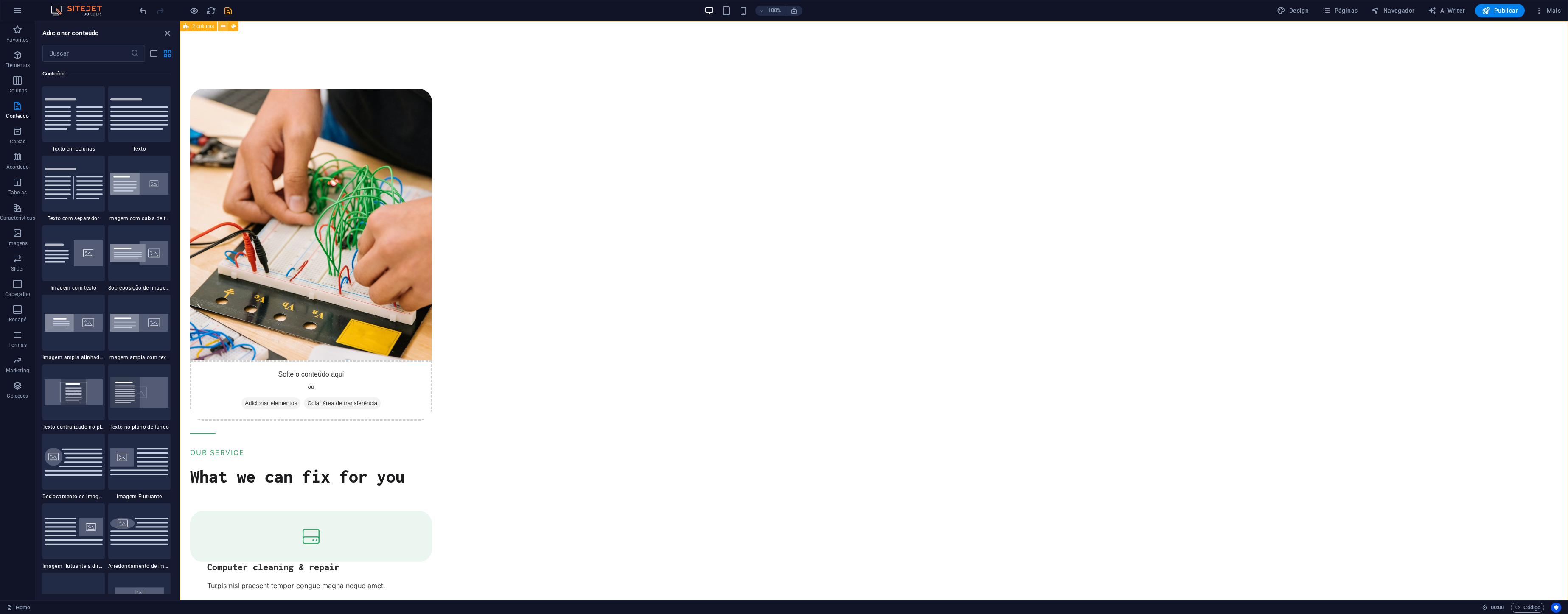
click at [224, 28] on icon at bounding box center [223, 27] width 5 height 9
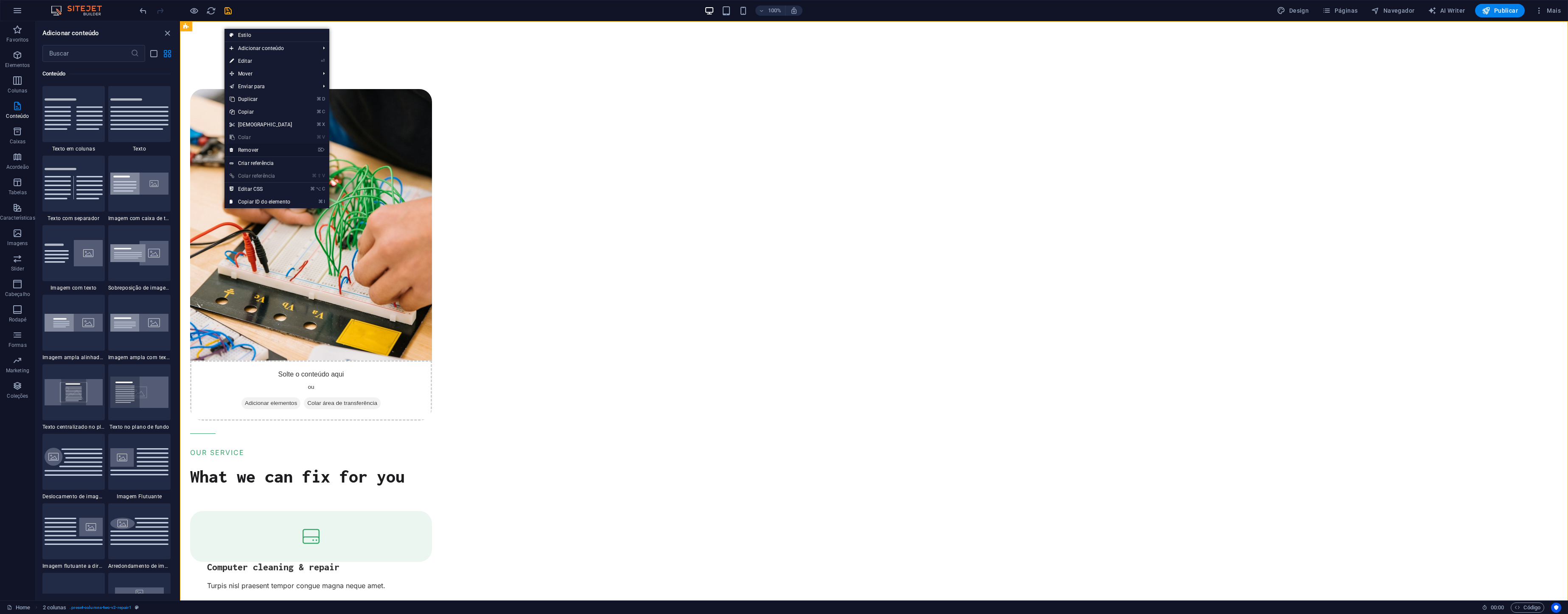
click at [272, 149] on link "⌦ Remover" at bounding box center [260, 150] width 73 height 13
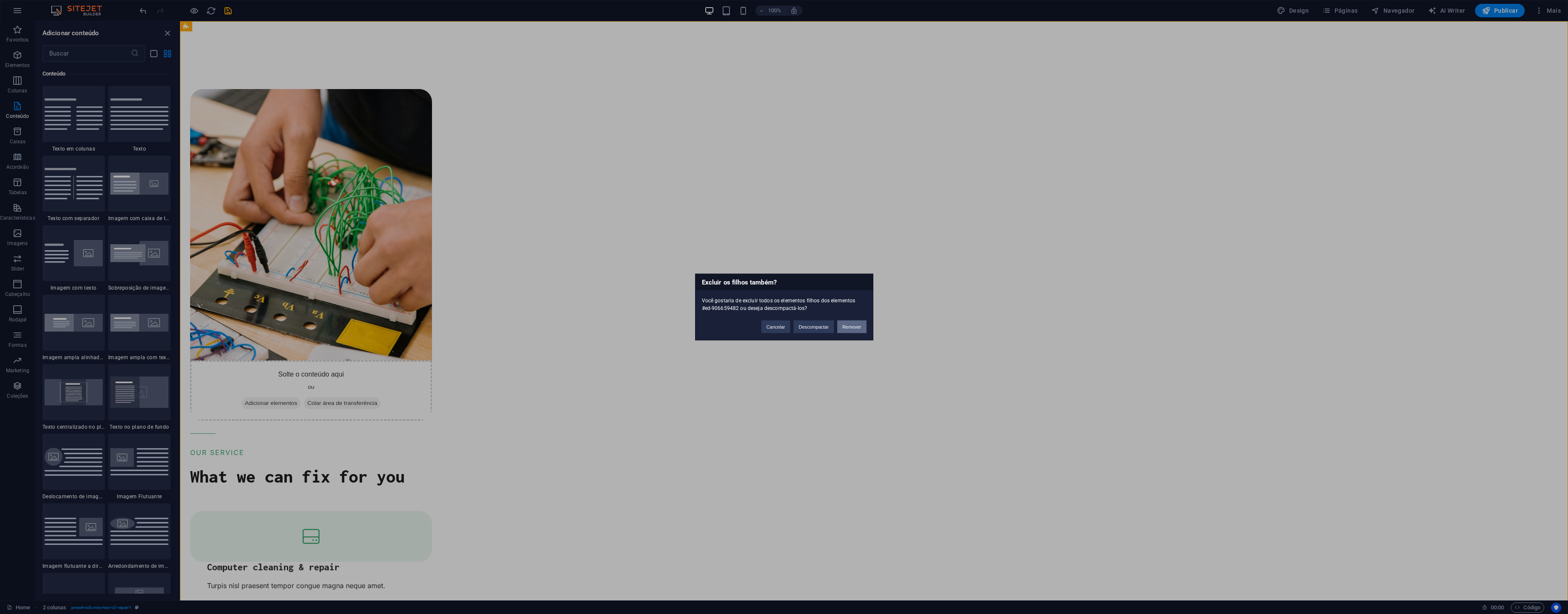
click at [846, 326] on button "Remover" at bounding box center [851, 327] width 29 height 13
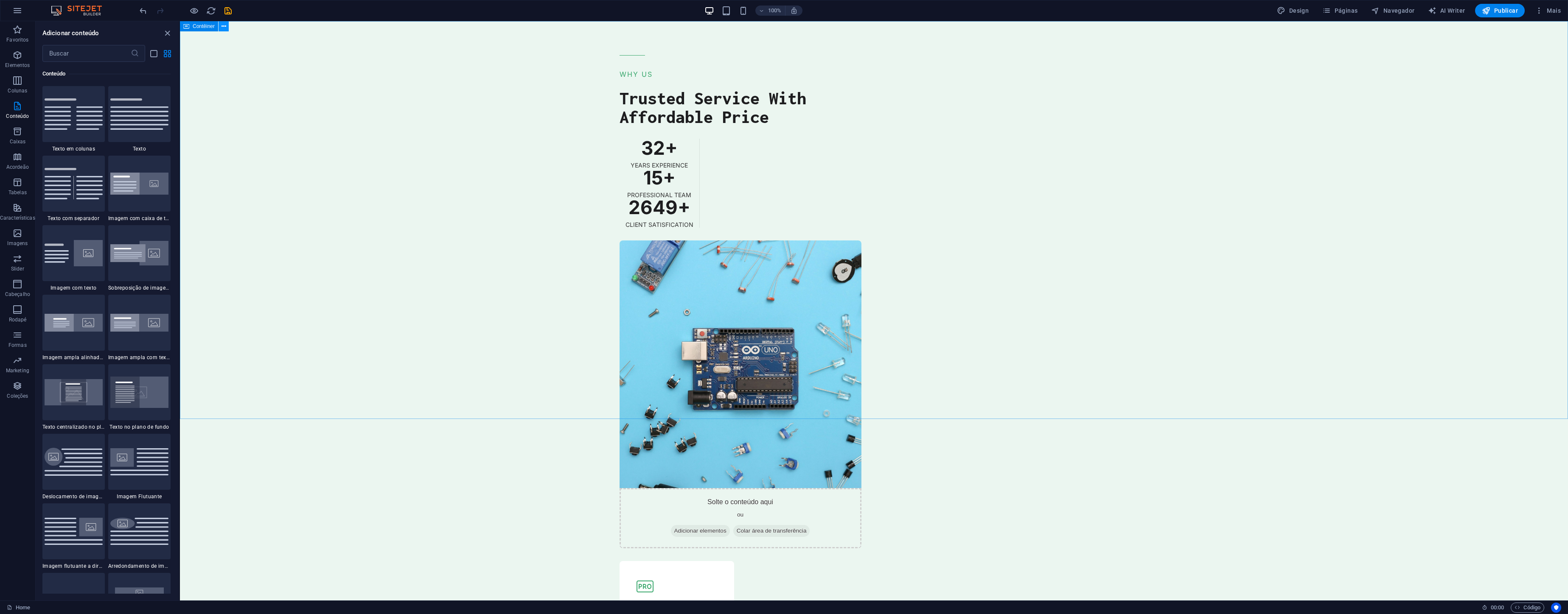
click at [225, 27] on icon at bounding box center [224, 27] width 5 height 9
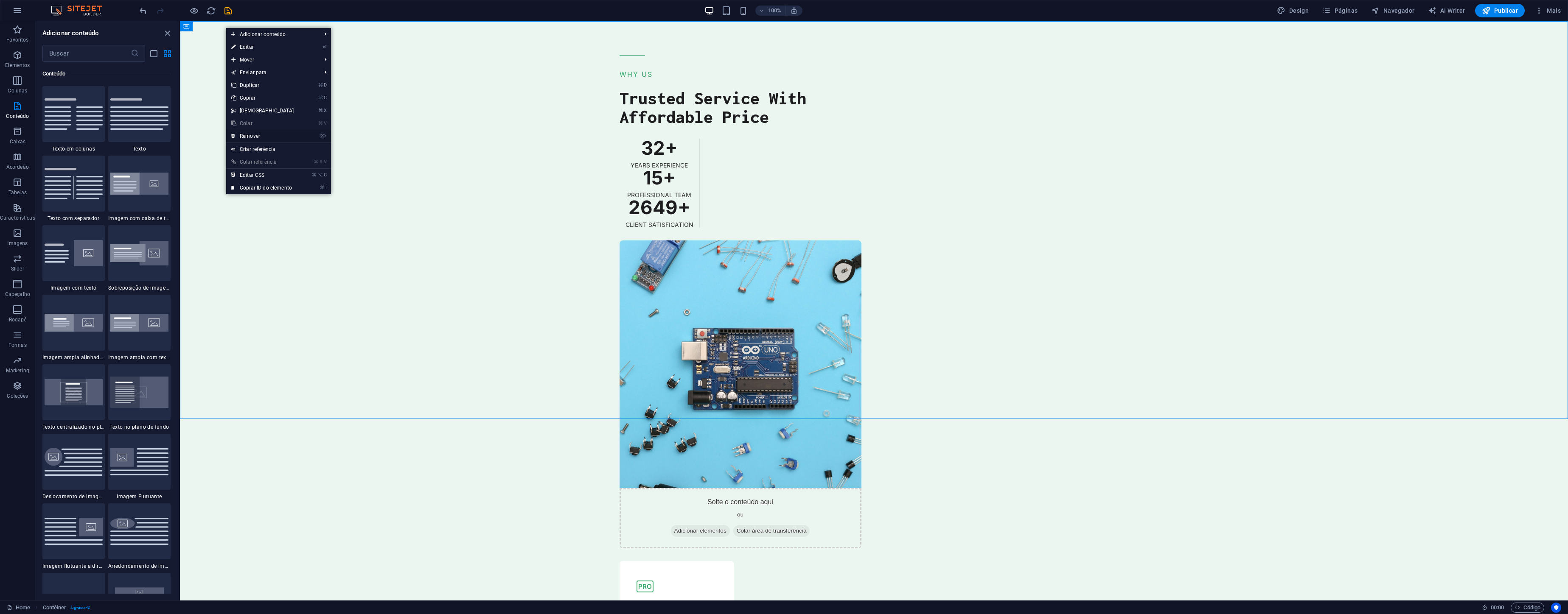
click at [282, 135] on link "⌦ Remover" at bounding box center [262, 136] width 73 height 13
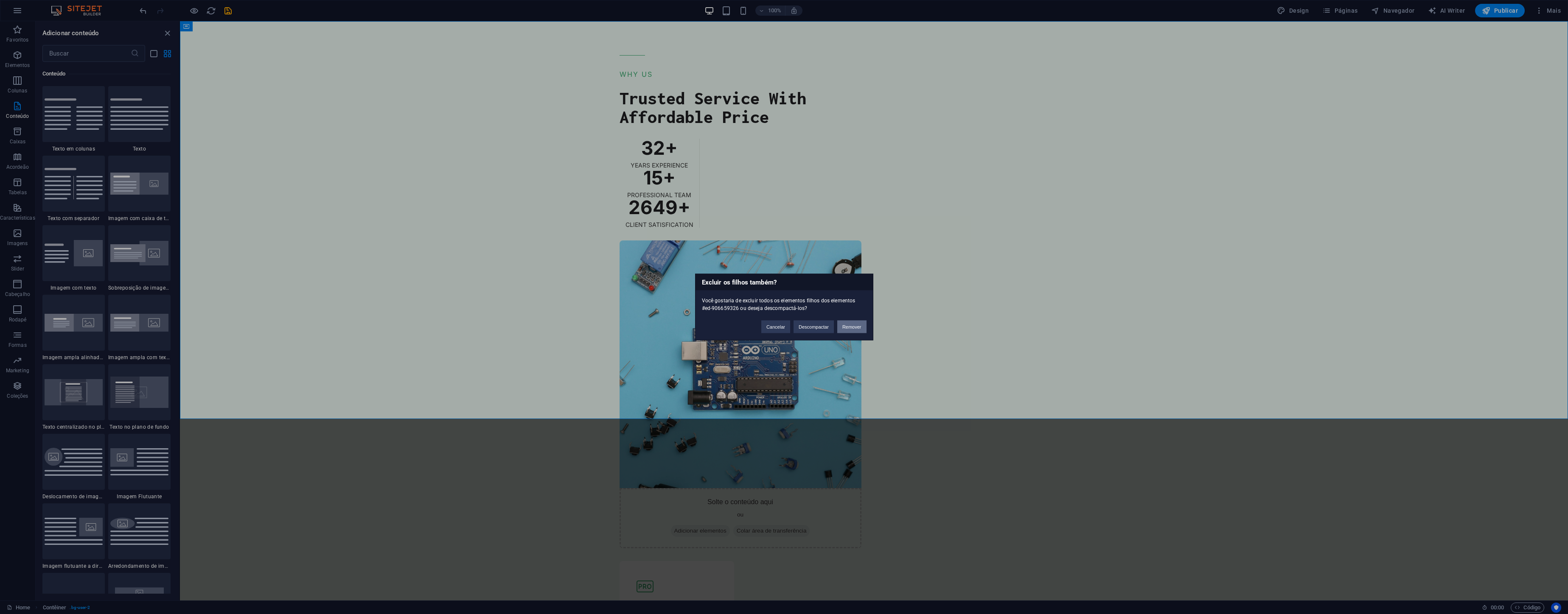
click at [848, 325] on button "Remover" at bounding box center [851, 327] width 29 height 13
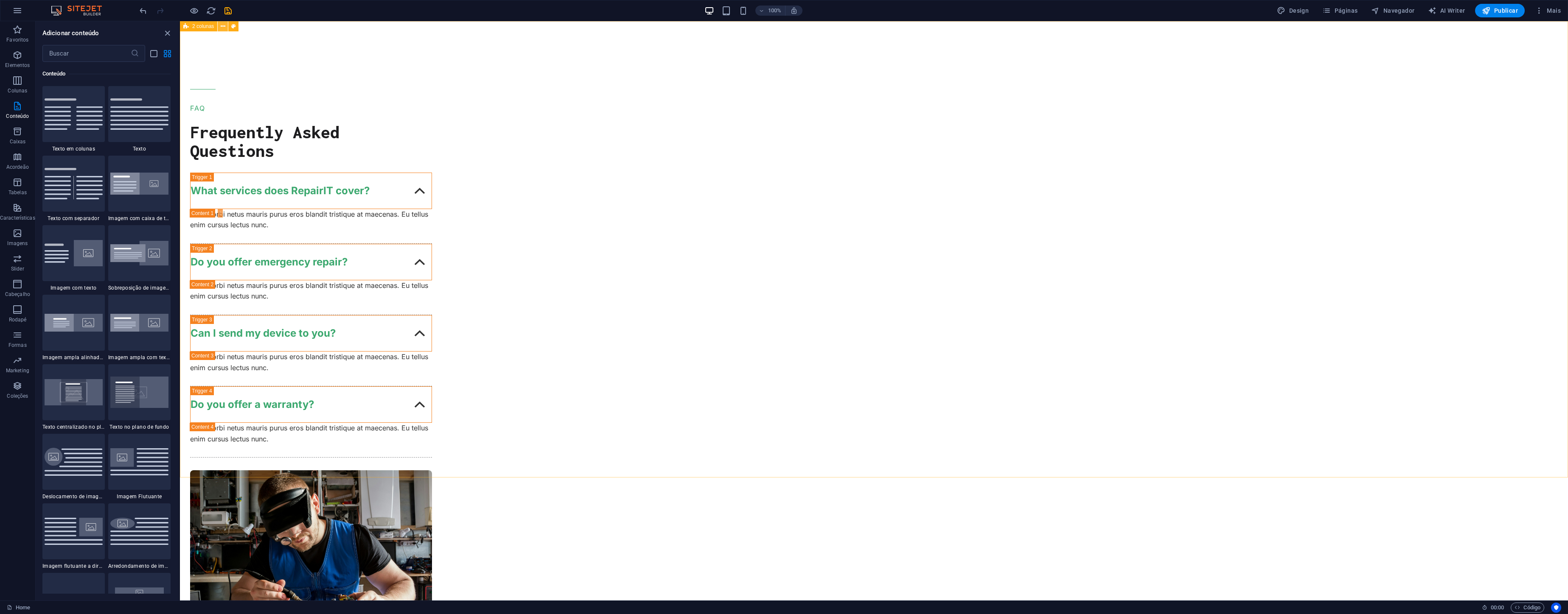
click at [223, 27] on icon at bounding box center [223, 27] width 5 height 9
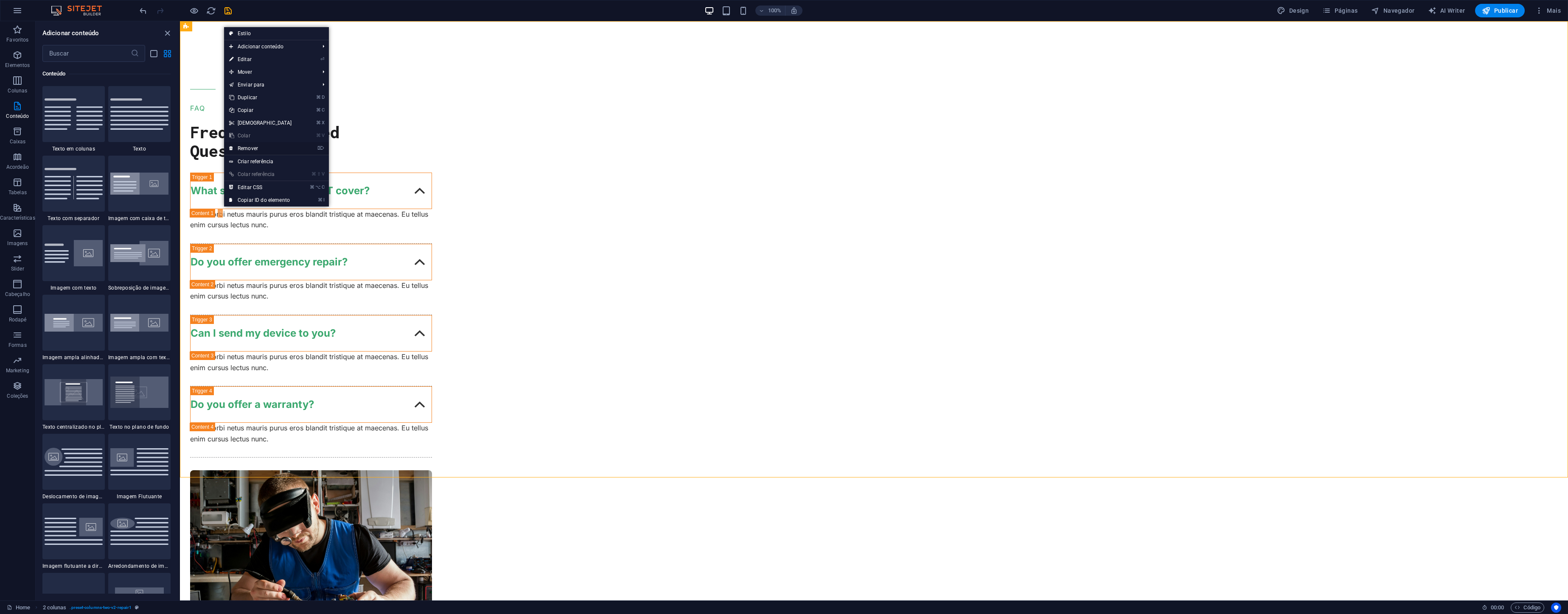
click at [301, 146] on li "⌦ Remover" at bounding box center [277, 148] width 105 height 13
click at [257, 146] on link "⌦ Remover" at bounding box center [260, 148] width 73 height 13
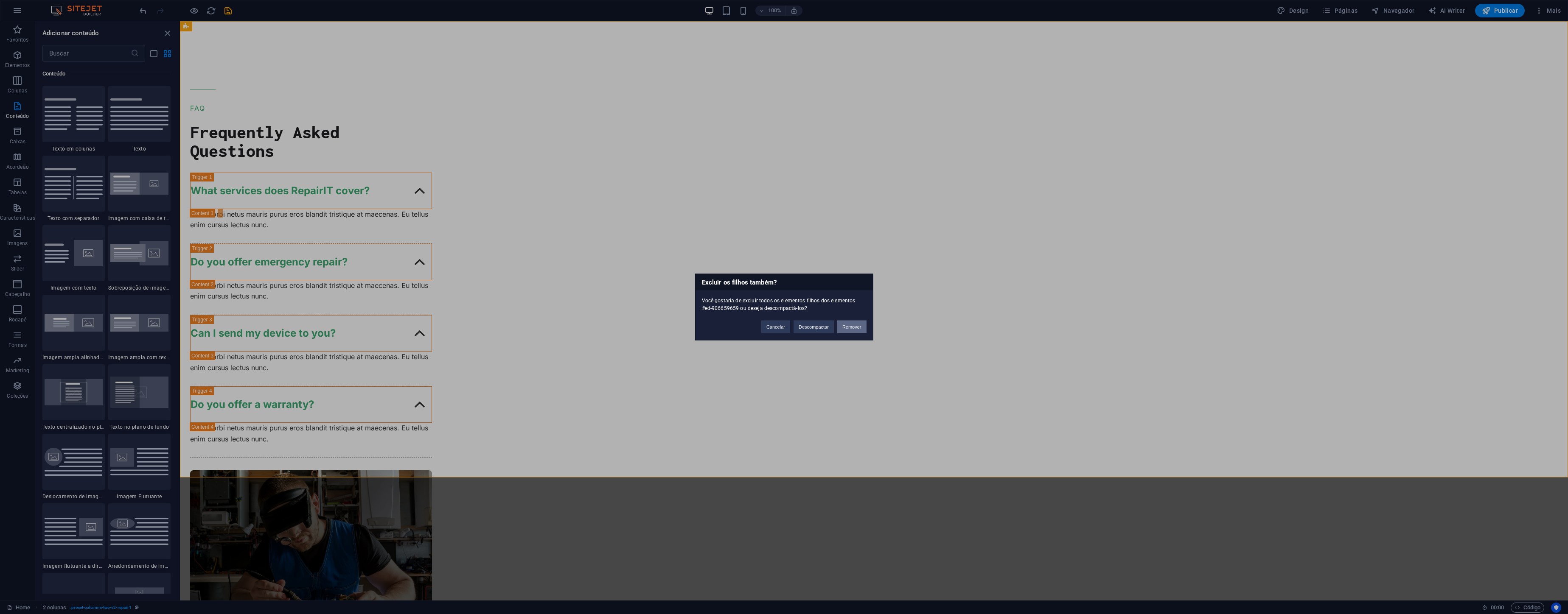
click at [862, 329] on button "Remover" at bounding box center [851, 327] width 29 height 13
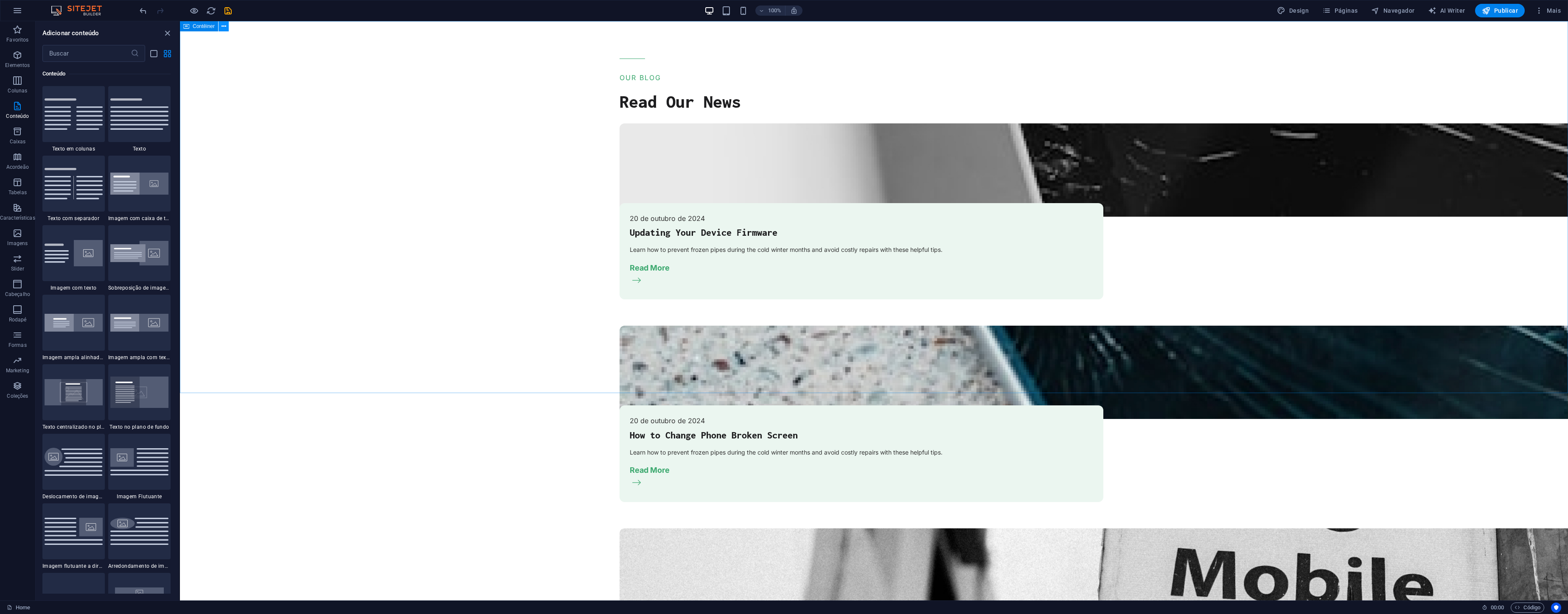
click at [222, 25] on icon at bounding box center [224, 27] width 5 height 9
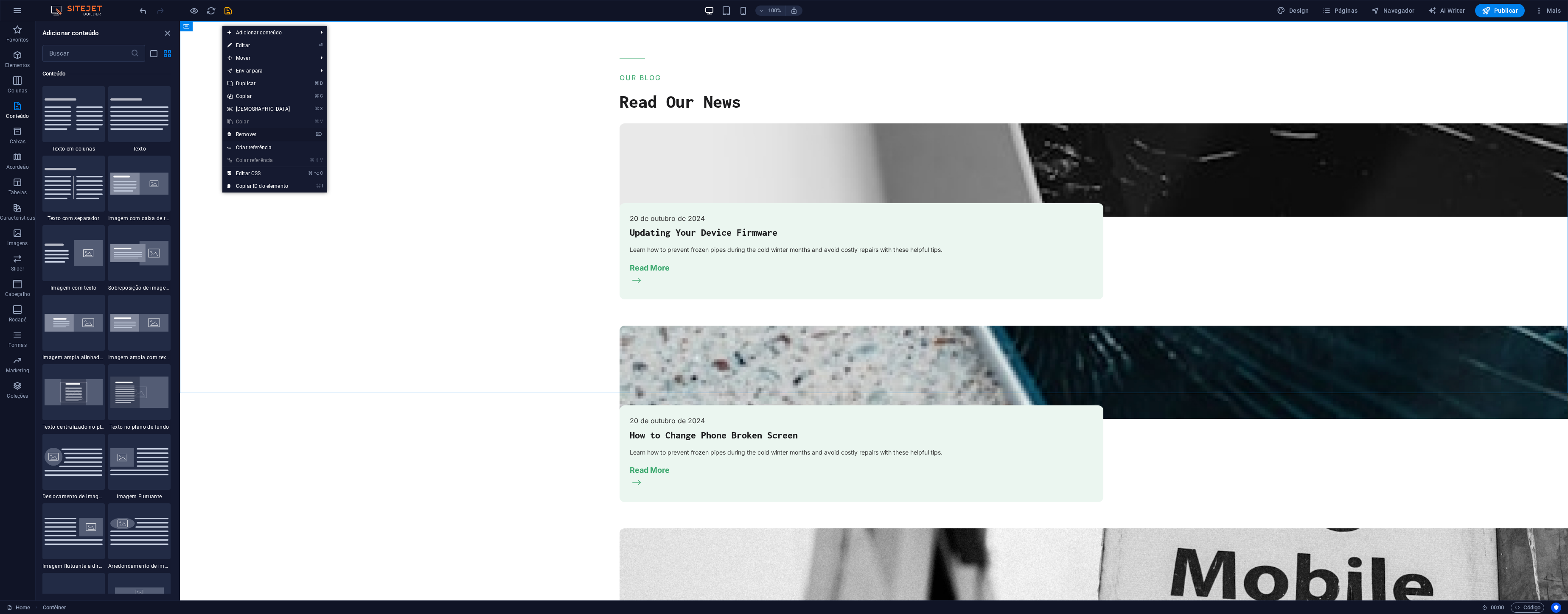
click at [304, 135] on li "⌦ Remover" at bounding box center [275, 135] width 105 height 13
click at [270, 135] on link "⌦ Remover" at bounding box center [259, 135] width 73 height 13
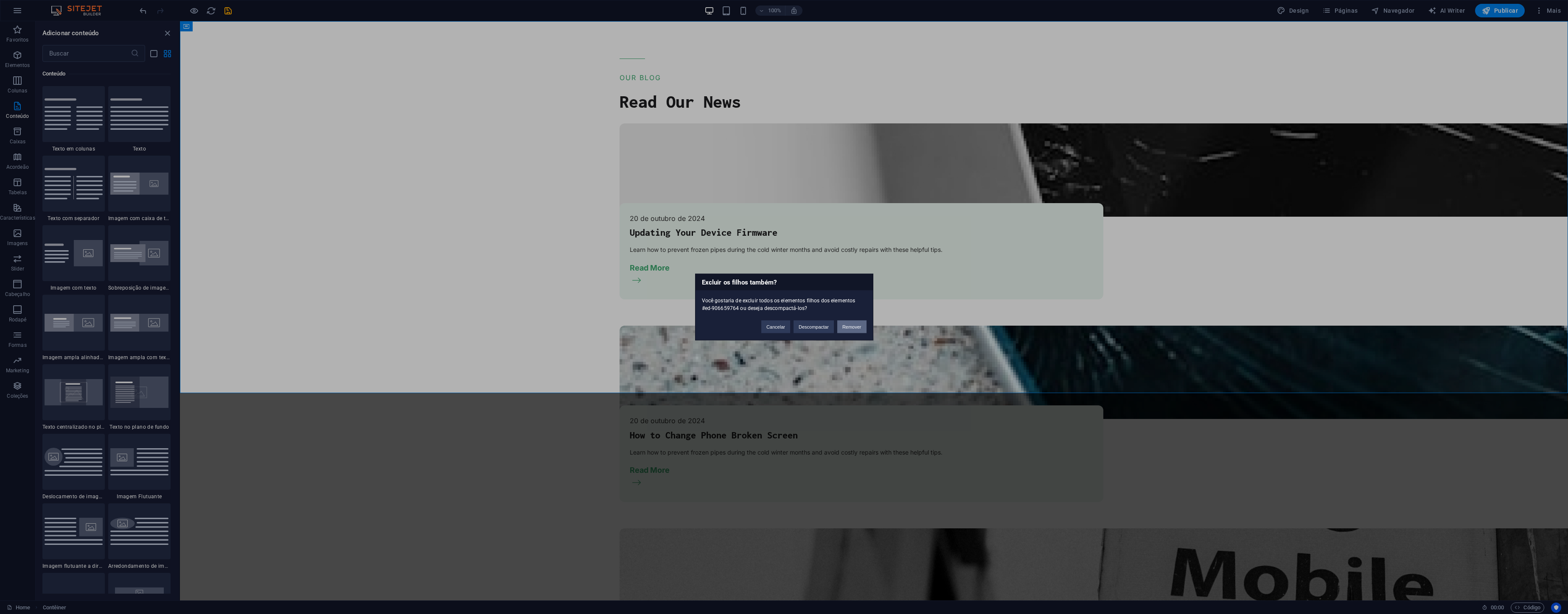
click at [862, 325] on button "Remover" at bounding box center [851, 327] width 29 height 13
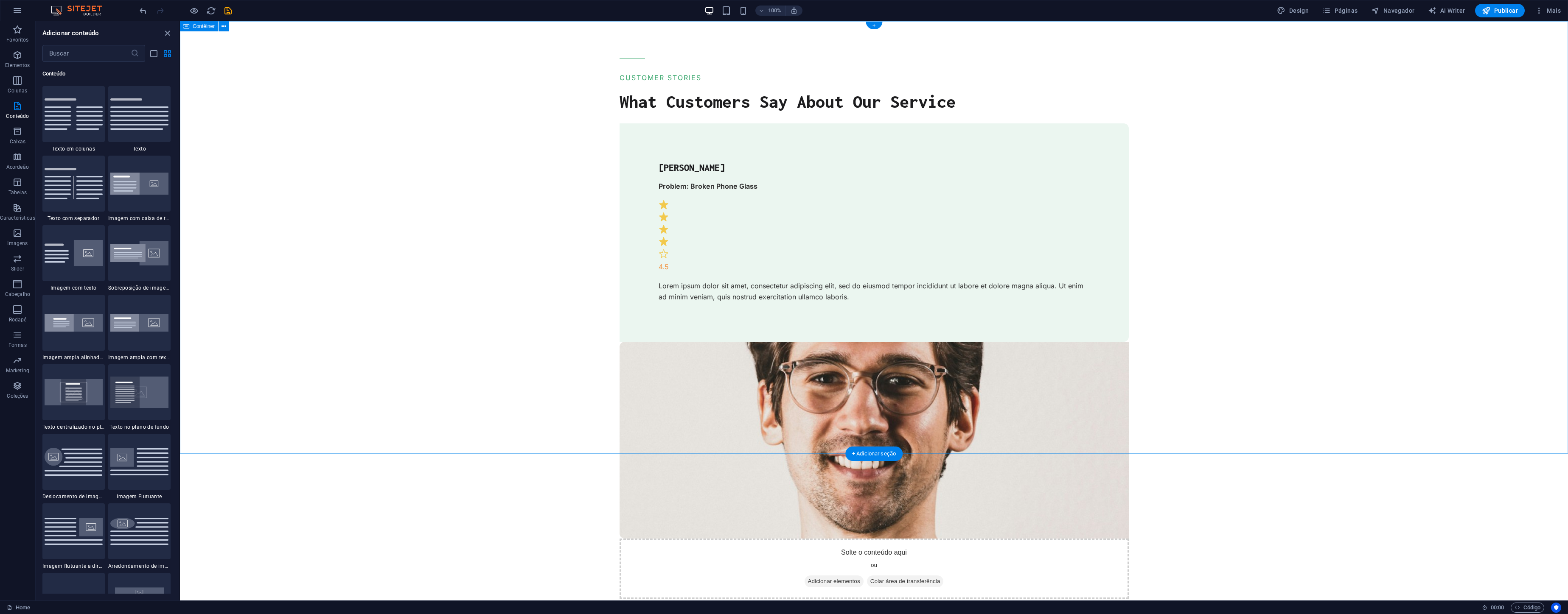
click at [336, 97] on div "CUSTOMER STORIES What Customers Say About Our Service [PERSON_NAME] Problem: Br…" at bounding box center [874, 536] width 1388 height 1029
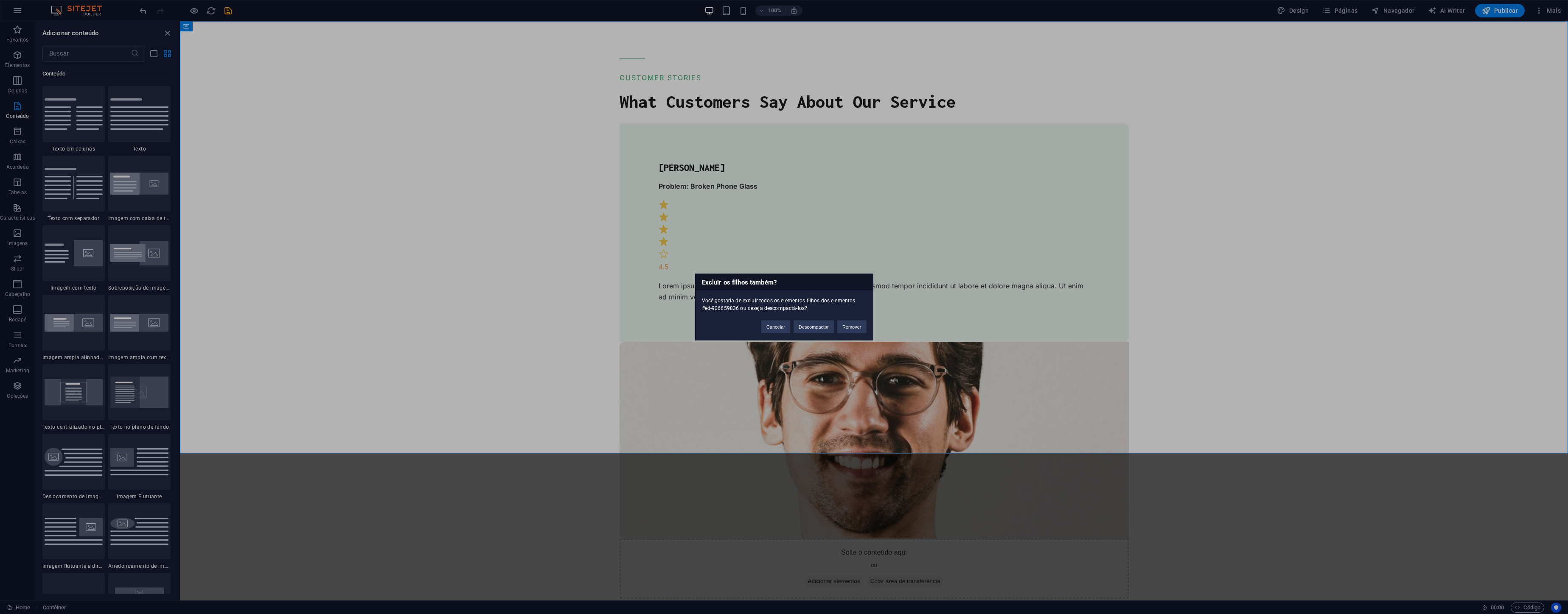
click at [368, 137] on div "Excluir os filhos também? Você gostaria de excluir todos os elementos filhos do…" at bounding box center [784, 307] width 1568 height 614
click at [857, 328] on button "Remover" at bounding box center [851, 327] width 29 height 13
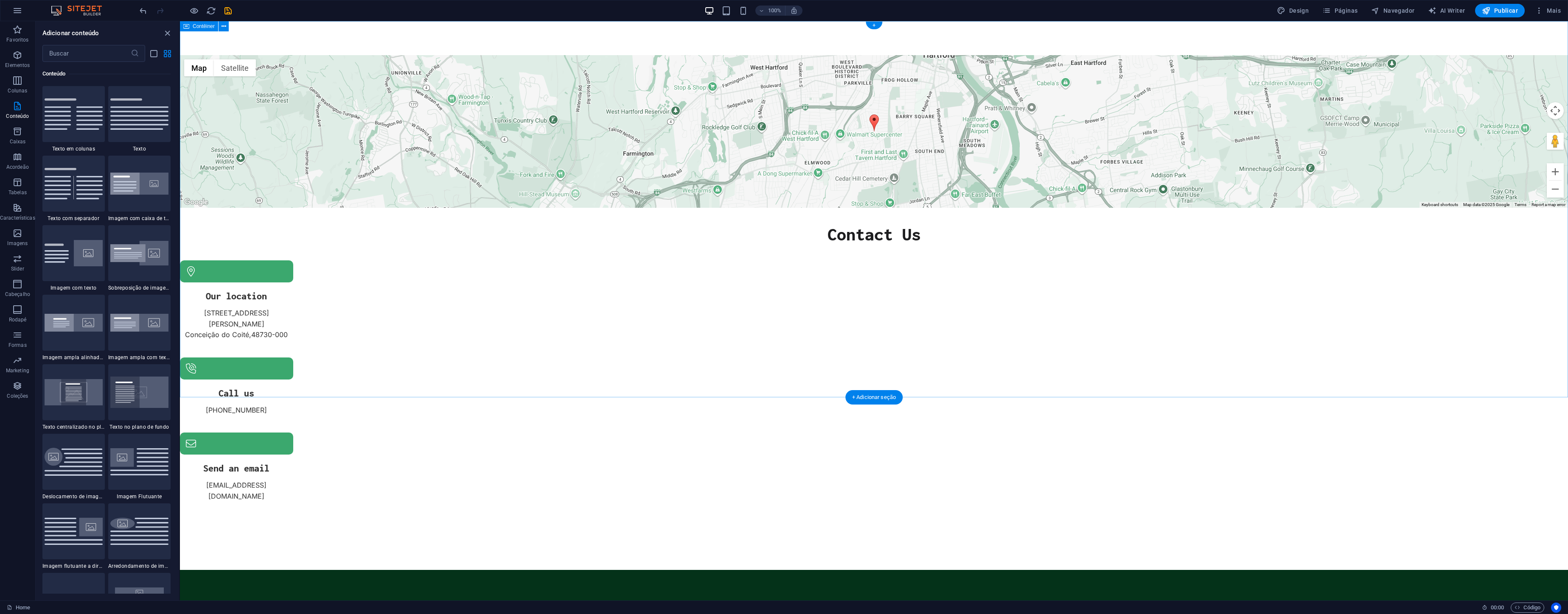
click at [839, 348] on div "← Move left → Move right ↑ Move up ↓ Move down + Zoom in - Zoom out Home Jump l…" at bounding box center [874, 295] width 1388 height 549
click at [765, 172] on div "← Move left → Move right ↑ Move up ↓ Move down + Zoom in - Zoom out Home Jump l…" at bounding box center [874, 131] width 1388 height 153
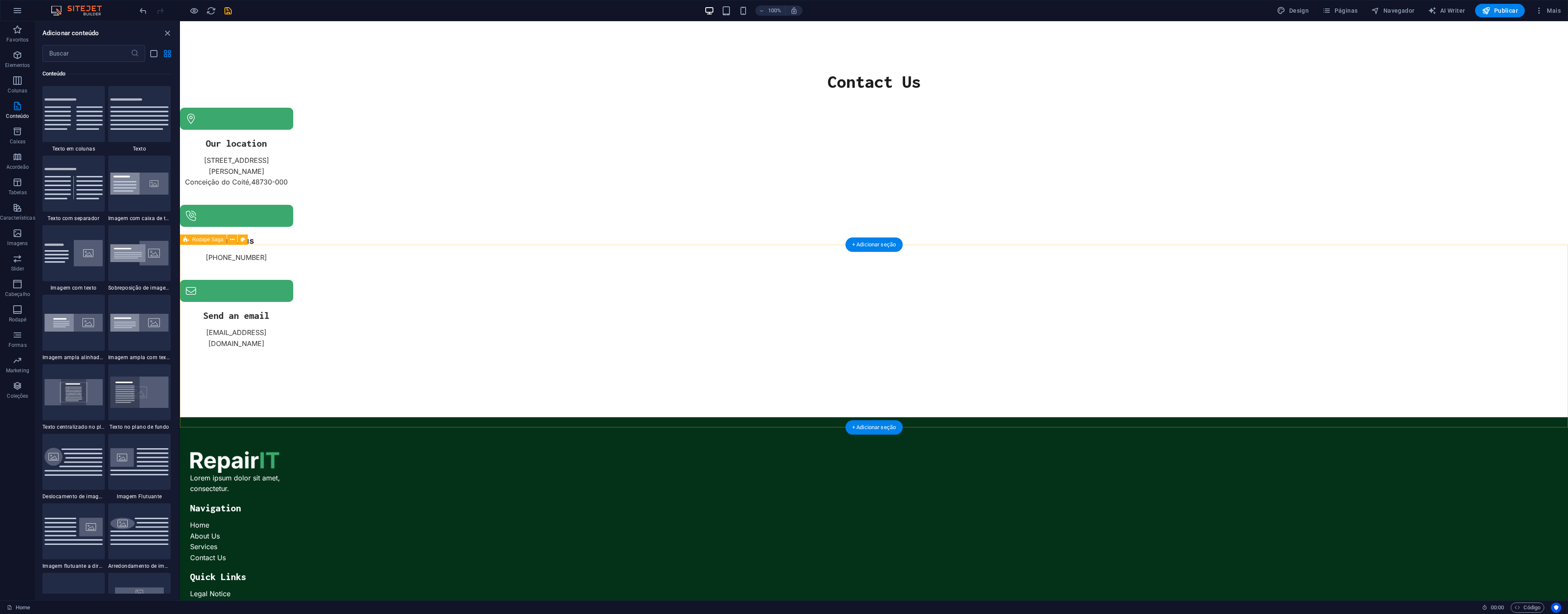
click at [699, 417] on div "Lorem ipsum dolor sit amet, consectetur. Navigation Home About Us Services Cont…" at bounding box center [874, 608] width 1388 height 383
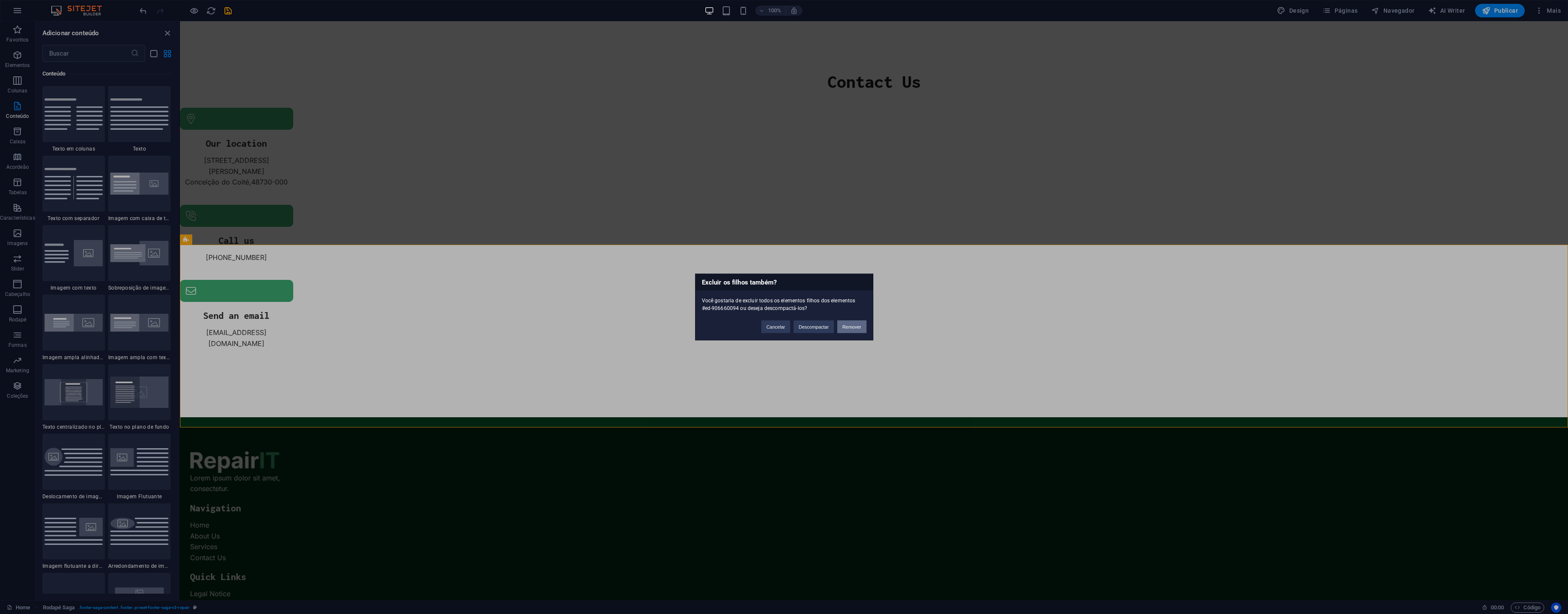
click at [843, 326] on button "Remover" at bounding box center [851, 327] width 29 height 13
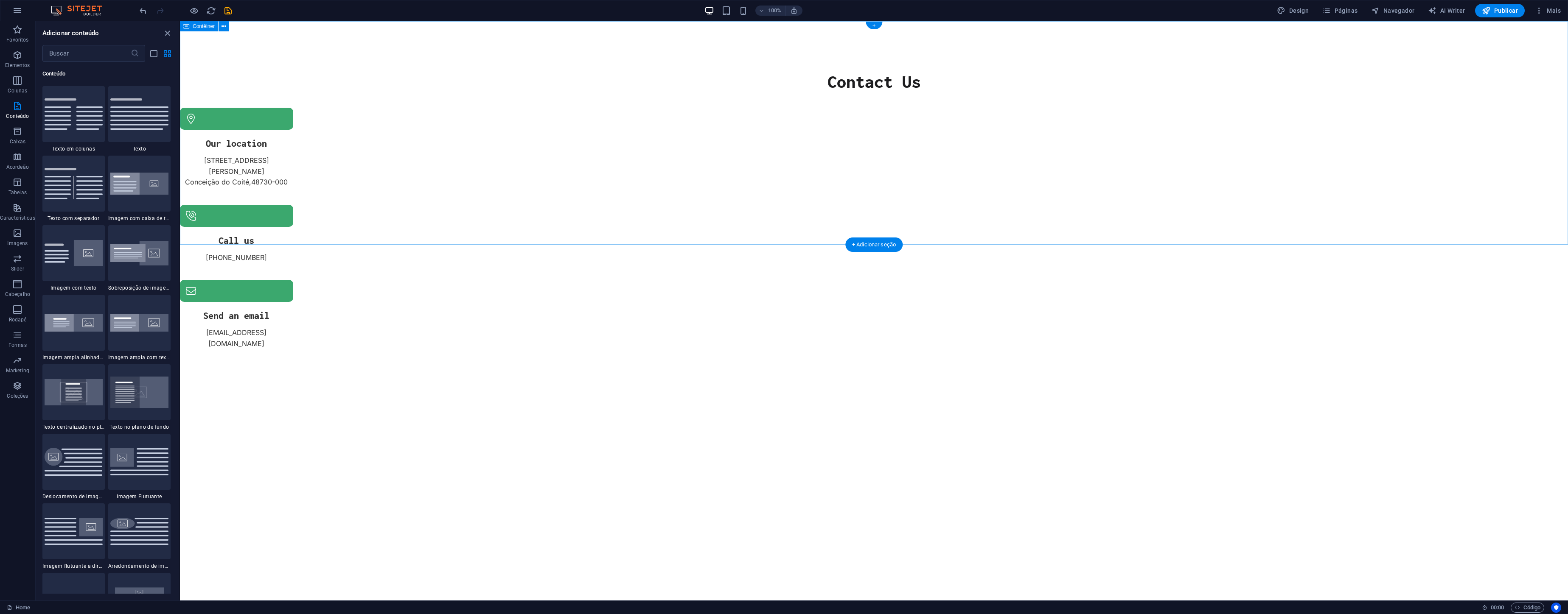
click at [546, 141] on div "Contact Us Our location [STREET_ADDRESS][PERSON_NAME][PERSON_NAME][PHONE_NUMBER…" at bounding box center [874, 220] width 1388 height 396
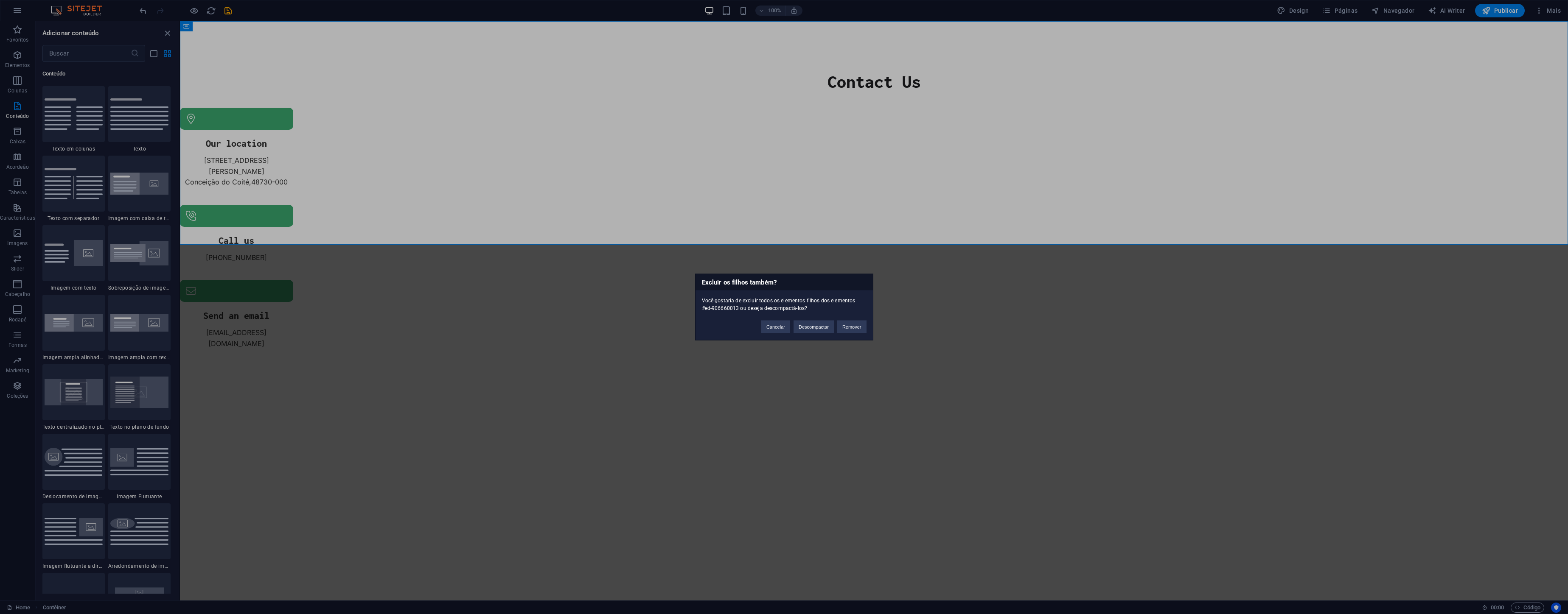
drag, startPoint x: 861, startPoint y: 314, endPoint x: 858, endPoint y: 319, distance: 5.8
click at [859, 315] on div "Cancelar Descompactar Remover" at bounding box center [814, 323] width 118 height 21
click at [856, 325] on button "Remover" at bounding box center [851, 327] width 29 height 13
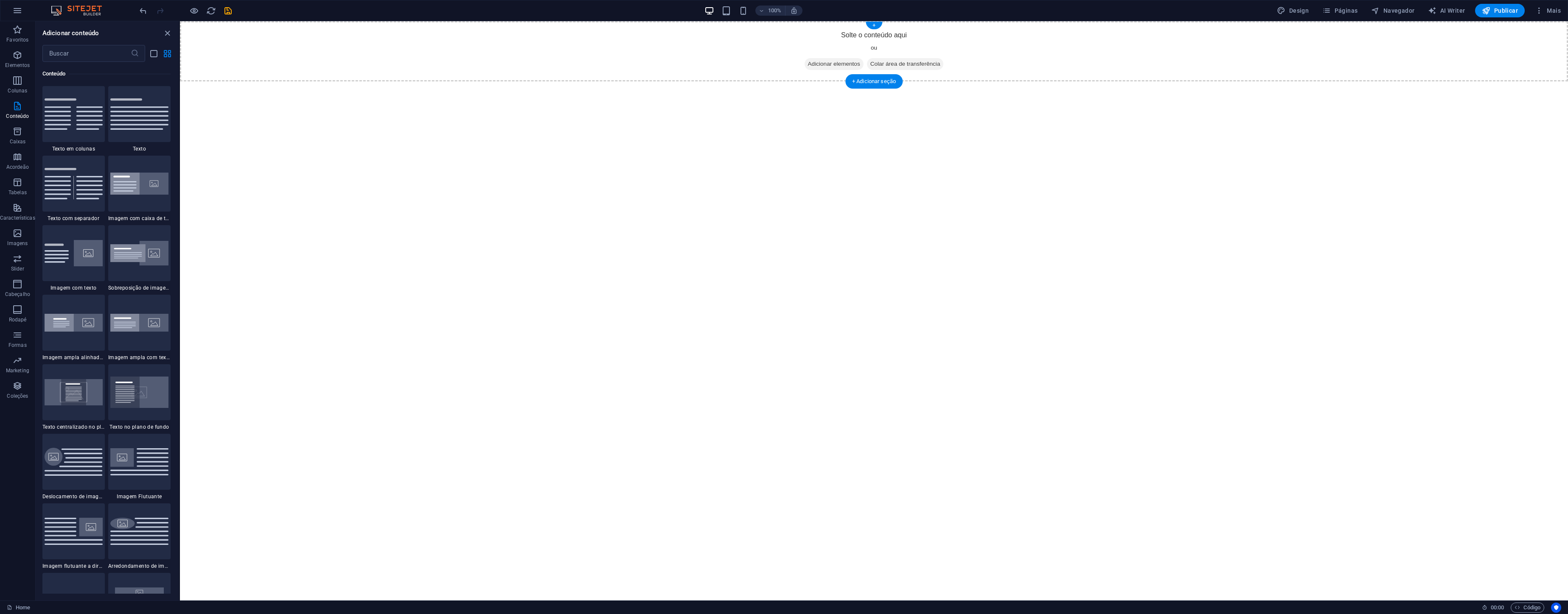
click at [732, 60] on div "Solte o conteúdo aqui ou Adicionar elementos Colar área de transferência" at bounding box center [874, 51] width 1388 height 60
click at [1549, 14] on span "Mais" at bounding box center [1548, 10] width 26 height 8
